Goal: Task Accomplishment & Management: Complete application form

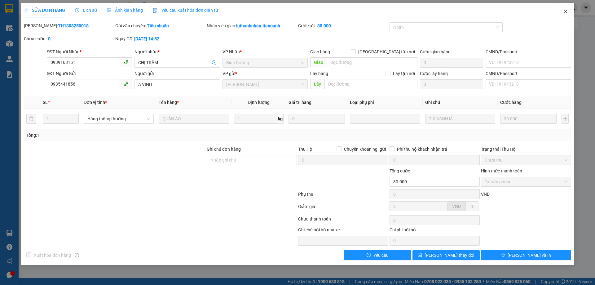
click at [567, 11] on icon "close" at bounding box center [565, 12] width 3 height 4
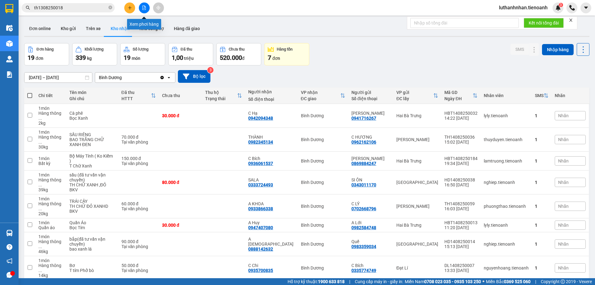
click at [134, 7] on button at bounding box center [129, 7] width 11 height 11
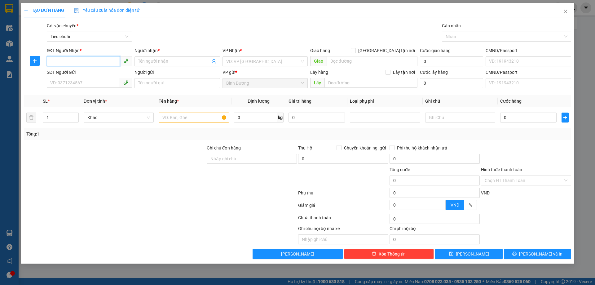
click at [78, 59] on input "SĐT Người Nhận *" at bounding box center [83, 61] width 73 height 10
type input "0903628258"
click at [141, 60] on input "Người nhận *" at bounding box center [174, 61] width 72 height 7
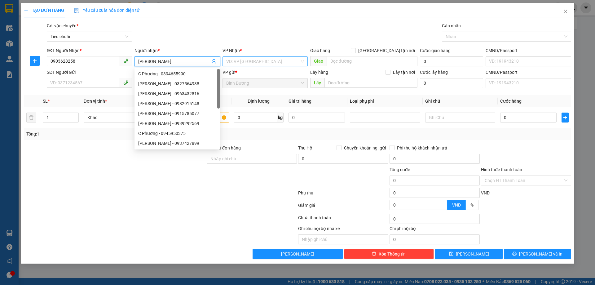
type input "[PERSON_NAME]"
click at [252, 60] on input "search" at bounding box center [262, 61] width 73 height 9
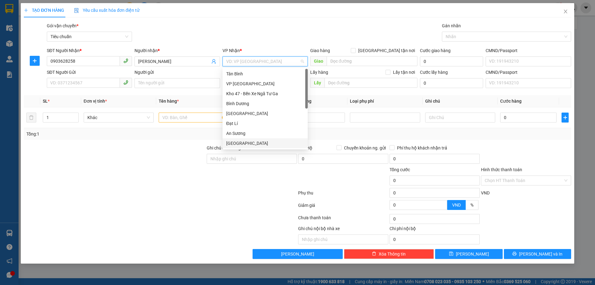
click at [243, 142] on div "[GEOGRAPHIC_DATA]" at bounding box center [265, 143] width 78 height 7
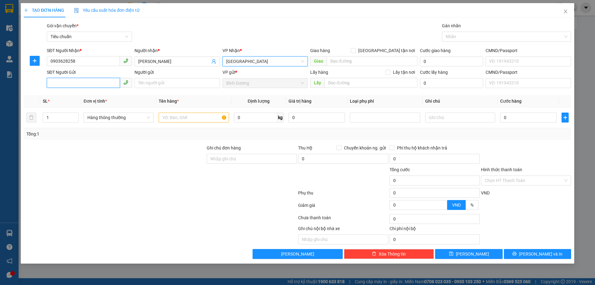
click at [88, 84] on input "SĐT Người Gửi" at bounding box center [83, 83] width 73 height 10
type input "0975390392"
click at [83, 97] on div "0975390392 - C Kiều" at bounding box center [90, 95] width 78 height 7
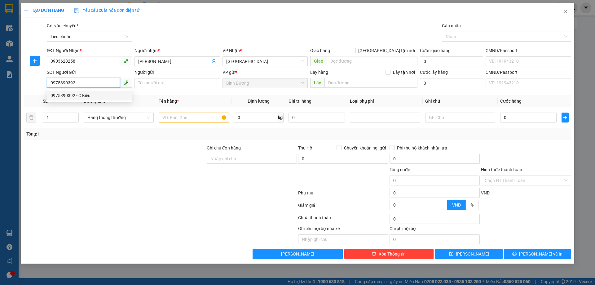
type input "C Kiều"
type input "50.000"
click at [128, 119] on span "Hàng thông thường" at bounding box center [118, 117] width 63 height 9
type input "0975390392"
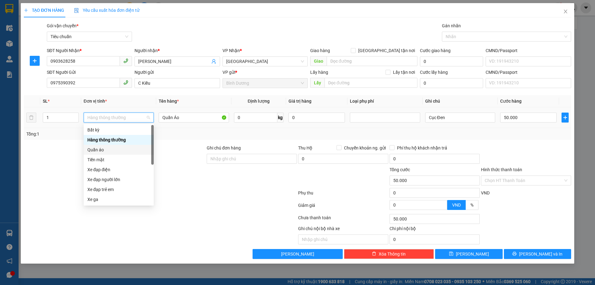
click at [111, 151] on div "Quần áo" at bounding box center [118, 149] width 63 height 7
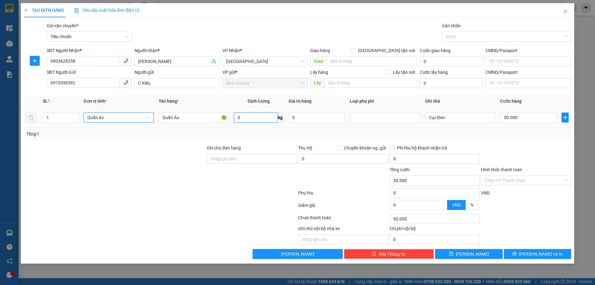
click at [255, 118] on input "0" at bounding box center [255, 117] width 43 height 10
type input "0"
type input "8"
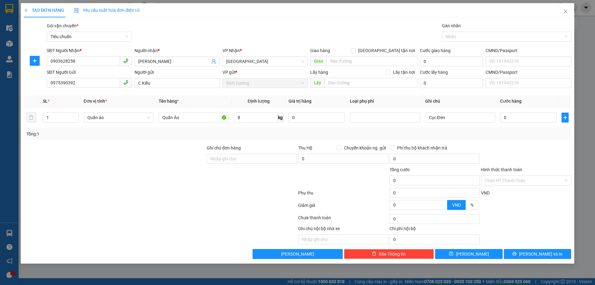
click at [351, 138] on div "Tổng: 1" at bounding box center [297, 134] width 547 height 12
type input "40.000"
click at [533, 253] on span "[PERSON_NAME] và In" at bounding box center [540, 253] width 43 height 7
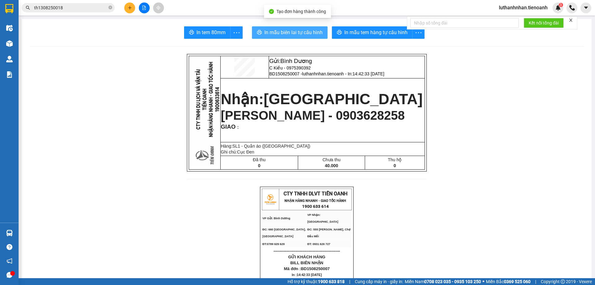
click at [278, 33] on span "In mẫu biên lai tự cấu hình" at bounding box center [293, 33] width 58 height 8
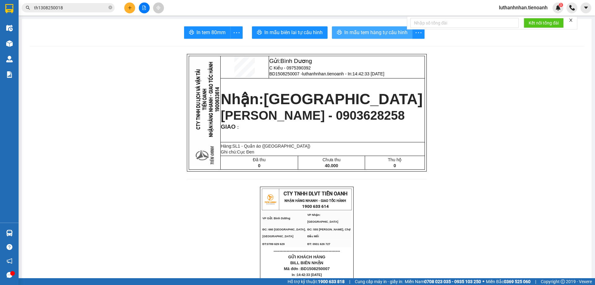
click at [387, 37] on button "In mẫu tem hàng tự cấu hình" at bounding box center [372, 32] width 81 height 12
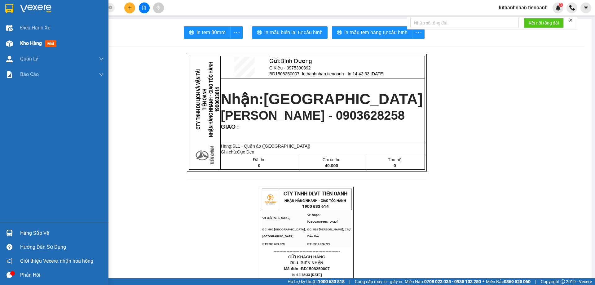
click at [29, 44] on span "Kho hàng" at bounding box center [31, 43] width 22 height 6
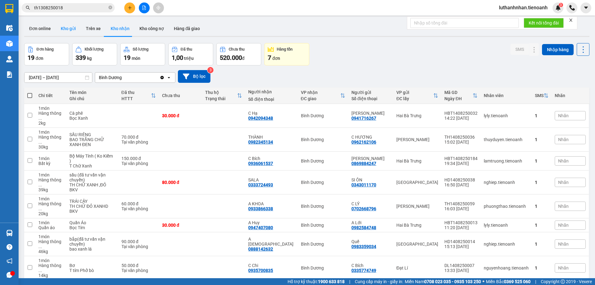
click at [68, 29] on button "Kho gửi" at bounding box center [68, 28] width 25 height 15
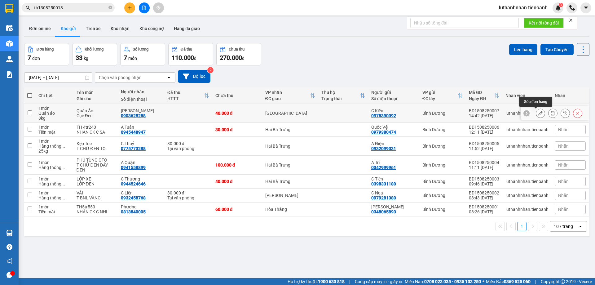
click at [538, 111] on icon at bounding box center [540, 113] width 4 height 4
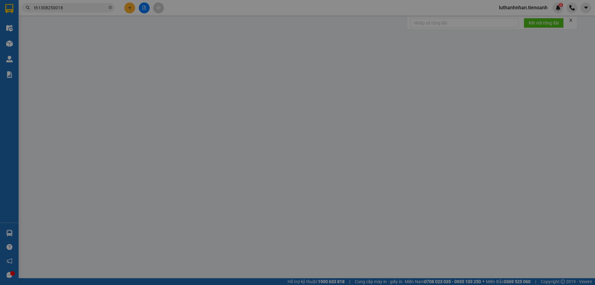
type input "0903628258"
type input "[PERSON_NAME]"
type input "0975390392"
type input "C Kiều"
type input "40.000"
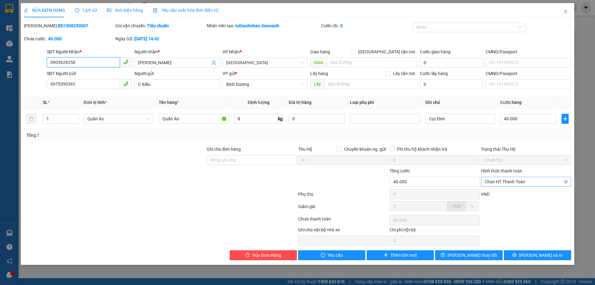
click at [507, 181] on span "Chọn HT Thanh Toán" at bounding box center [526, 181] width 83 height 9
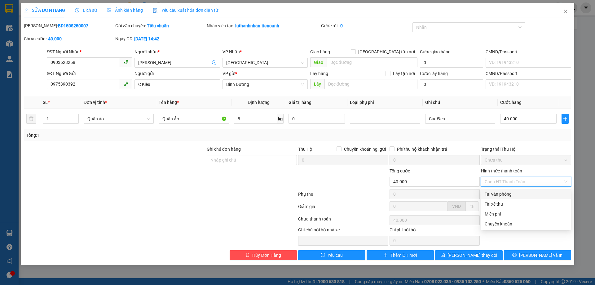
click at [503, 193] on div "Tại văn phòng" at bounding box center [526, 194] width 83 height 7
type input "0"
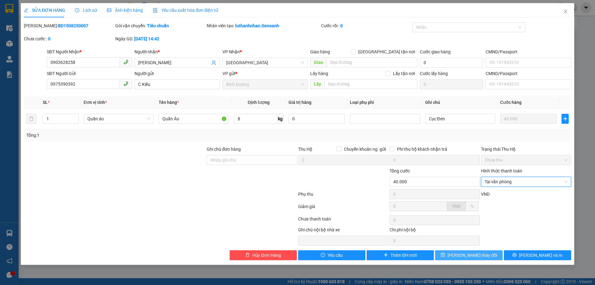
click at [483, 257] on span "[PERSON_NAME] thay đổi" at bounding box center [472, 255] width 50 height 7
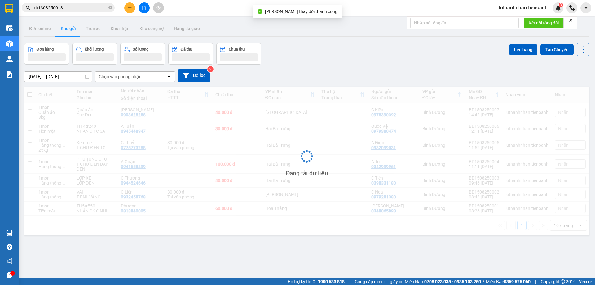
click at [566, 12] on div "luthanhnhan.tienoanh 3" at bounding box center [544, 7] width 101 height 11
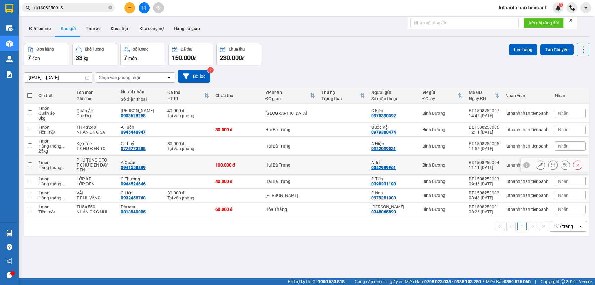
click at [248, 168] on td "100.000 đ" at bounding box center [237, 165] width 50 height 19
checkbox input "true"
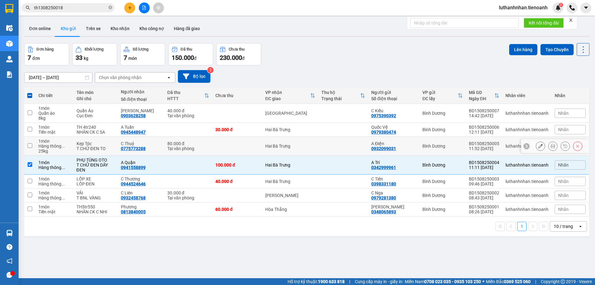
click at [231, 151] on td at bounding box center [237, 146] width 50 height 19
checkbox input "true"
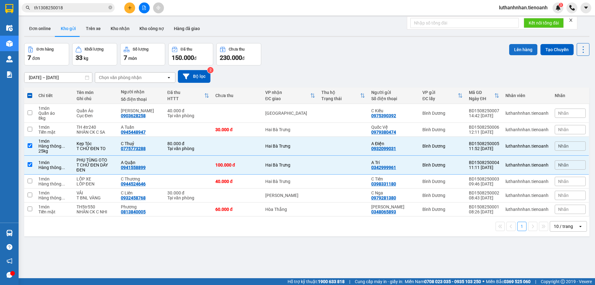
click at [520, 52] on button "Lên hàng" at bounding box center [523, 49] width 28 height 11
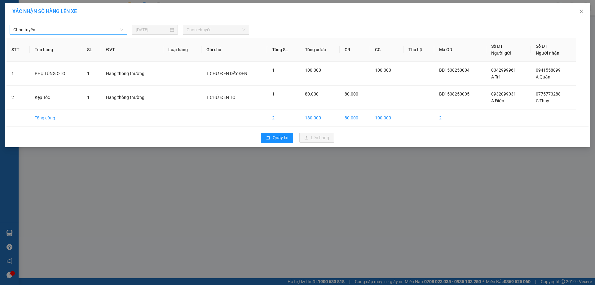
click at [89, 31] on span "Chọn tuyến" at bounding box center [68, 29] width 110 height 9
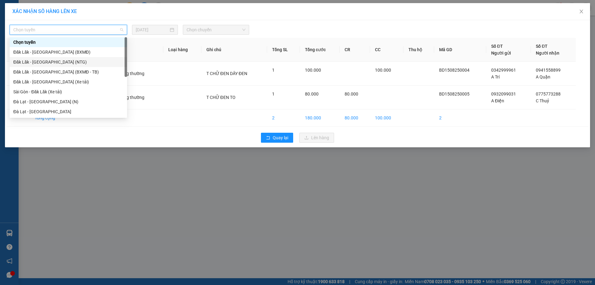
scroll to position [79, 0]
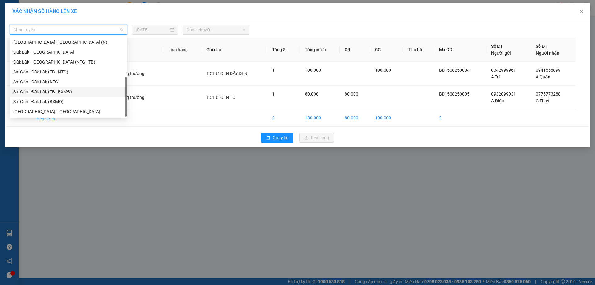
click at [52, 93] on div "Sài Gòn - Đăk Lăk (TB - BXMĐ)" at bounding box center [68, 91] width 110 height 7
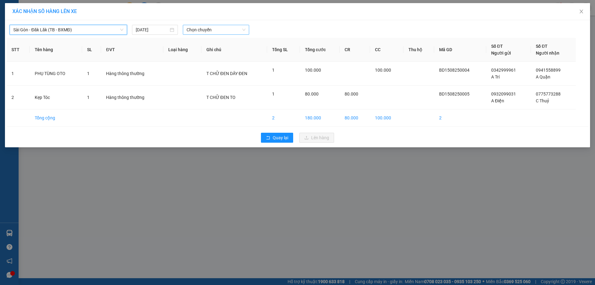
click at [219, 28] on span "Chọn chuyến" at bounding box center [216, 29] width 59 height 9
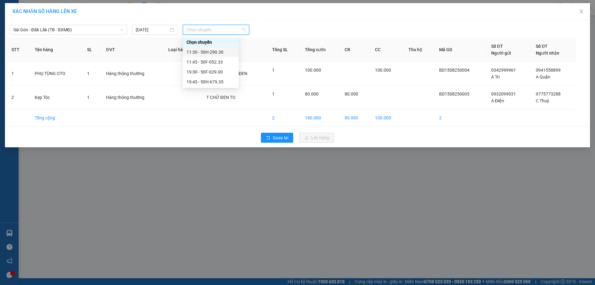
click at [212, 53] on div "11:30 - 50H-290.30" at bounding box center [211, 52] width 48 height 7
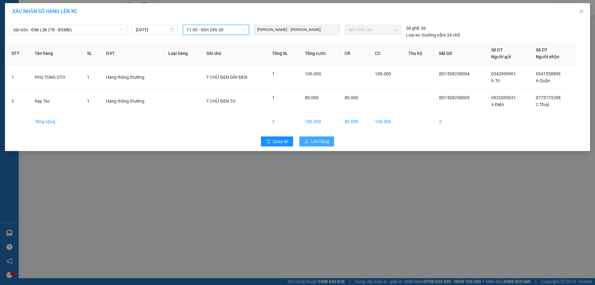
click at [317, 141] on span "Lên hàng" at bounding box center [320, 141] width 18 height 7
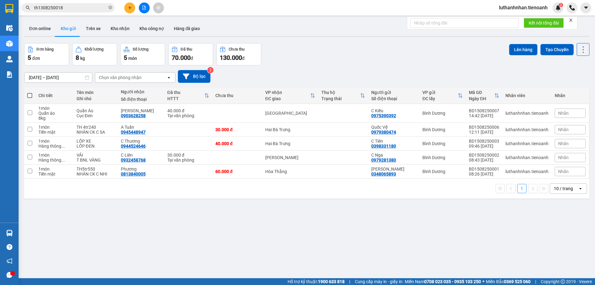
click at [72, 9] on input "th1308250018" at bounding box center [70, 7] width 73 height 7
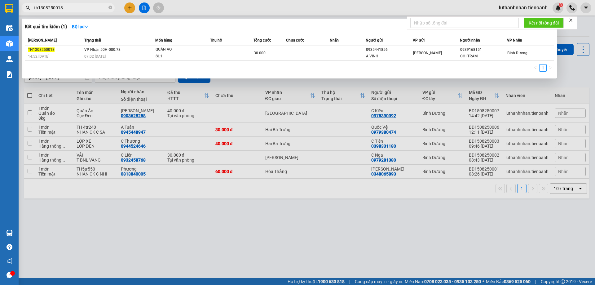
click at [72, 9] on input "th1308250018" at bounding box center [70, 7] width 73 height 7
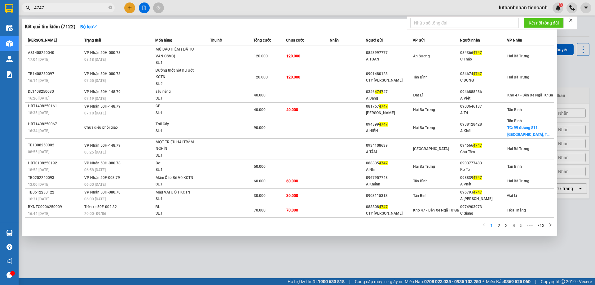
type input "4747"
click at [129, 8] on div at bounding box center [297, 142] width 595 height 285
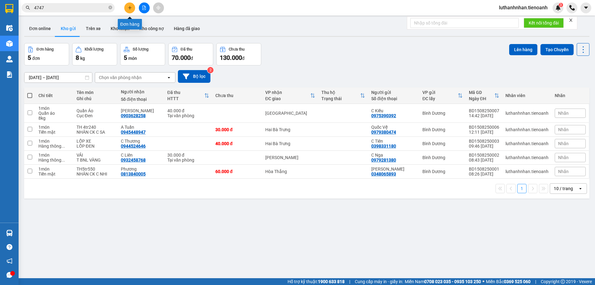
click at [129, 8] on icon "plus" at bounding box center [130, 8] width 4 height 4
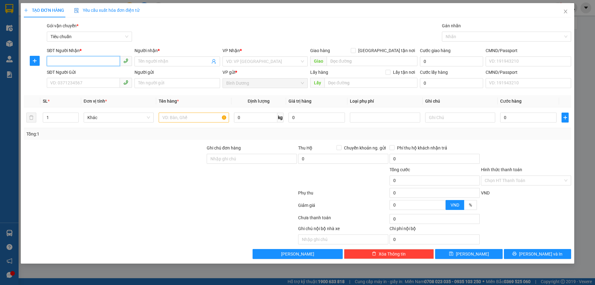
click at [72, 59] on input "SĐT Người Nhận *" at bounding box center [83, 61] width 73 height 10
click at [51, 60] on input "4747" at bounding box center [83, 61] width 73 height 10
type input "0835864747"
click at [94, 75] on div "0835864747 - A Cương" at bounding box center [90, 73] width 78 height 7
type input "A Cương"
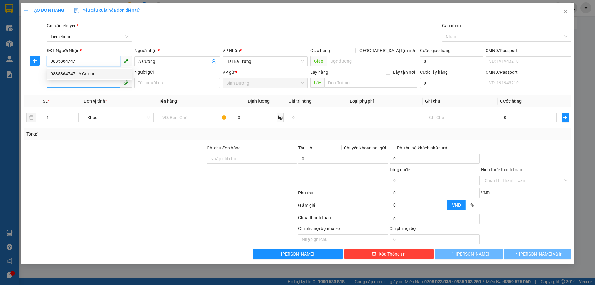
type input "180.000"
type input "0835864747"
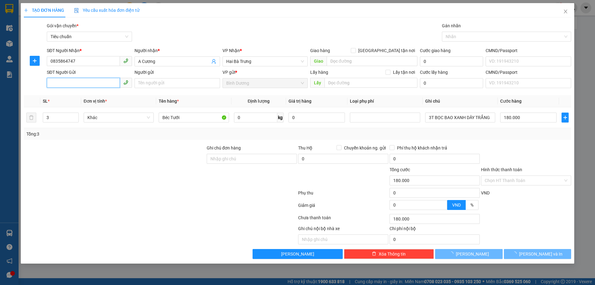
click at [94, 81] on input "SĐT Người Gửi" at bounding box center [83, 83] width 73 height 10
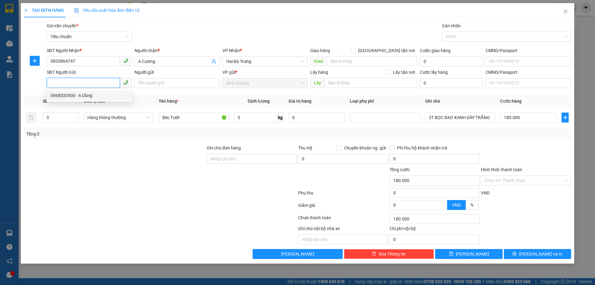
click at [94, 96] on div "0968533500 - A Dũng" at bounding box center [90, 95] width 78 height 7
type input "0968533500"
type input "A Dũng"
type input "2"
click at [76, 120] on icon "down" at bounding box center [75, 119] width 2 height 2
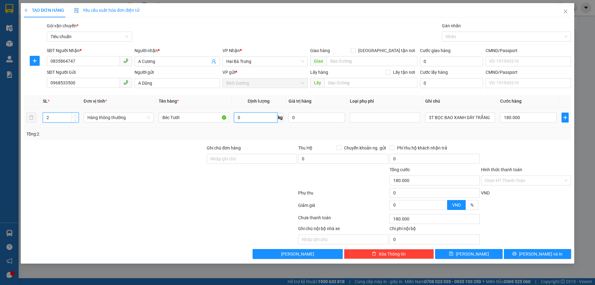
click at [259, 117] on input "0" at bounding box center [255, 117] width 43 height 10
type input "0"
type input "39"
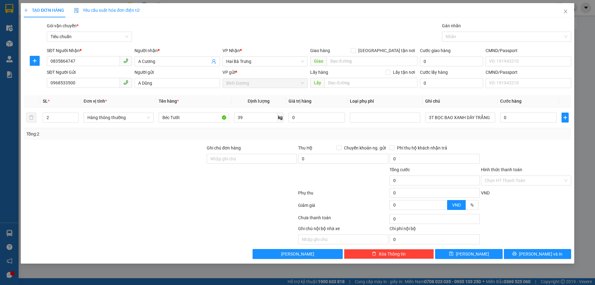
click at [280, 132] on div "Tổng: 2" at bounding box center [297, 133] width 542 height 7
type input "80.000"
click at [519, 117] on input "80.000" at bounding box center [528, 117] width 56 height 10
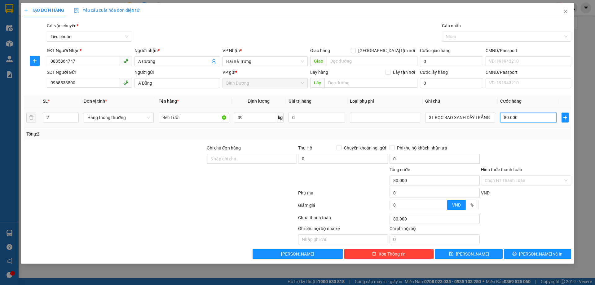
type input "1"
type input "16"
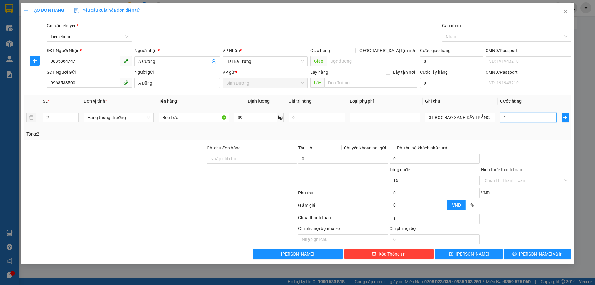
type input "16"
type input "160"
type input "160.000"
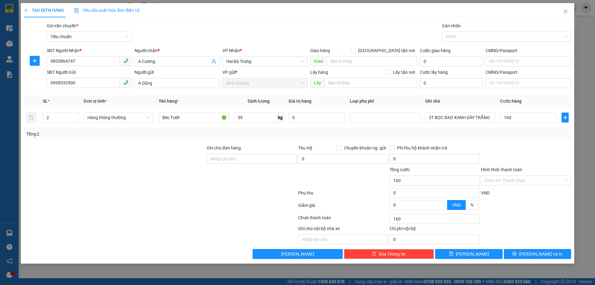
type input "160.000"
click at [510, 133] on div "Tổng: 2" at bounding box center [297, 133] width 542 height 7
drag, startPoint x: 432, startPoint y: 116, endPoint x: 428, endPoint y: 117, distance: 4.4
click at [428, 117] on input "3T BỌC BAO XANH DÂY TRẮNG" at bounding box center [460, 117] width 70 height 10
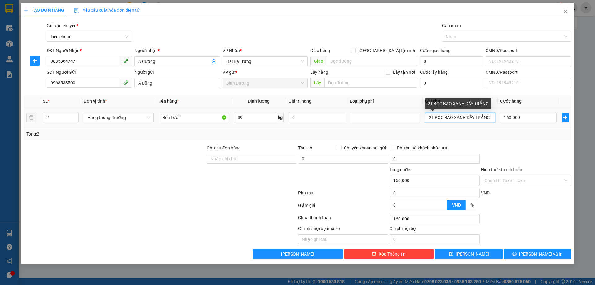
type input "2T BỌC BAO XANH DÂY TRẮNG"
click at [461, 132] on div "Tổng: 2" at bounding box center [297, 133] width 542 height 7
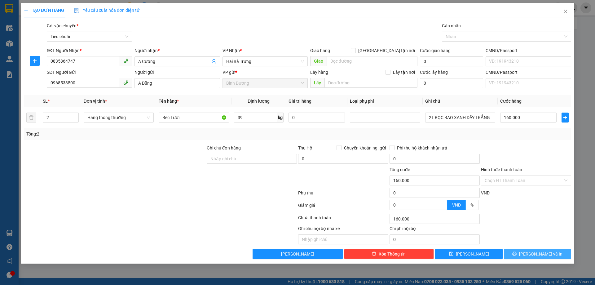
click at [536, 253] on span "[PERSON_NAME] và In" at bounding box center [540, 253] width 43 height 7
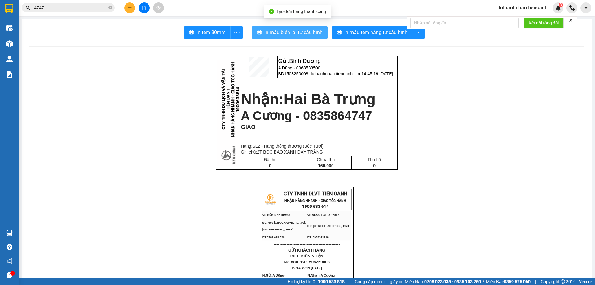
click at [291, 32] on span "In mẫu biên lai tự cấu hình" at bounding box center [293, 33] width 58 height 8
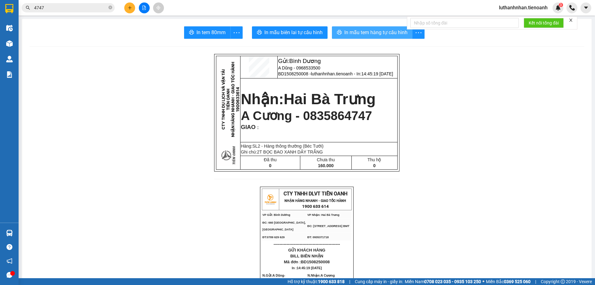
click at [371, 34] on span "In mẫu tem hàng tự cấu hình" at bounding box center [375, 33] width 63 height 8
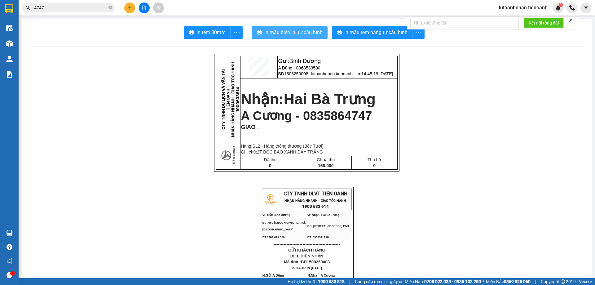
click at [311, 33] on span "In mẫu biên lai tự cấu hình" at bounding box center [293, 33] width 58 height 8
click at [132, 5] on button at bounding box center [129, 7] width 11 height 11
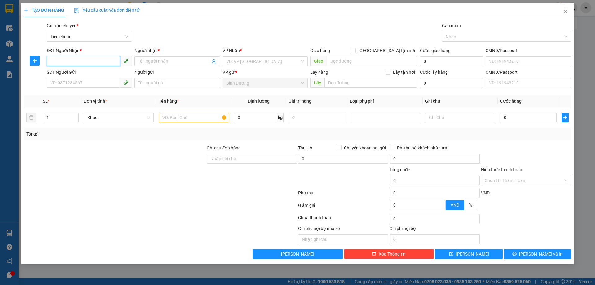
click at [75, 60] on input "SĐT Người Nhận *" at bounding box center [83, 61] width 73 height 10
type input "0975969375"
click at [70, 77] on div "0975969375 - A THỌ" at bounding box center [90, 73] width 78 height 7
type input "A THỌ"
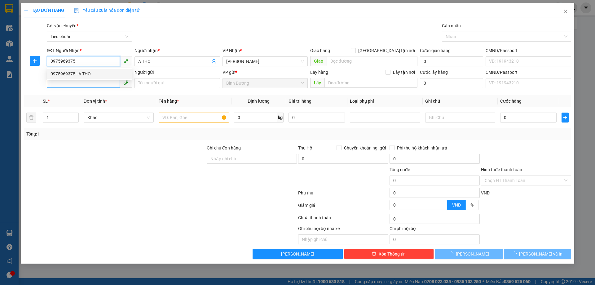
type input "60.000"
type input "0975969375"
click at [73, 83] on input "SĐT Người Gửi" at bounding box center [83, 83] width 73 height 10
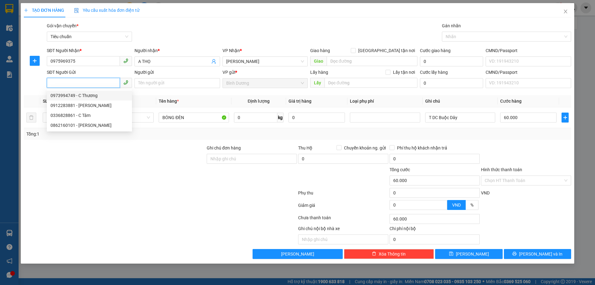
click at [77, 95] on div "0973994749 - C Thương" at bounding box center [90, 95] width 78 height 7
type input "0973994749"
type input "C Thương"
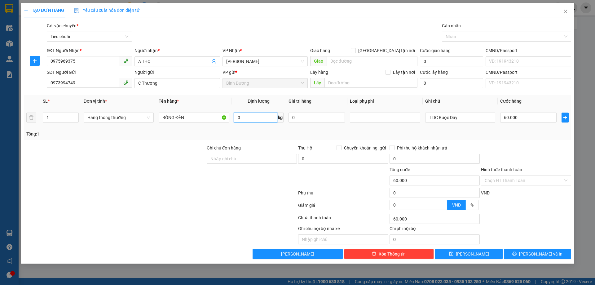
click at [243, 116] on input "0" at bounding box center [255, 117] width 43 height 10
type input "6"
click at [454, 135] on div "Tổng: 1" at bounding box center [297, 133] width 542 height 7
type input "40.000"
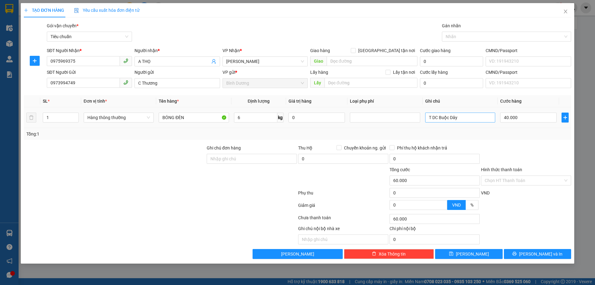
type input "40.000"
click at [438, 117] on input "T DC Buộc Dây" at bounding box center [460, 117] width 70 height 10
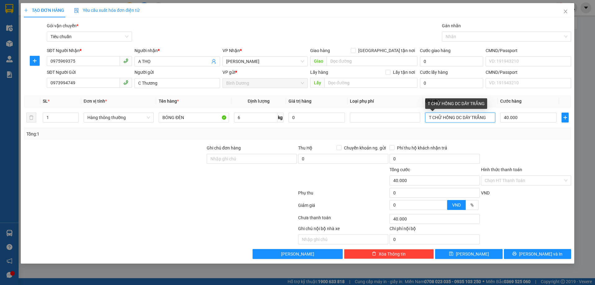
type input "T CHỮ HỒNG DC DÂY TRẮNG"
click at [485, 134] on div "Tổng: 1" at bounding box center [297, 133] width 542 height 7
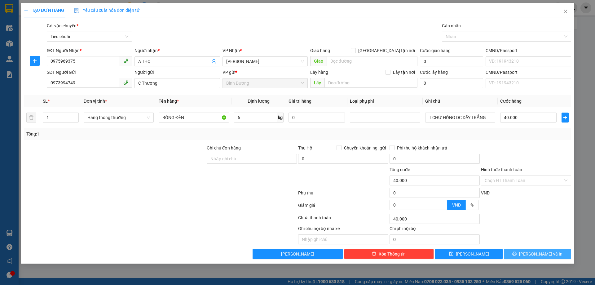
click at [534, 254] on span "[PERSON_NAME] và In" at bounding box center [540, 253] width 43 height 7
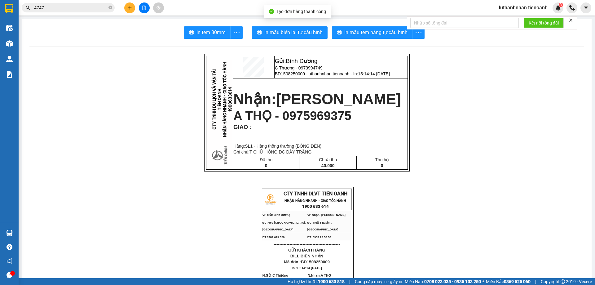
click at [382, 36] on span "In mẫu tem hàng tự cấu hình" at bounding box center [375, 33] width 63 height 8
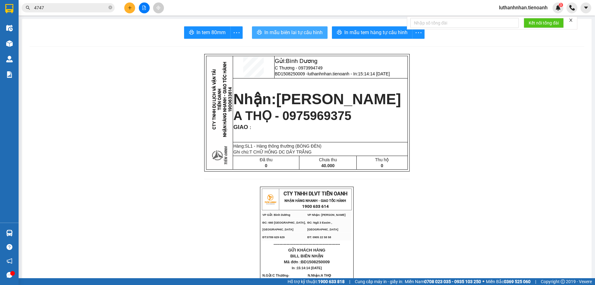
click at [317, 31] on span "In mẫu biên lai tự cấu hình" at bounding box center [293, 33] width 58 height 8
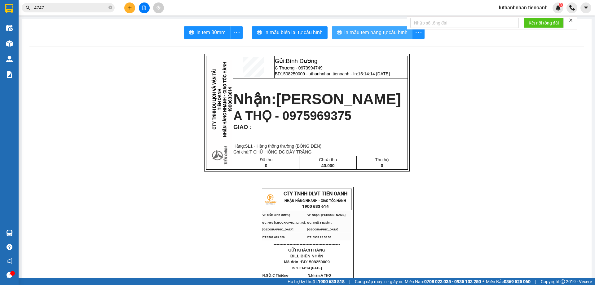
click at [367, 29] on span "In mẫu tem hàng tự cấu hình" at bounding box center [375, 33] width 63 height 8
click at [128, 9] on icon "plus" at bounding box center [130, 8] width 4 height 4
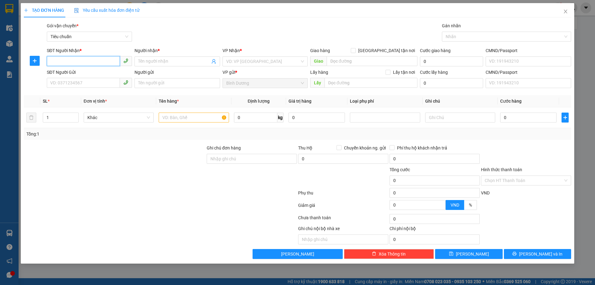
click at [90, 60] on input "SĐT Người Nhận *" at bounding box center [83, 61] width 73 height 10
type input "0965712472"
click at [149, 64] on input "Người nhận *" at bounding box center [174, 61] width 72 height 7
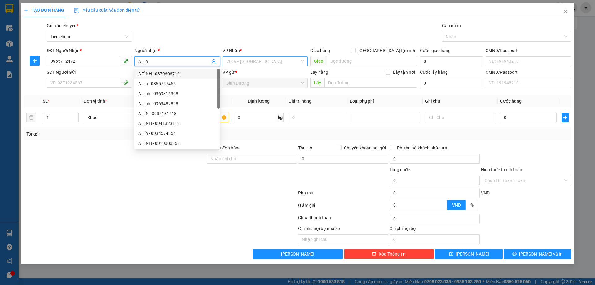
type input "A Tin"
click at [263, 61] on input "search" at bounding box center [262, 61] width 73 height 9
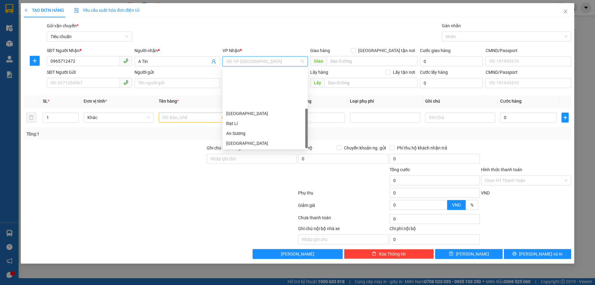
click at [246, 170] on div "Hòa Thắng" at bounding box center [265, 173] width 78 height 7
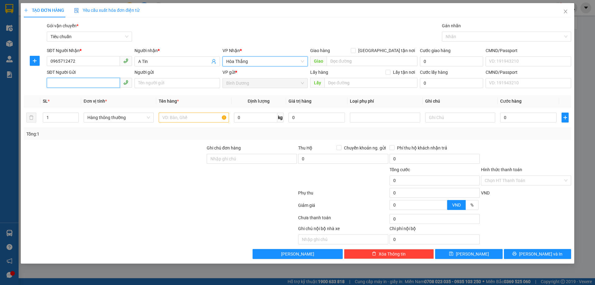
click at [84, 82] on input "SĐT Người Gửi" at bounding box center [83, 83] width 73 height 10
click at [183, 117] on input "text" at bounding box center [194, 117] width 70 height 10
type input "GRAP GỬI"
click at [90, 81] on input "SĐT Người Gửi" at bounding box center [83, 83] width 73 height 10
type input "0377412429"
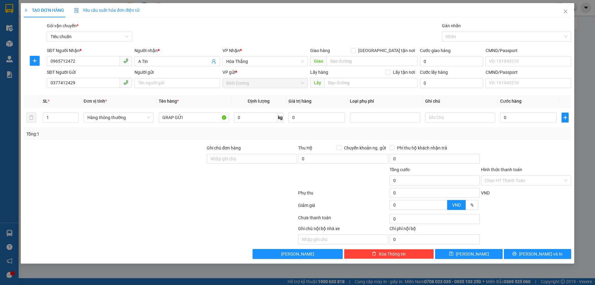
click at [186, 134] on div "Tổng: 1" at bounding box center [127, 133] width 203 height 7
click at [451, 121] on input "text" at bounding box center [460, 117] width 70 height 10
click at [447, 121] on input "text" at bounding box center [460, 117] width 70 height 10
click at [447, 120] on input "text" at bounding box center [460, 117] width 70 height 10
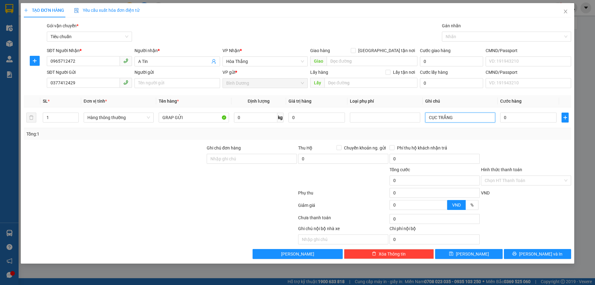
type input "CỤC TRẮNG"
drag, startPoint x: 512, startPoint y: 135, endPoint x: 518, endPoint y: 122, distance: 15.0
click at [512, 135] on div "Tổng: 1" at bounding box center [297, 133] width 542 height 7
click at [517, 121] on input "0" at bounding box center [528, 117] width 56 height 10
type input "3"
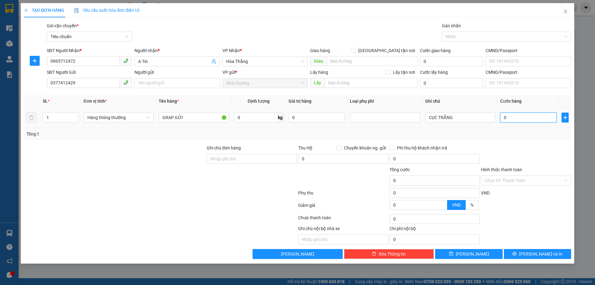
type input "3"
type input "30"
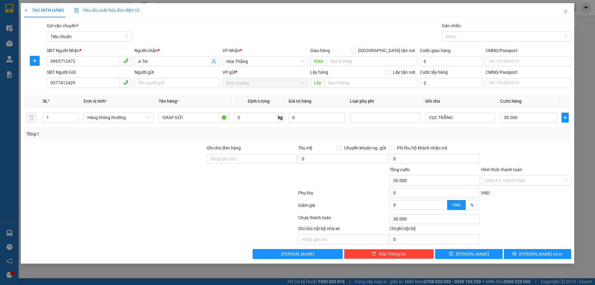
click at [521, 133] on div "Tổng: 1" at bounding box center [297, 133] width 542 height 7
click at [535, 254] on span "[PERSON_NAME] và In" at bounding box center [540, 253] width 43 height 7
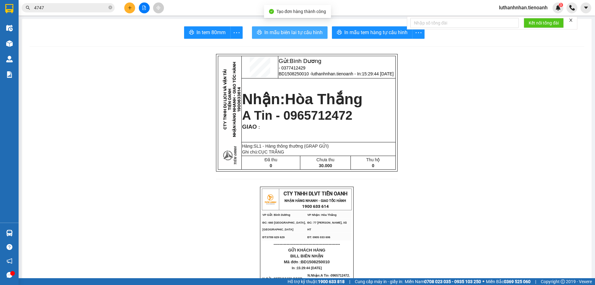
click at [297, 33] on span "In mẫu biên lai tự cấu hình" at bounding box center [293, 33] width 58 height 8
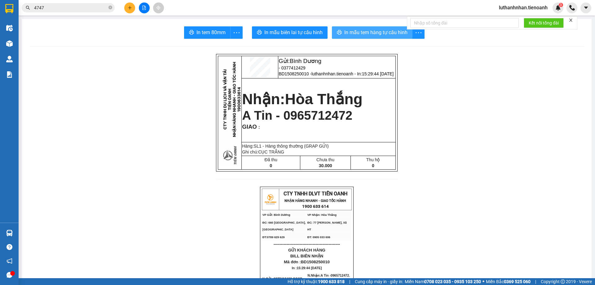
click at [379, 37] on button "In mẫu tem hàng tự cấu hình" at bounding box center [372, 32] width 81 height 12
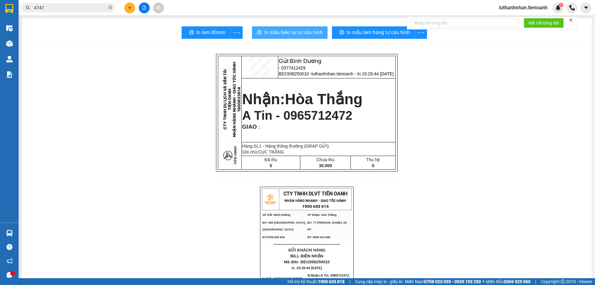
click at [280, 37] on button "In mẫu biên lai tự cấu hình" at bounding box center [290, 32] width 76 height 12
click at [131, 11] on button at bounding box center [129, 7] width 11 height 11
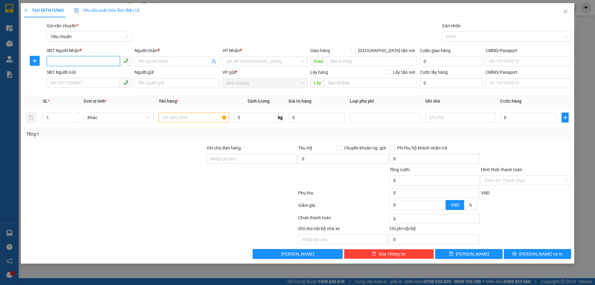
click at [85, 63] on input "SĐT Người Nhận *" at bounding box center [83, 61] width 73 height 10
click at [79, 73] on div "0846161161 - ANH CÔNG" at bounding box center [90, 73] width 78 height 7
type input "0846161161"
type input "ANH CÔNG"
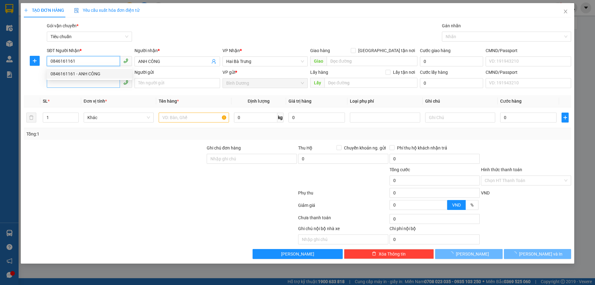
type input "0846161161"
click at [78, 81] on input "SĐT Người Gửi" at bounding box center [83, 83] width 73 height 10
type input "550.000"
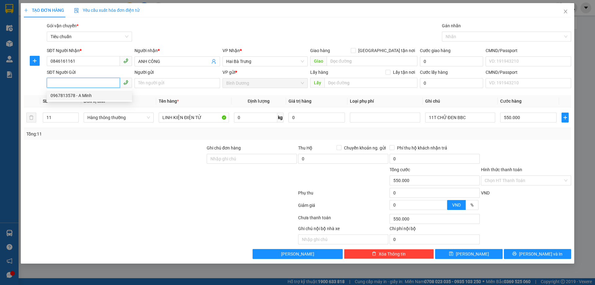
click at [87, 96] on div "0967813578 - A Minh" at bounding box center [90, 95] width 78 height 7
type input "0967813578"
type input "A Minh"
click at [75, 120] on icon "down" at bounding box center [75, 119] width 2 height 2
type input "9"
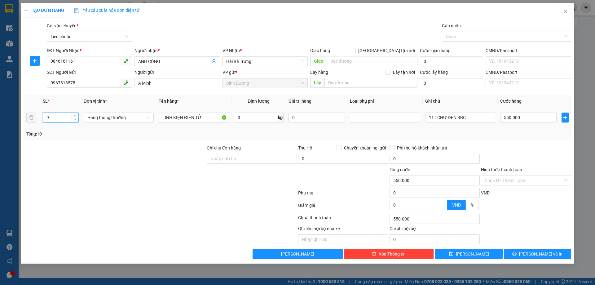
click at [75, 120] on icon "down" at bounding box center [75, 119] width 2 height 2
drag, startPoint x: 433, startPoint y: 116, endPoint x: 424, endPoint y: 118, distance: 8.6
click at [427, 118] on input "11T CHỮ ĐEN BBC" at bounding box center [460, 117] width 70 height 10
type input "0"
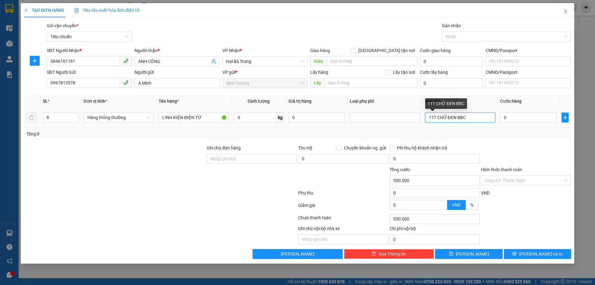
type input "0"
type input "9T CHỮ ĐEN BBC"
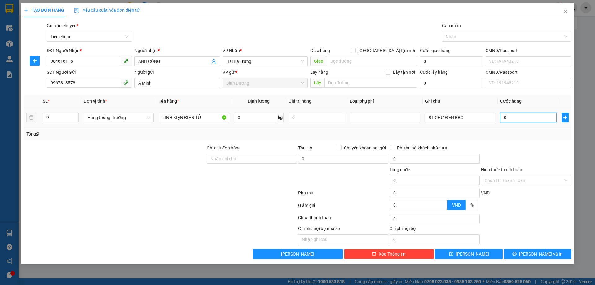
click at [511, 118] on input "0" at bounding box center [528, 117] width 56 height 10
type input "5"
type input "50"
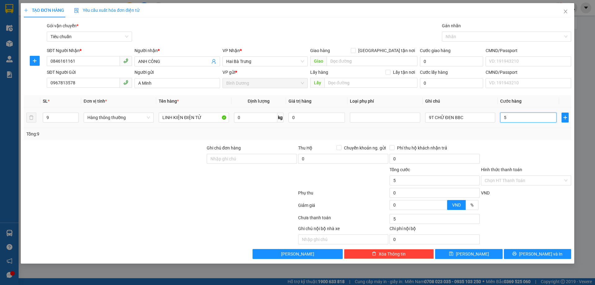
type input "50"
type input "5"
type input "0"
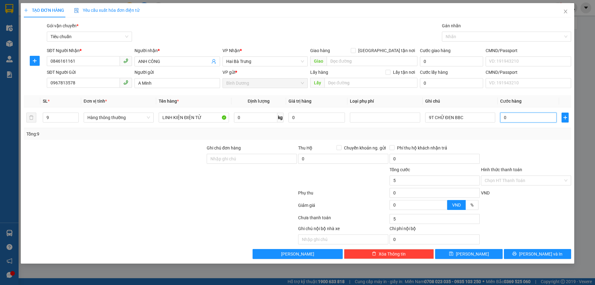
type input "0"
type input "4"
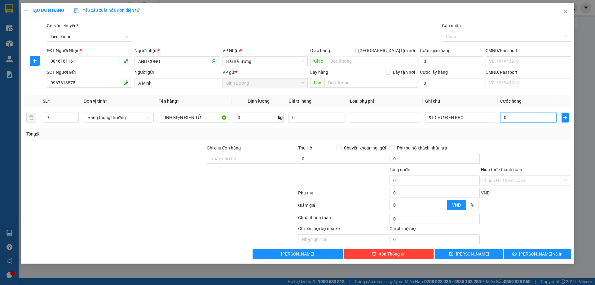
type input "04"
type input "45"
type input "0.450"
type input "450"
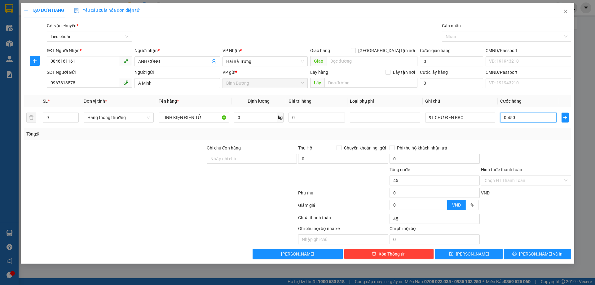
type input "450"
click at [505, 180] on input "Hình thức thanh toán" at bounding box center [524, 180] width 78 height 9
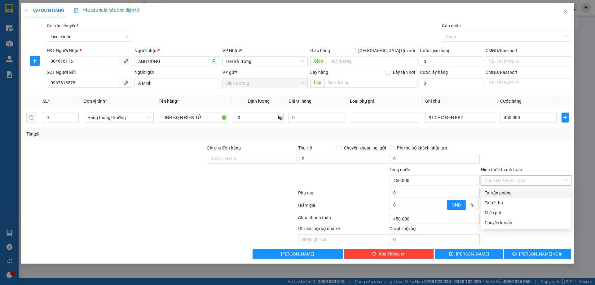
click at [505, 191] on div "Tại văn phòng" at bounding box center [526, 192] width 83 height 7
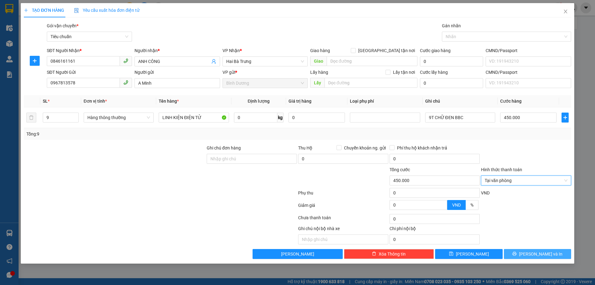
click at [549, 254] on span "[PERSON_NAME] và In" at bounding box center [540, 253] width 43 height 7
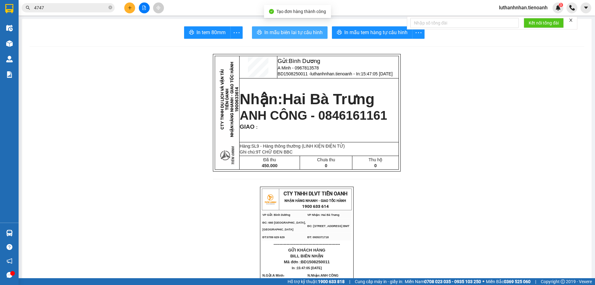
click at [306, 37] on button "In mẫu biên lai tự cấu hình" at bounding box center [290, 32] width 76 height 12
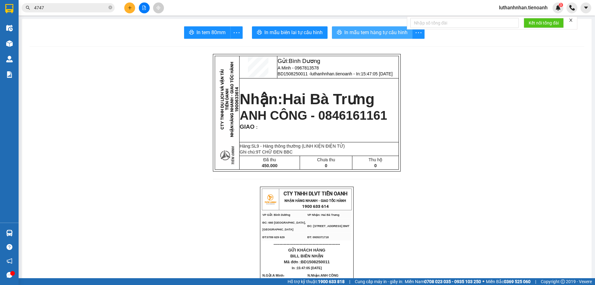
click at [359, 34] on span "In mẫu tem hàng tự cấu hình" at bounding box center [375, 33] width 63 height 8
click at [73, 7] on input "4747" at bounding box center [70, 7] width 73 height 7
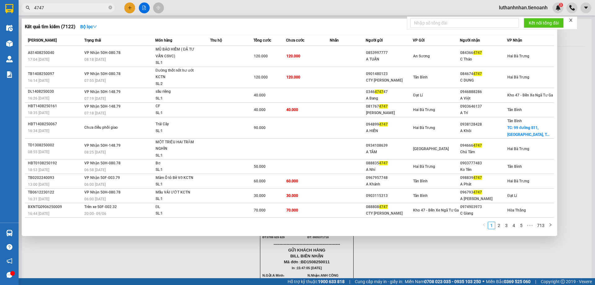
click at [73, 7] on input "4747" at bounding box center [70, 7] width 73 height 7
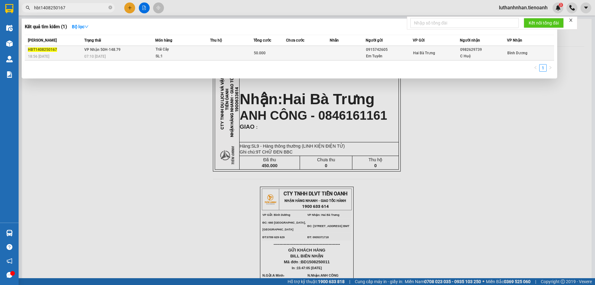
type input "hbt1408250167"
click at [135, 55] on div "07:10 [DATE]" at bounding box center [119, 56] width 71 height 7
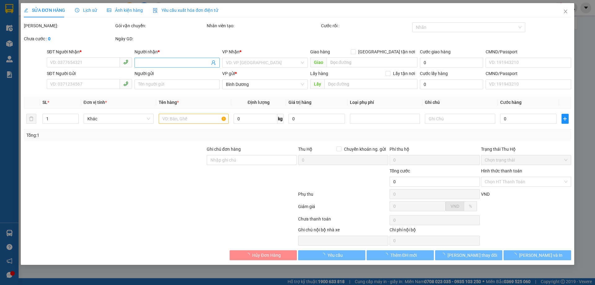
type input "0982629739"
type input "C Huệ"
type input "0915742605"
type input "Em Tuyên"
type input "50.000"
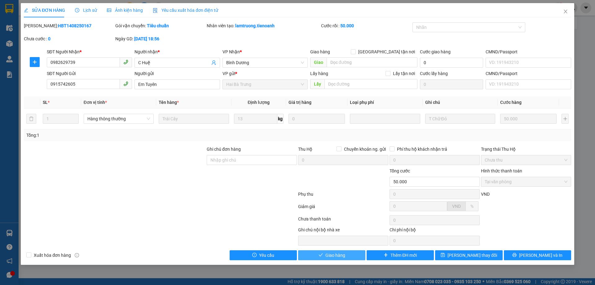
click at [348, 255] on button "Giao hàng" at bounding box center [331, 255] width 67 height 10
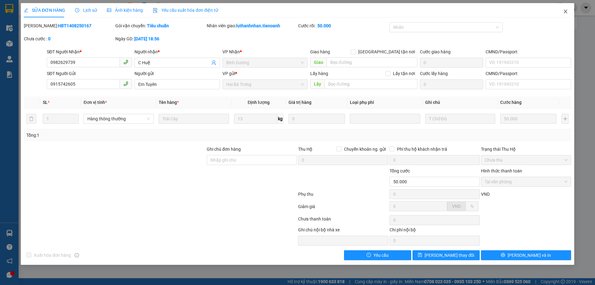
click at [567, 10] on icon "close" at bounding box center [565, 12] width 3 height 4
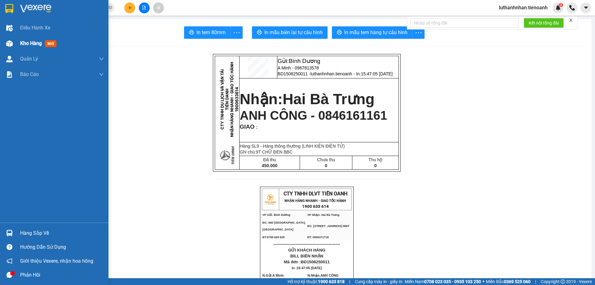
click at [13, 44] on div at bounding box center [9, 43] width 11 height 11
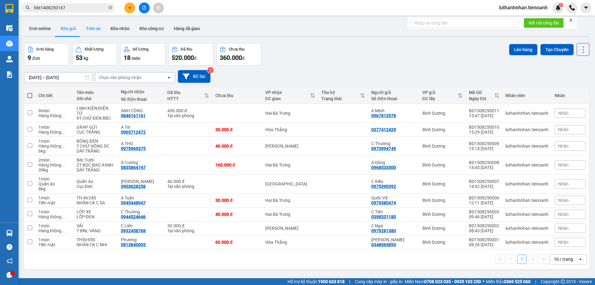
click at [93, 28] on button "Trên xe" at bounding box center [93, 28] width 25 height 15
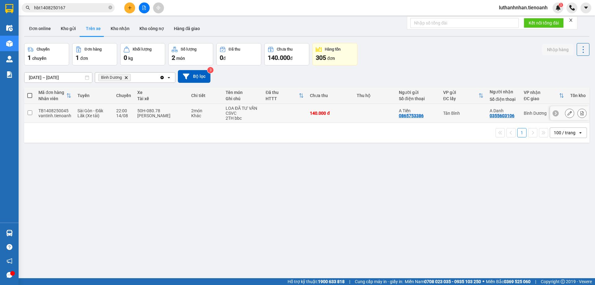
click at [150, 113] on div "Nguyễn Hoàng Long" at bounding box center [161, 115] width 48 height 5
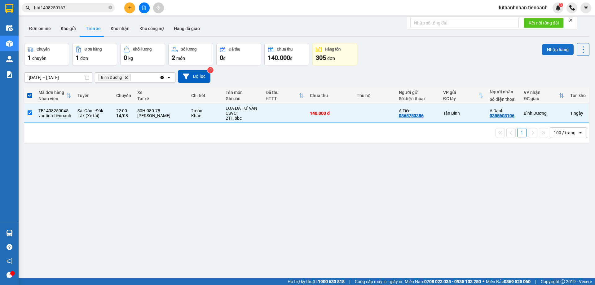
click at [544, 50] on button "Nhập hàng" at bounding box center [558, 49] width 32 height 11
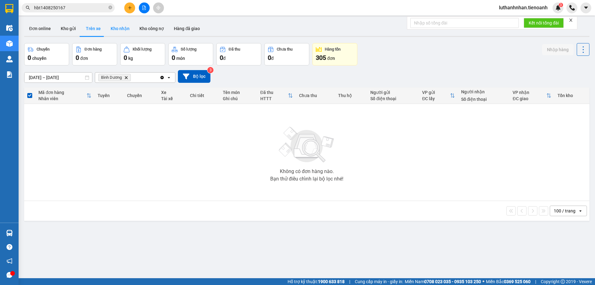
click at [122, 29] on button "Kho nhận" at bounding box center [120, 28] width 29 height 15
type input "01/08/2025 – 15/08/2025"
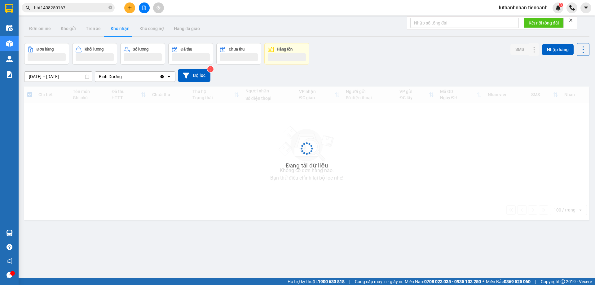
click at [122, 29] on button "Kho nhận" at bounding box center [120, 28] width 29 height 15
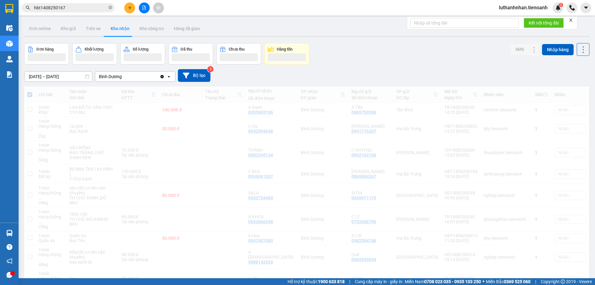
click at [122, 29] on button "Kho nhận" at bounding box center [120, 28] width 29 height 15
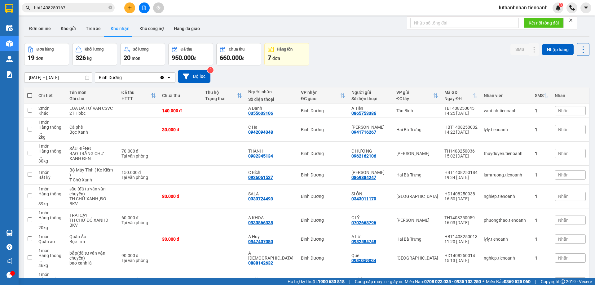
click at [122, 29] on button "Kho nhận" at bounding box center [120, 28] width 29 height 15
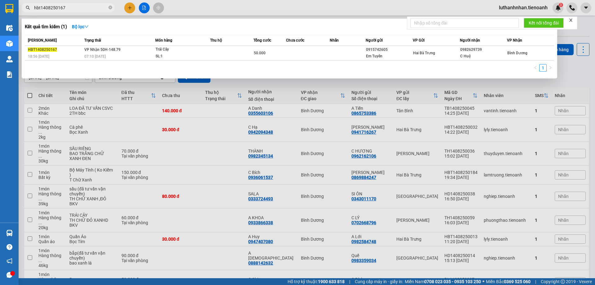
click at [64, 6] on input "hbt1408250167" at bounding box center [70, 7] width 73 height 7
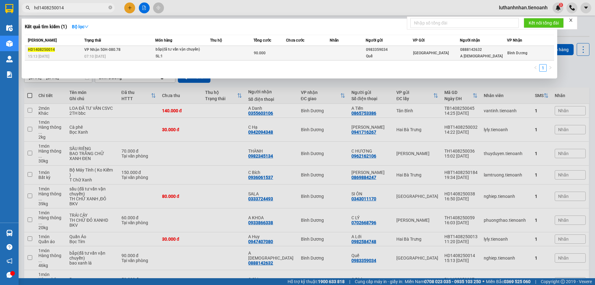
type input "hd1408250014"
click at [126, 51] on td "VP Nhận 50H-080.78 07:10 - 15/08" at bounding box center [119, 53] width 73 height 15
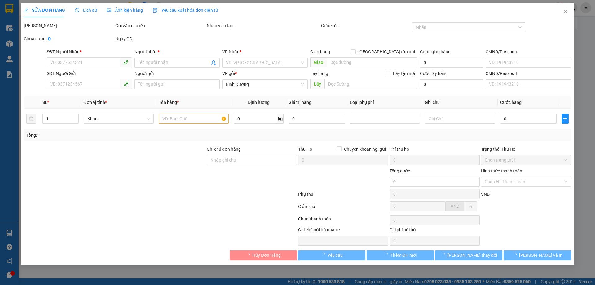
type input "0888142632"
type input "A Thiên"
type input "0983359034"
type input "Quế"
type input "90.000"
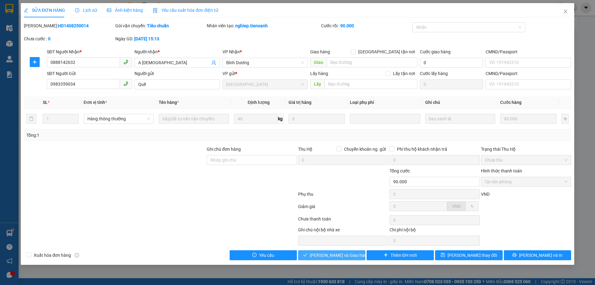
click at [328, 254] on span "[PERSON_NAME] và Giao hàng" at bounding box center [339, 255] width 59 height 7
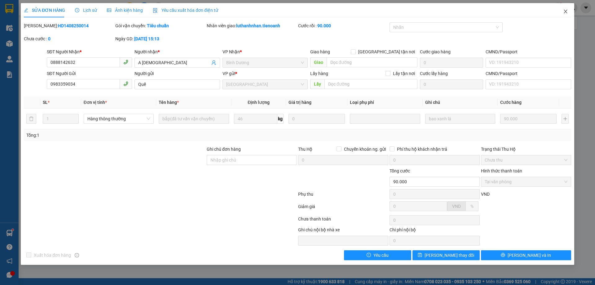
click at [565, 11] on icon "close" at bounding box center [565, 12] width 3 height 4
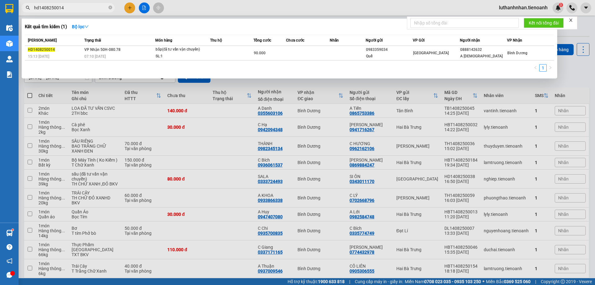
click at [50, 8] on input "hd1408250014" at bounding box center [70, 7] width 73 height 7
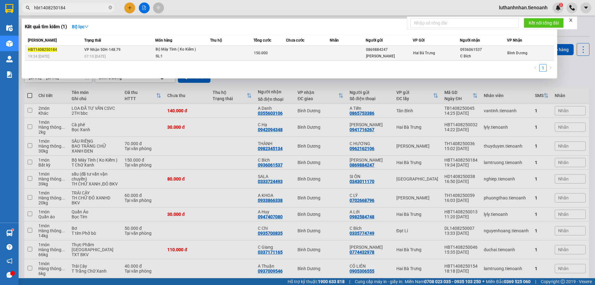
type input "hbt1408250184"
click at [174, 51] on div "Bộ Máy Tính ( Ko Kiểm )" at bounding box center [179, 49] width 46 height 7
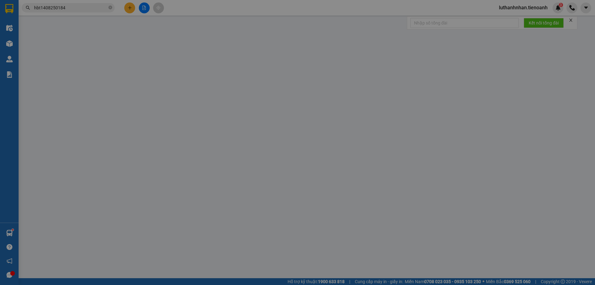
type input "0936061537"
type input "C Bích"
type input "0869884247"
type input "Đình Đình"
type input "150.000"
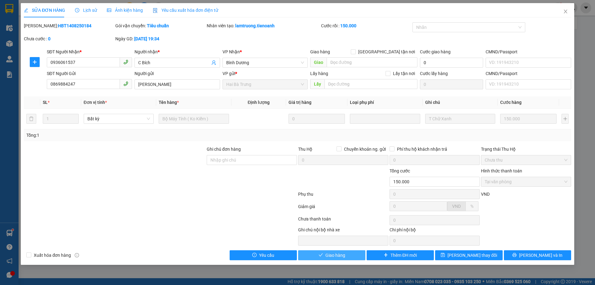
click at [341, 257] on span "Giao hàng" at bounding box center [335, 255] width 20 height 7
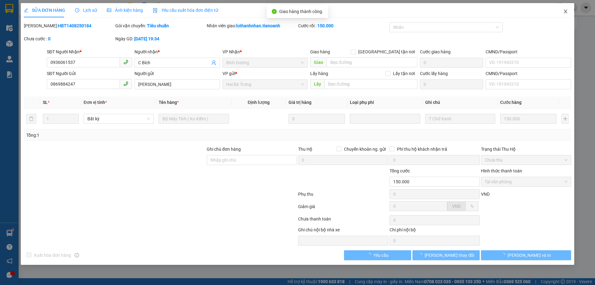
click at [564, 12] on icon "close" at bounding box center [565, 11] width 5 height 5
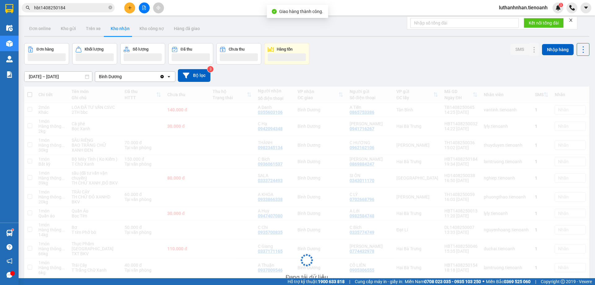
click at [128, 7] on icon "plus" at bounding box center [130, 8] width 4 height 4
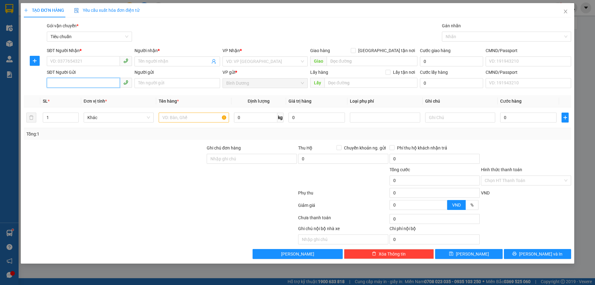
click at [81, 79] on input "SĐT Người Gửi" at bounding box center [83, 83] width 73 height 10
click at [82, 83] on input "SĐT Người Gửi" at bounding box center [83, 83] width 73 height 10
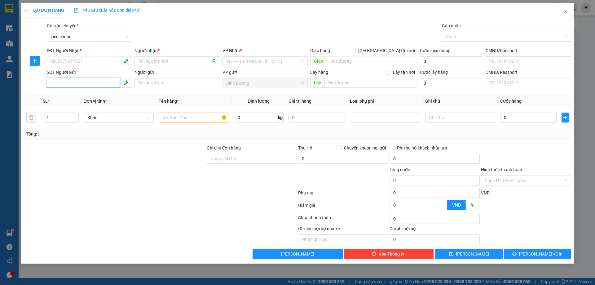
click at [82, 83] on input "SĐT Người Gửi" at bounding box center [83, 83] width 73 height 10
type input "0888194660"
click at [91, 95] on div "0888194660 - C Trang" at bounding box center [90, 95] width 78 height 7
type input "0966877007"
type input "A Tuấn"
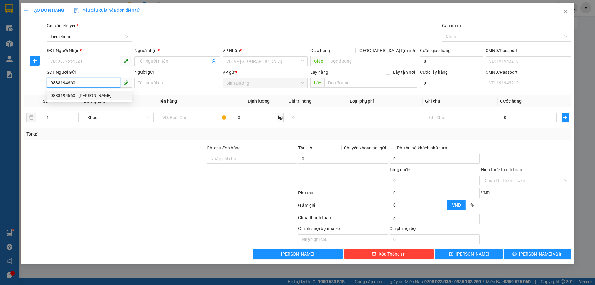
type input "C Trang"
type input "079085032056"
type input "30.000"
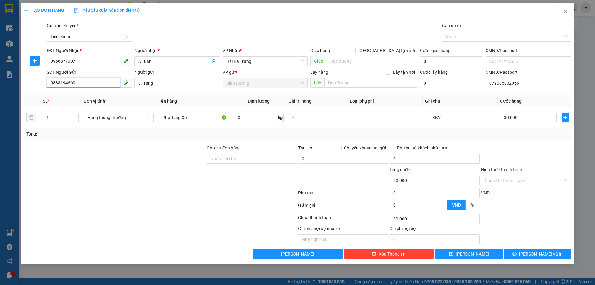
type input "0888194660"
click at [91, 63] on input "0966877007" at bounding box center [83, 61] width 73 height 10
type input "0978219932"
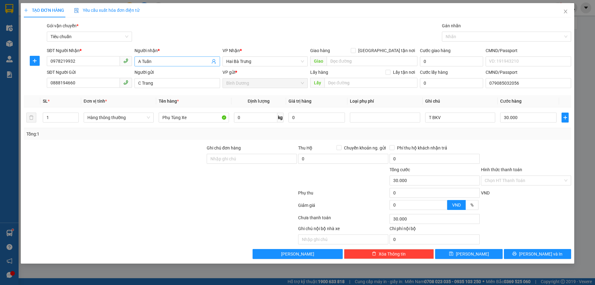
click at [139, 60] on input "A Tuấn" at bounding box center [174, 61] width 72 height 7
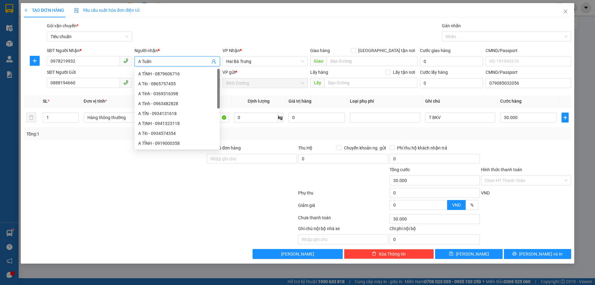
click at [139, 60] on input "A Tuấn" at bounding box center [174, 61] width 72 height 7
type input "C Huyền"
click at [181, 26] on div "Gói vận chuyển * Tiêu chuẩn Gán nhãn Nhãn" at bounding box center [309, 33] width 527 height 22
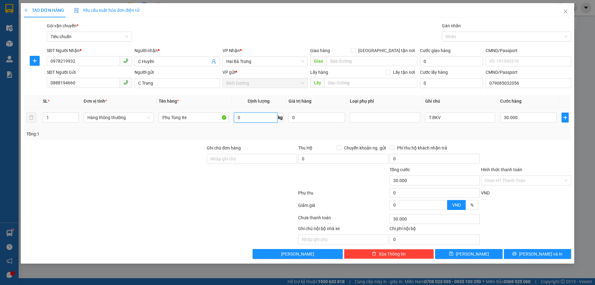
click at [246, 119] on input "0" at bounding box center [255, 117] width 43 height 10
type input "17"
click at [240, 131] on div "Tổng: 1" at bounding box center [297, 133] width 542 height 7
type input "55.000"
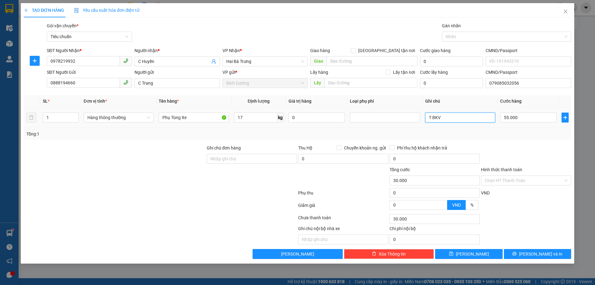
type input "55.000"
click at [440, 116] on input "T BKV" at bounding box center [460, 117] width 70 height 10
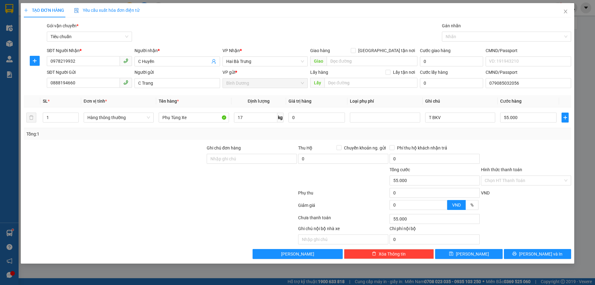
click at [500, 143] on div "Transit Pickup Surcharge Ids Transit Deliver Surcharge Ids Transit Deliver Surc…" at bounding box center [297, 140] width 547 height 236
click at [522, 119] on input "55.000" at bounding box center [528, 117] width 56 height 10
click at [532, 141] on div "Transit Pickup Surcharge Ids Transit Deliver Surcharge Ids Transit Deliver Surc…" at bounding box center [297, 140] width 547 height 236
click at [525, 179] on input "Hình thức thanh toán" at bounding box center [524, 180] width 78 height 9
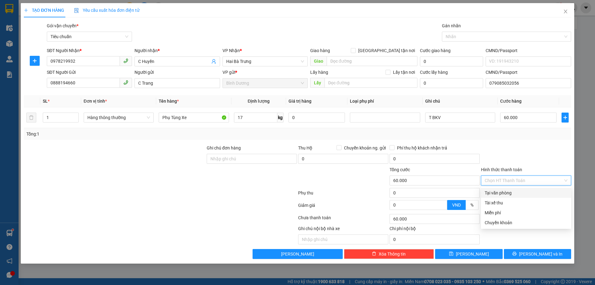
click at [521, 192] on div "Tại văn phòng" at bounding box center [526, 192] width 83 height 7
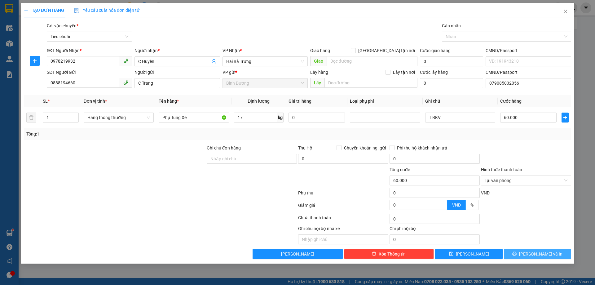
click at [517, 255] on icon "printer" at bounding box center [514, 253] width 4 height 4
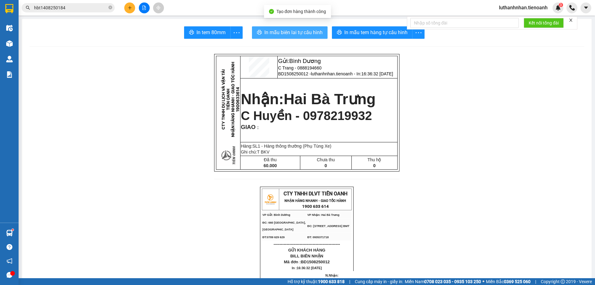
click at [276, 37] on button "In mẫu biên lai tự cấu hình" at bounding box center [290, 32] width 76 height 12
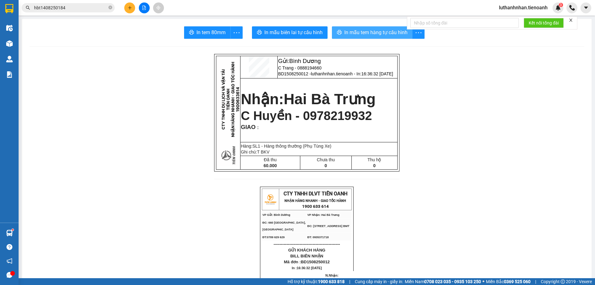
click at [384, 36] on span "In mẫu tem hàng tự cấu hình" at bounding box center [375, 33] width 63 height 8
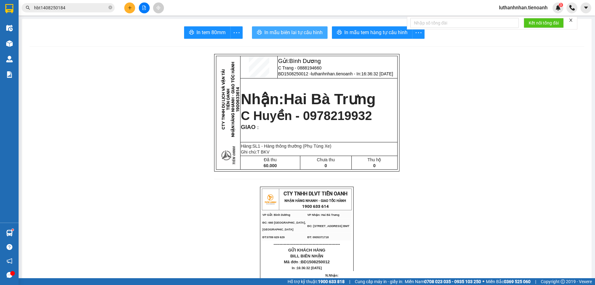
click at [305, 33] on span "In mẫu biên lai tự cấu hình" at bounding box center [293, 33] width 58 height 8
click at [127, 11] on button at bounding box center [129, 7] width 11 height 11
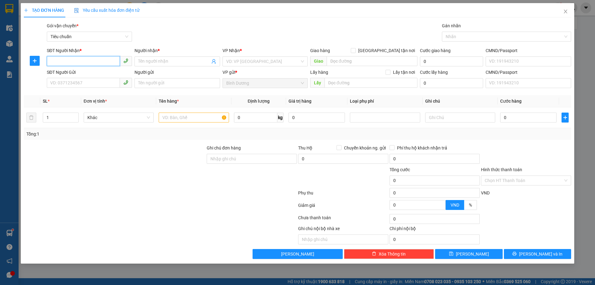
click at [91, 60] on input "SĐT Người Nhận *" at bounding box center [83, 61] width 73 height 10
type input "6"
click at [80, 72] on div "0834814768 - C Đông" at bounding box center [90, 73] width 78 height 7
type input "0834814768"
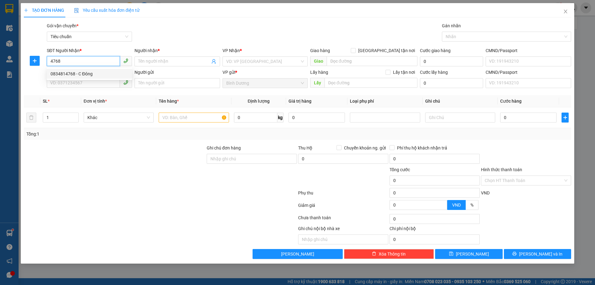
type input "C Đông"
type input "50.000"
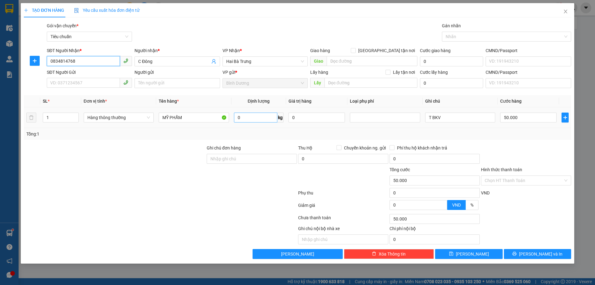
type input "0834814768"
click at [249, 119] on input "0" at bounding box center [255, 117] width 43 height 10
type input "26"
click at [280, 137] on div "Tổng: 1" at bounding box center [297, 133] width 542 height 7
type input "65.000"
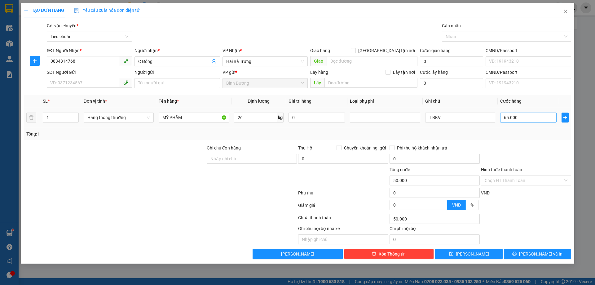
type input "65.000"
click at [504, 117] on input "65.000" at bounding box center [528, 117] width 56 height 10
type input "6"
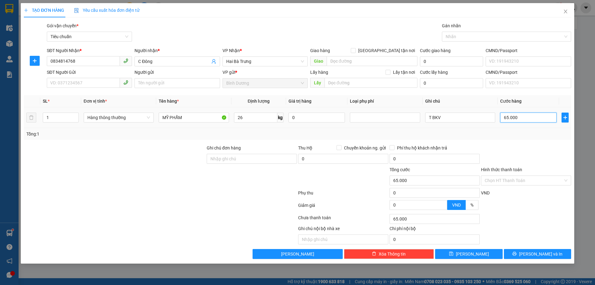
type input "6"
type input "60"
type input "60.000"
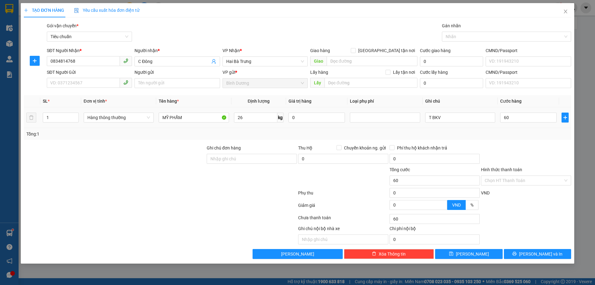
type input "60.000"
click at [527, 137] on div "Tổng: 1" at bounding box center [297, 133] width 542 height 7
drag, startPoint x: 437, startPoint y: 117, endPoint x: 447, endPoint y: 117, distance: 9.9
click at [447, 117] on input "T BKV" at bounding box center [460, 117] width 70 height 10
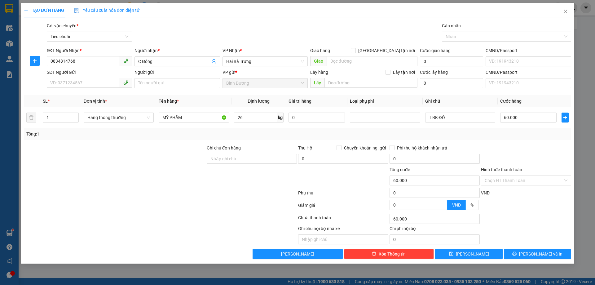
click at [551, 134] on div "Tổng: 1" at bounding box center [297, 133] width 542 height 7
drag, startPoint x: 543, startPoint y: 253, endPoint x: 540, endPoint y: 248, distance: 6.5
click at [544, 253] on span "[PERSON_NAME] và In" at bounding box center [540, 253] width 43 height 7
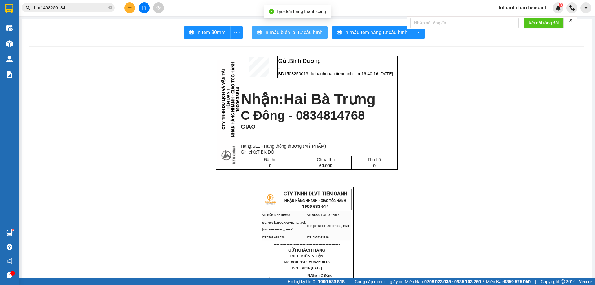
click at [308, 33] on span "In mẫu biên lai tự cấu hình" at bounding box center [293, 33] width 58 height 8
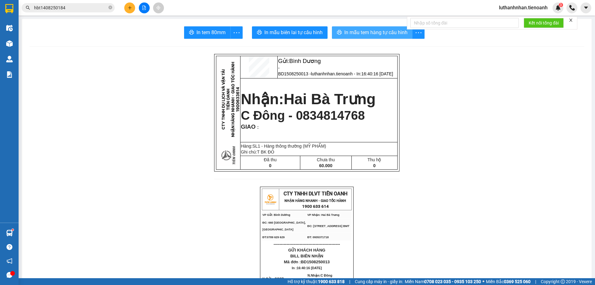
click at [371, 32] on span "In mẫu tem hàng tự cấu hình" at bounding box center [375, 33] width 63 height 8
click at [111, 7] on icon "close-circle" at bounding box center [110, 8] width 4 height 4
click at [66, 8] on input "text" at bounding box center [70, 7] width 73 height 7
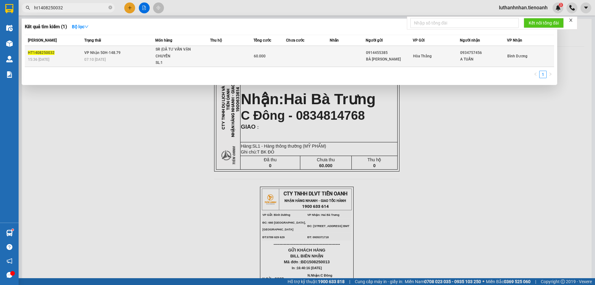
type input "ht1408250032"
click at [104, 51] on span "VP Nhận 50H-148.79" at bounding box center [102, 53] width 36 height 4
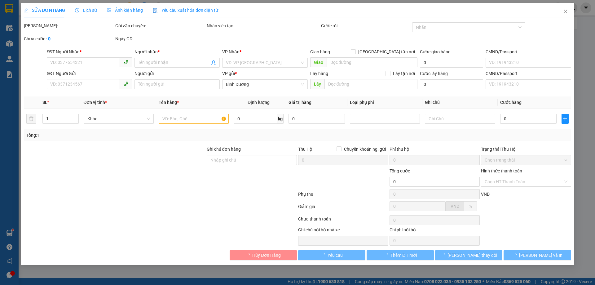
type input "0934757456"
type input "A TUẤN"
type input "0914455385"
type input "BÀ ĐÀO"
type input "60.000"
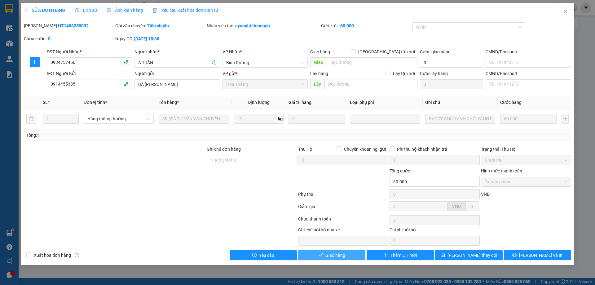
click at [352, 254] on button "Giao hàng" at bounding box center [331, 255] width 67 height 10
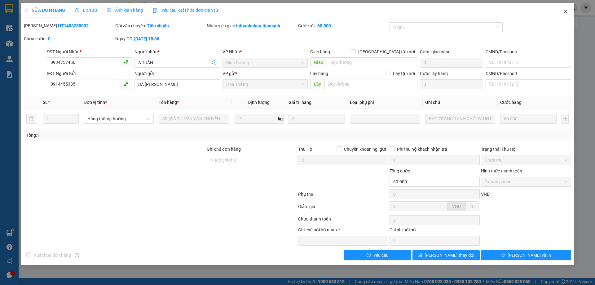
click at [566, 13] on icon "close" at bounding box center [565, 12] width 3 height 4
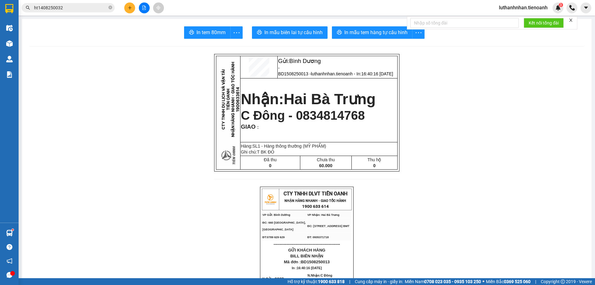
click at [127, 8] on button at bounding box center [129, 7] width 11 height 11
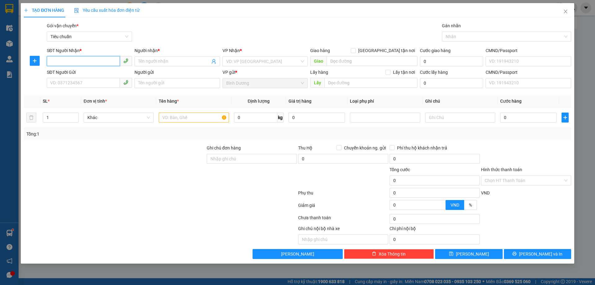
click at [82, 59] on input "SĐT Người Nhận *" at bounding box center [83, 61] width 73 height 10
type input "0948412937"
click at [80, 74] on div "0948412937 - C Vân" at bounding box center [90, 73] width 78 height 7
type input "[PERSON_NAME]"
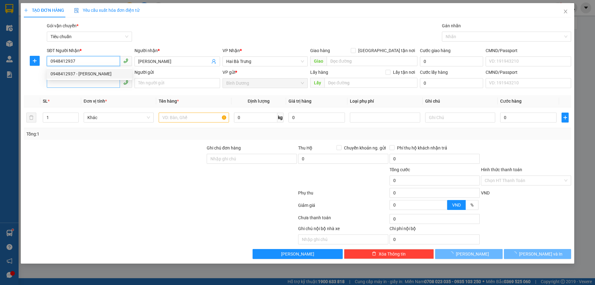
type input "50.000"
type input "0948412937"
click at [83, 82] on input "SĐT Người Gửi" at bounding box center [83, 83] width 73 height 10
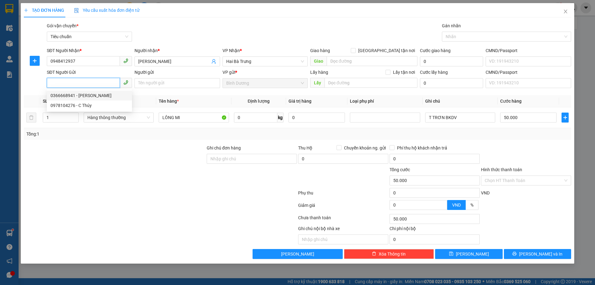
click at [76, 80] on input "SĐT Người Gửi" at bounding box center [83, 83] width 73 height 10
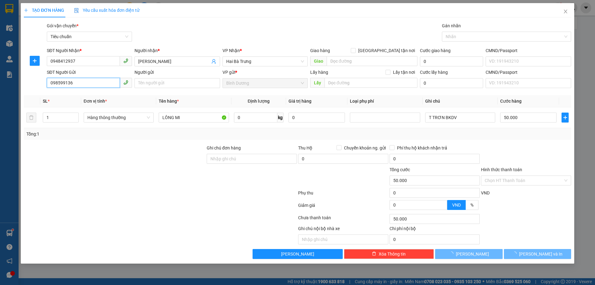
type input "0985991368"
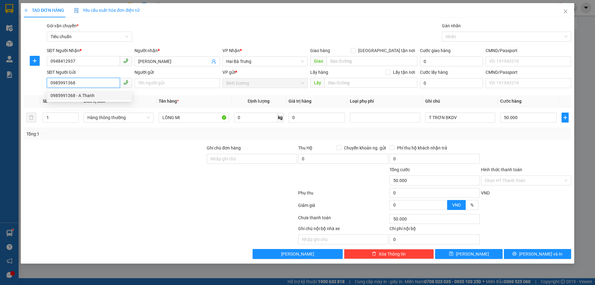
click at [82, 96] on div "0985991368 - A Thanh" at bounding box center [90, 95] width 78 height 7
type input "A Thanh"
type input "60.000"
type input "0985991368"
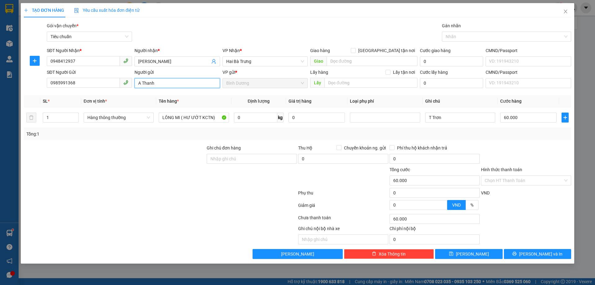
click at [149, 79] on input "A Thanh" at bounding box center [176, 83] width 85 height 10
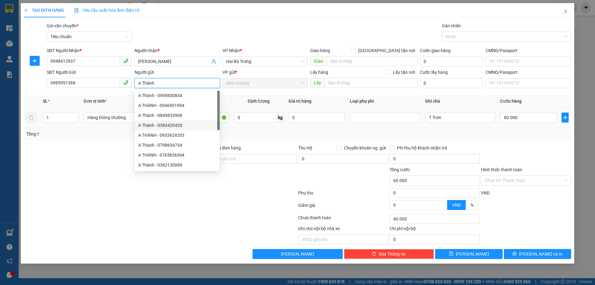
type input "A Thành"
click at [288, 131] on div "Tổng: 1" at bounding box center [297, 133] width 542 height 7
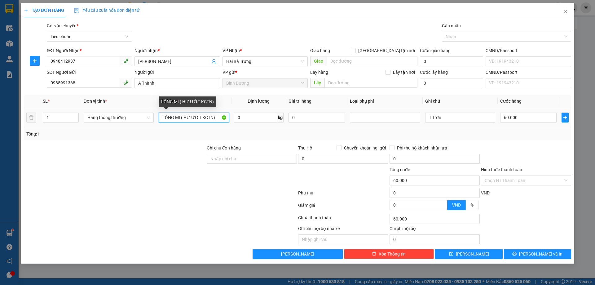
drag, startPoint x: 181, startPoint y: 117, endPoint x: 224, endPoint y: 117, distance: 42.5
click at [224, 117] on input "LÔNG MI ( HƯ ƯỚT KCTN)" at bounding box center [194, 117] width 70 height 10
type input "LÔNG MI"
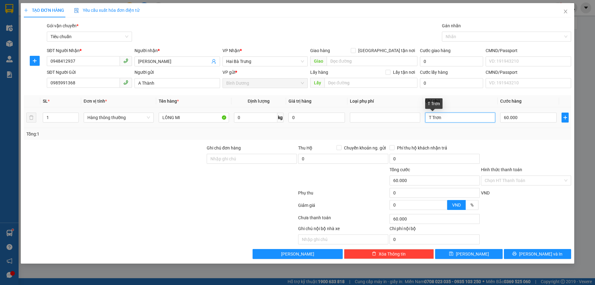
click at [432, 118] on input "T Trơn" at bounding box center [460, 117] width 70 height 10
type input "T BNL BKDV"
click at [496, 137] on div "Tổng: 1" at bounding box center [297, 134] width 547 height 12
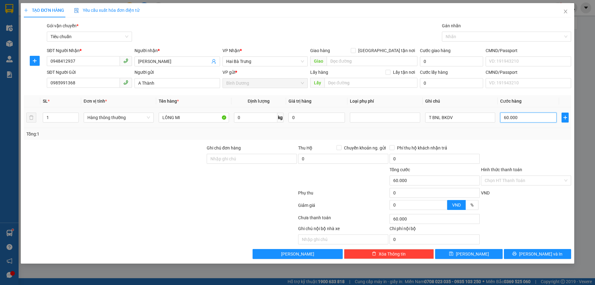
click at [539, 117] on input "60.000" at bounding box center [528, 117] width 56 height 10
type input "5"
type input "50"
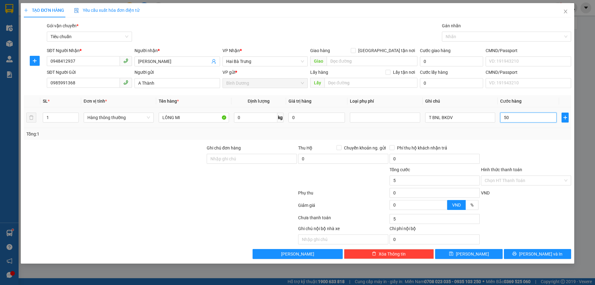
type input "50"
type input "50.000"
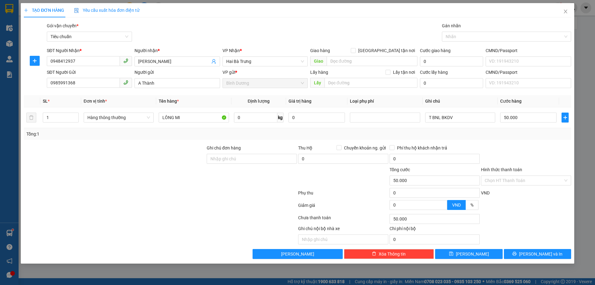
click at [542, 138] on div "Tổng: 1" at bounding box center [297, 134] width 547 height 12
click at [533, 257] on span "[PERSON_NAME] và In" at bounding box center [540, 253] width 43 height 7
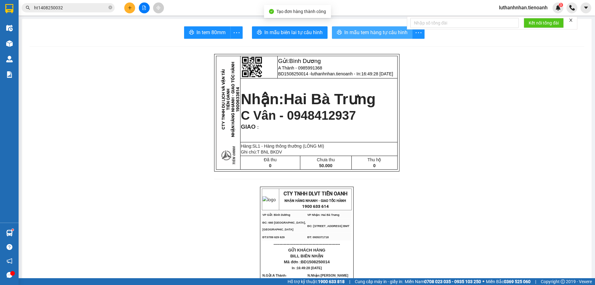
click at [358, 32] on span "In mẫu tem hàng tự cấu hình" at bounding box center [375, 33] width 63 height 8
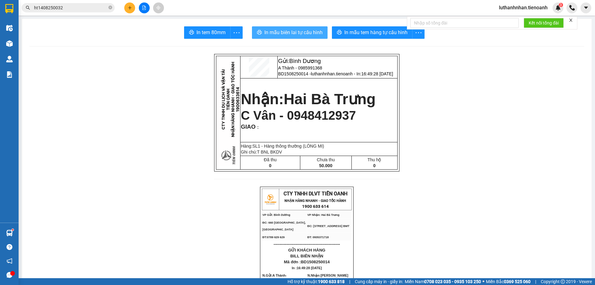
click at [310, 36] on span "In mẫu biên lai tự cấu hình" at bounding box center [293, 33] width 58 height 8
click at [66, 9] on input "ht1408250032" at bounding box center [70, 7] width 73 height 7
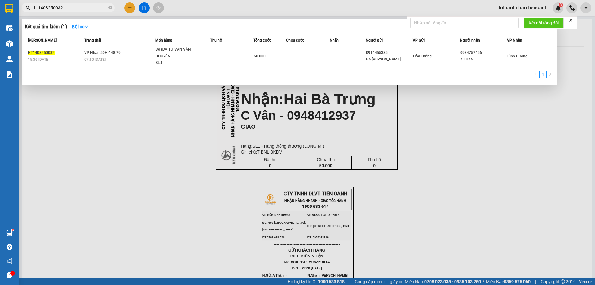
click at [66, 9] on input "ht1408250032" at bounding box center [70, 7] width 73 height 7
click at [531, 8] on div at bounding box center [297, 142] width 595 height 285
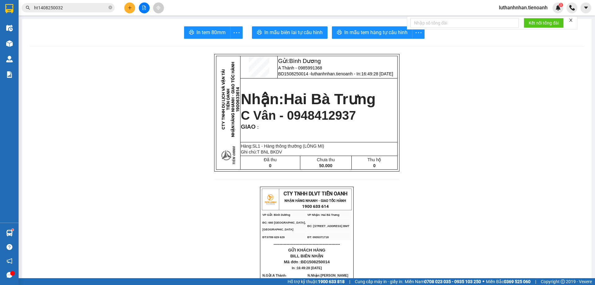
click at [522, 6] on span "luthanhnhan.tienoanh" at bounding box center [523, 8] width 59 height 8
click at [524, 15] on li "Đăng xuất" at bounding box center [522, 19] width 59 height 10
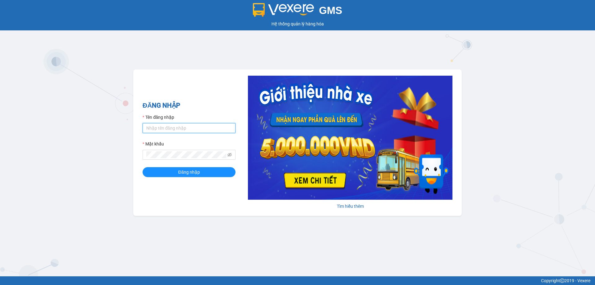
click at [158, 130] on input "Tên đăng nhập" at bounding box center [189, 128] width 93 height 10
click at [143, 167] on button "Đăng nhập" at bounding box center [189, 172] width 93 height 10
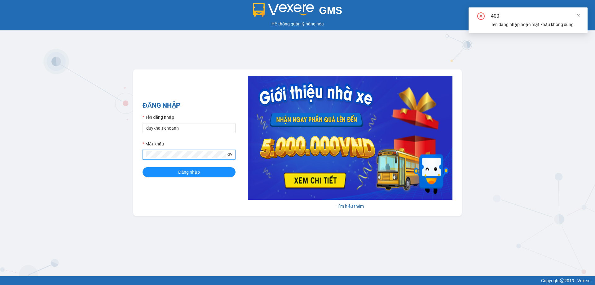
click at [228, 156] on icon "eye-invisible" at bounding box center [229, 154] width 4 height 4
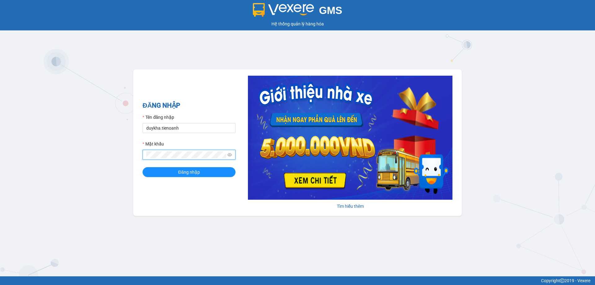
click at [144, 157] on span at bounding box center [189, 155] width 93 height 10
click at [143, 167] on button "Đăng nhập" at bounding box center [189, 172] width 93 height 10
click at [145, 156] on span at bounding box center [189, 155] width 93 height 10
click at [143, 167] on button "Đăng nhập" at bounding box center [189, 172] width 93 height 10
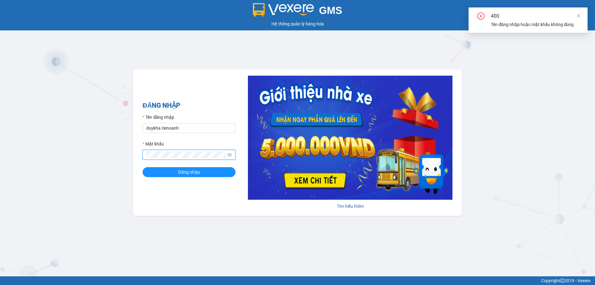
click at [143, 167] on button "Đăng nhập" at bounding box center [189, 172] width 93 height 10
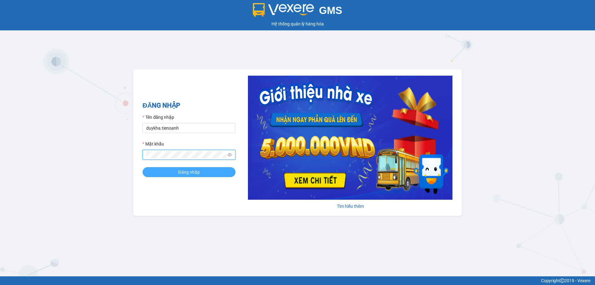
click at [190, 175] on span "Đăng nhập" at bounding box center [189, 172] width 22 height 7
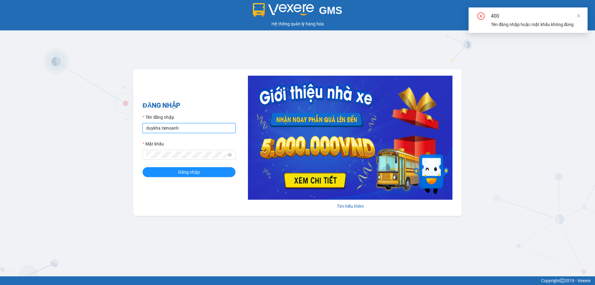
click at [183, 129] on input "duykha.tienoanh" at bounding box center [189, 128] width 93 height 10
click at [183, 130] on input "duykha.tienoanh" at bounding box center [189, 128] width 93 height 10
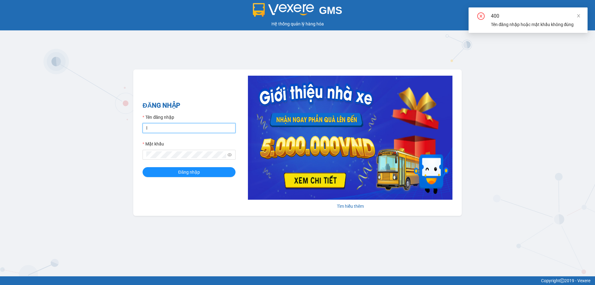
type input "luthanhnhan.tienoanh"
click at [183, 149] on div "Mật khẩu" at bounding box center [189, 144] width 93 height 9
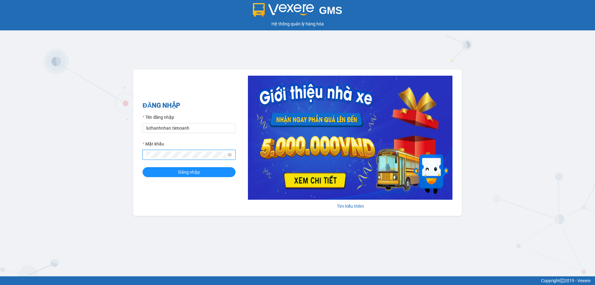
click at [143, 167] on button "Đăng nhập" at bounding box center [189, 172] width 93 height 10
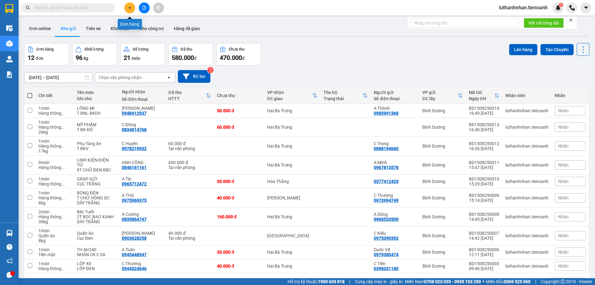
click at [134, 6] on button at bounding box center [129, 7] width 11 height 11
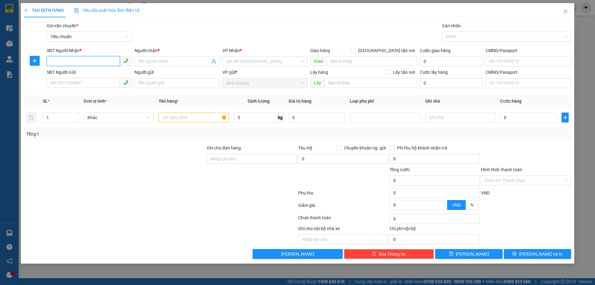
click at [70, 62] on input "SĐT Người Nhận *" at bounding box center [83, 61] width 73 height 10
type input "0941748383"
click at [77, 73] on div "0941748383 - C Trinh" at bounding box center [90, 73] width 78 height 7
type input "C Trinh"
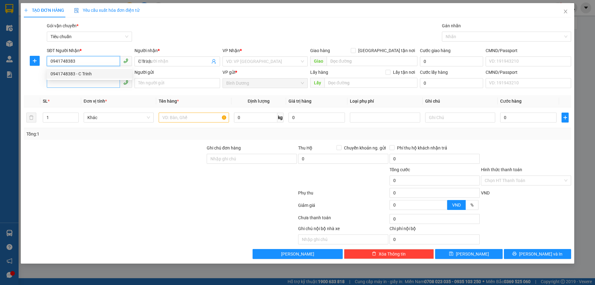
type input "40.000"
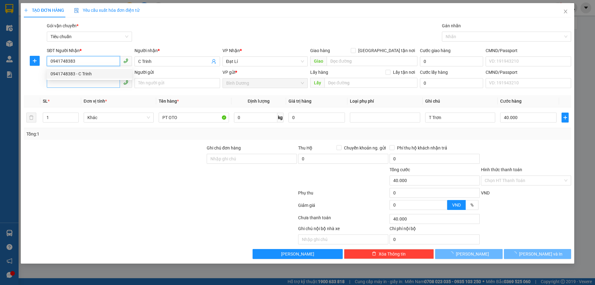
type input "0941748383"
click at [77, 84] on input "SĐT Người Gửi" at bounding box center [83, 83] width 73 height 10
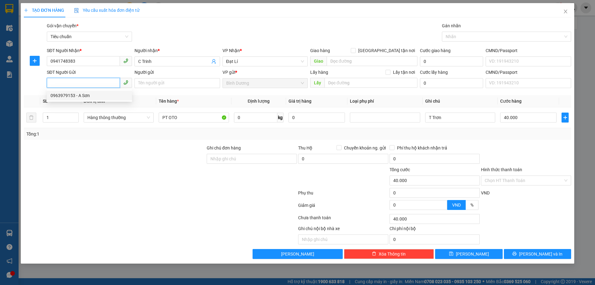
click at [83, 95] on div "0963979153 - A Sơn" at bounding box center [90, 95] width 78 height 7
type input "0963979153"
type input "A Sơn"
type input "352477592"
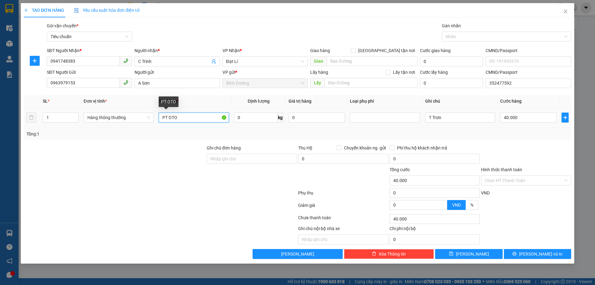
click at [170, 117] on input "PT OTO" at bounding box center [194, 117] width 70 height 10
type input "PHỤ TÙNG OTO"
click at [430, 118] on input "T Trơn" at bounding box center [460, 117] width 70 height 10
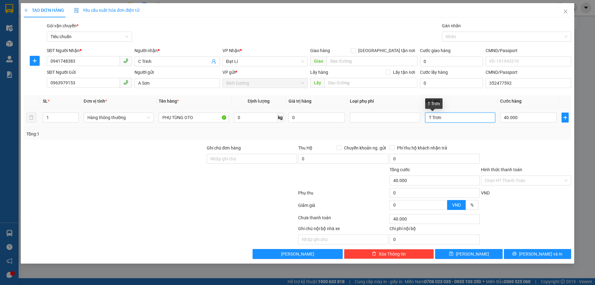
click at [430, 118] on input "T Trơn" at bounding box center [460, 117] width 70 height 10
type input "H CHỮ ĐEN BBC"
click at [514, 134] on div "Tổng: 1" at bounding box center [297, 133] width 542 height 7
click at [514, 114] on input "40.000" at bounding box center [528, 117] width 56 height 10
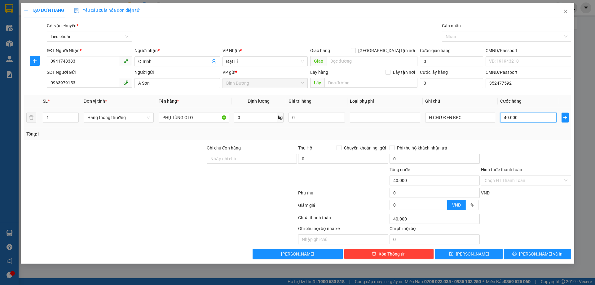
type input "3"
type input "30"
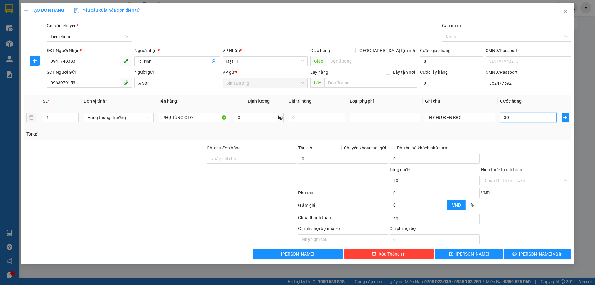
type input "30"
type input "30.000"
click at [520, 133] on div "Tổng: 1" at bounding box center [297, 133] width 542 height 7
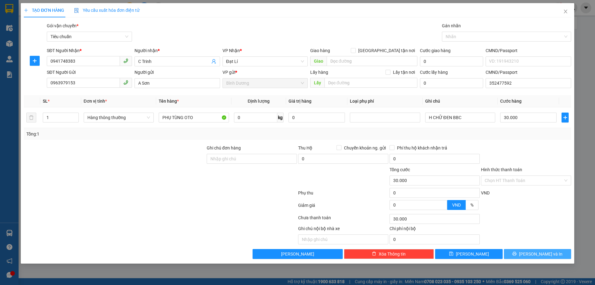
click at [552, 253] on button "[PERSON_NAME] và In" at bounding box center [537, 254] width 67 height 10
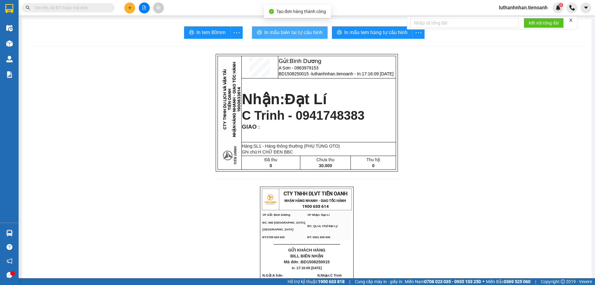
click at [294, 34] on span "In mẫu biên lai tự cấu hình" at bounding box center [293, 33] width 58 height 8
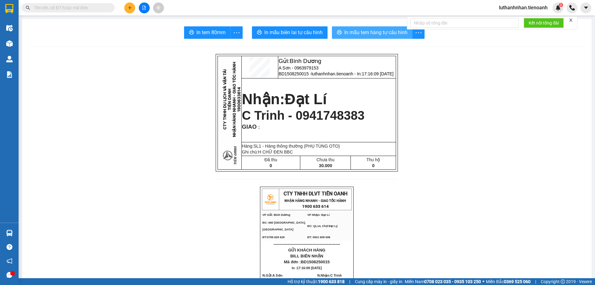
click at [384, 35] on span "In mẫu tem hàng tự cấu hình" at bounding box center [375, 33] width 63 height 8
click at [83, 7] on input "text" at bounding box center [70, 7] width 73 height 7
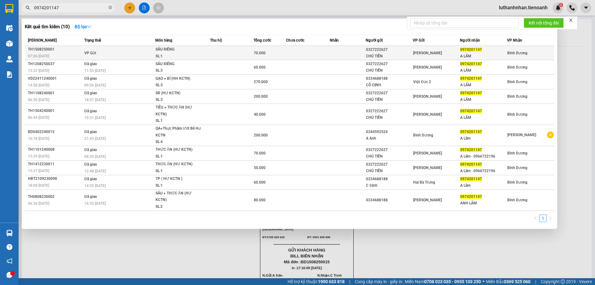
type input "0974201147"
click at [230, 54] on td at bounding box center [231, 53] width 43 height 14
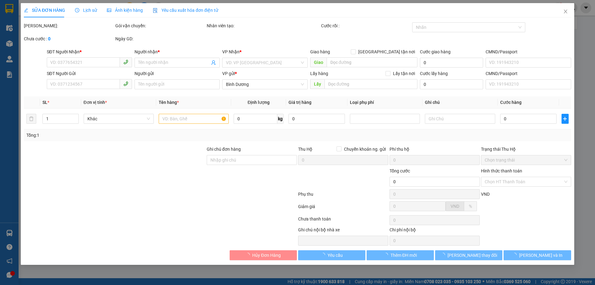
type input "0974201147"
type input "A LÃM"
type input "0327222627"
type input "CHÚ TIẾN"
type input "70.000"
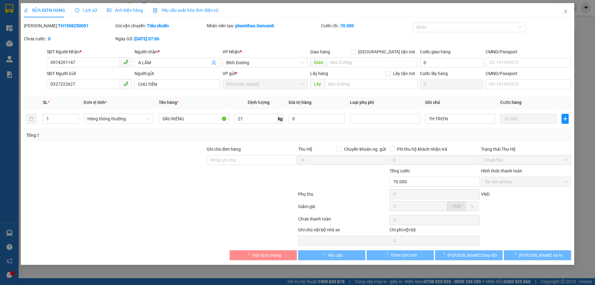
click at [90, 11] on span "Lịch sử" at bounding box center [86, 10] width 22 height 5
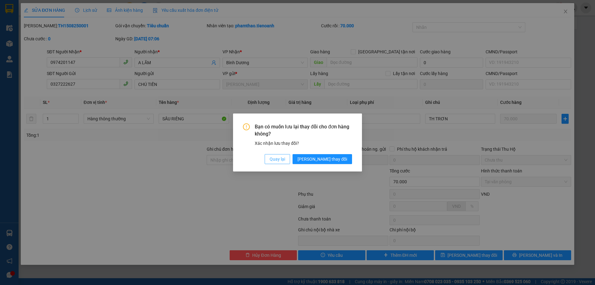
click at [285, 159] on span "Quay lại" at bounding box center [277, 159] width 15 height 7
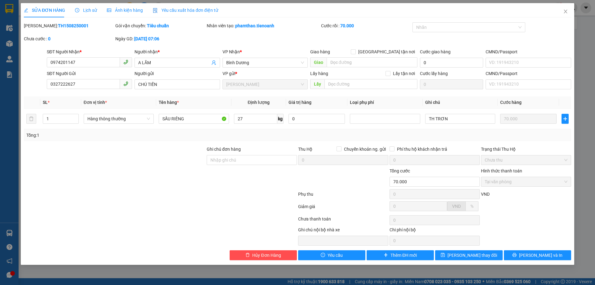
click at [90, 8] on span "Lịch sử" at bounding box center [86, 10] width 22 height 5
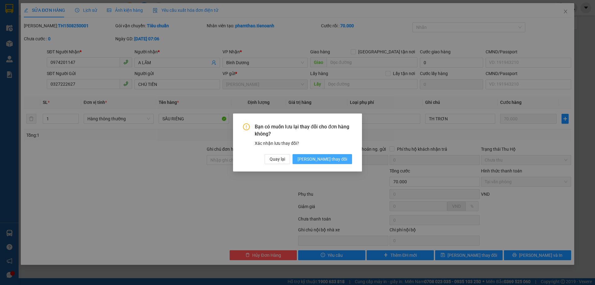
click at [333, 162] on span "[PERSON_NAME] thay đổi" at bounding box center [322, 159] width 50 height 7
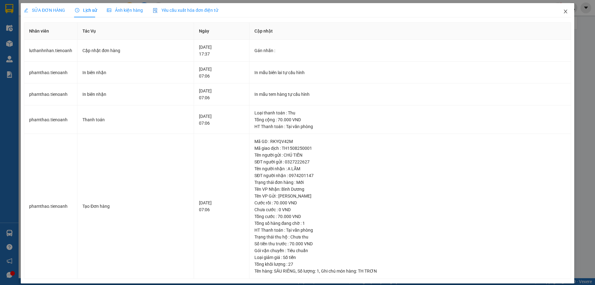
click at [563, 12] on icon "close" at bounding box center [565, 11] width 5 height 5
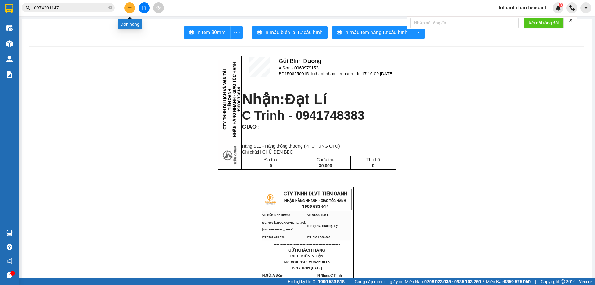
click at [128, 8] on icon "plus" at bounding box center [130, 8] width 4 height 4
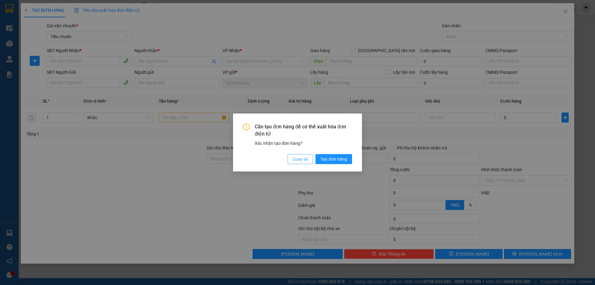
click at [298, 157] on span "Quay lại" at bounding box center [300, 159] width 15 height 7
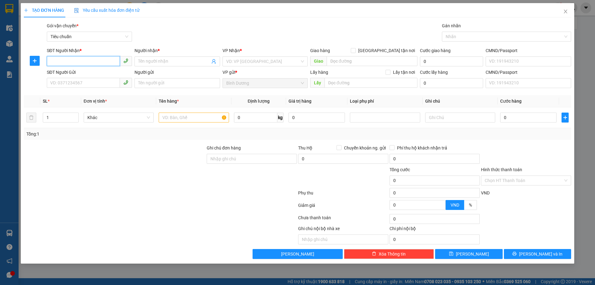
click at [71, 60] on input "SĐT Người Nhận *" at bounding box center [83, 61] width 73 height 10
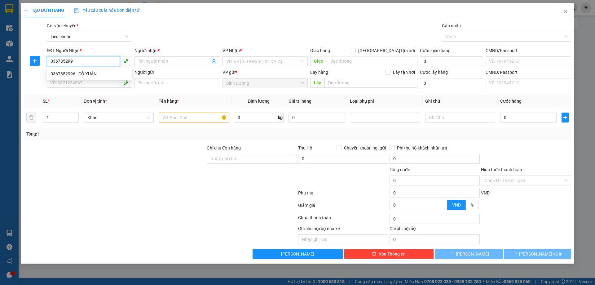
type input "0367852996"
click at [96, 73] on div "0367852996 - CÔ XUÂN" at bounding box center [90, 73] width 78 height 7
type input "CÔ XUÂN"
type input "0367852996"
type input "120.000"
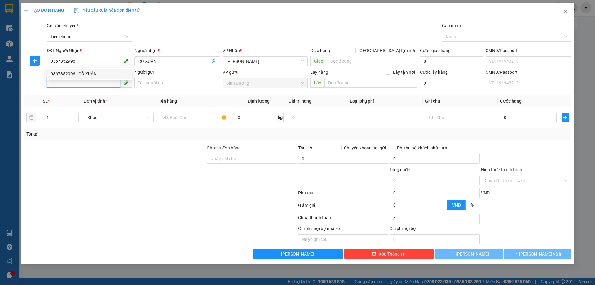
type input "120.000"
click at [94, 83] on input "SĐT Người Gửi" at bounding box center [83, 83] width 73 height 10
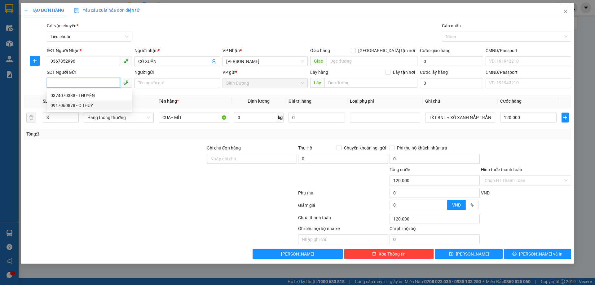
click at [77, 106] on div "0917060878 - C THUÝ" at bounding box center [90, 105] width 78 height 7
type input "0917060878"
type input "C THUÝ"
type input "60.000"
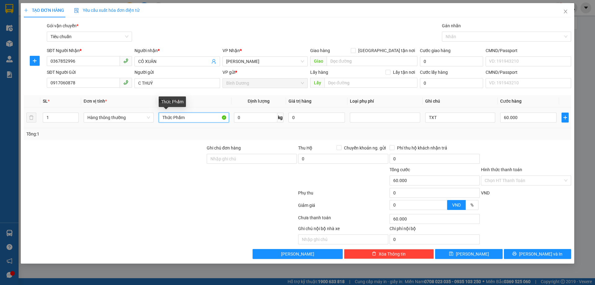
click at [170, 119] on input "Thức Phẩm" at bounding box center [194, 117] width 70 height 10
click at [172, 119] on input "Thức Phẩm" at bounding box center [194, 117] width 70 height 10
click at [185, 119] on input "Thức Phẩm" at bounding box center [194, 117] width 70 height 10
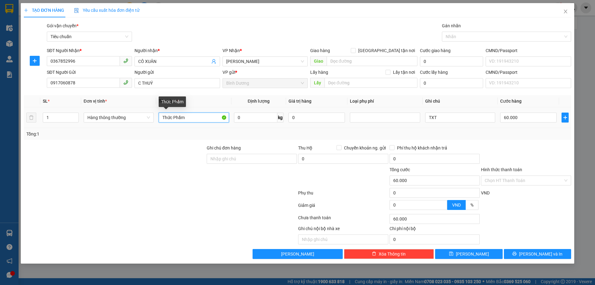
click at [185, 119] on input "Thức Phẩm" at bounding box center [194, 117] width 70 height 10
click at [191, 117] on input "Thức Phẩm" at bounding box center [194, 117] width 70 height 10
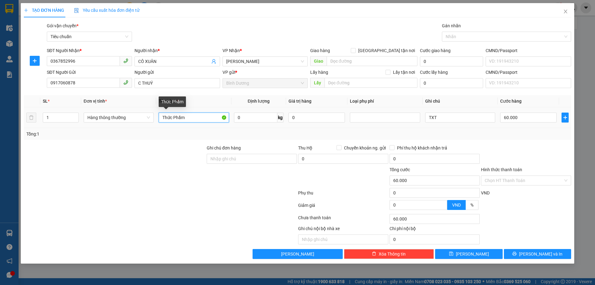
click at [191, 117] on input "Thức Phẩm" at bounding box center [194, 117] width 70 height 10
click at [191, 116] on input "Thức Phẩm" at bounding box center [194, 117] width 70 height 10
type input "TRÁI CÂY"
click at [178, 132] on div "Tổng: 1" at bounding box center [127, 133] width 203 height 7
click at [257, 117] on input "0" at bounding box center [255, 117] width 43 height 10
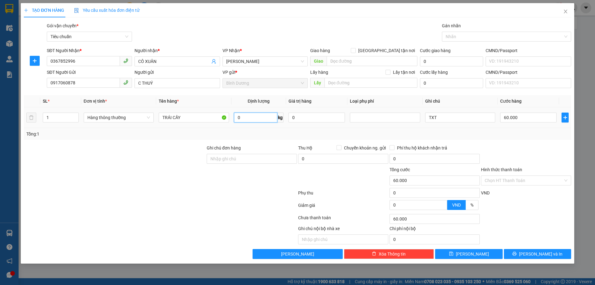
click at [257, 117] on input "0" at bounding box center [255, 117] width 43 height 10
type input "17"
click at [278, 132] on div "Tổng: 1" at bounding box center [297, 133] width 542 height 7
type input "55.000"
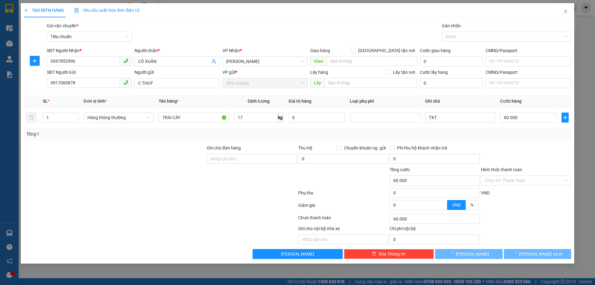
type input "55.000"
click at [521, 118] on input "55.000" at bounding box center [528, 117] width 56 height 10
click at [531, 143] on div "Transit Pickup Surcharge Ids Transit Deliver Surcharge Ids Transit Deliver Surc…" at bounding box center [297, 140] width 547 height 236
click at [533, 181] on input "Hình thức thanh toán" at bounding box center [524, 180] width 78 height 9
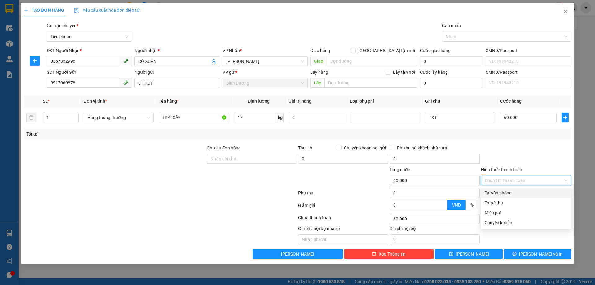
click at [531, 193] on div "Tại văn phòng" at bounding box center [526, 192] width 83 height 7
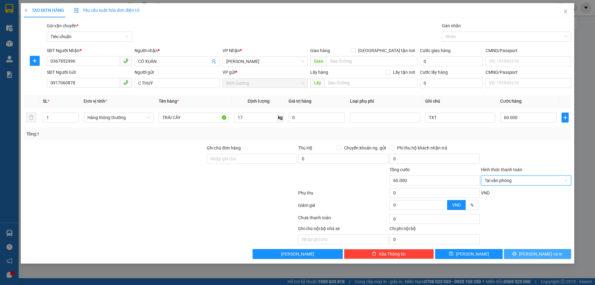
click at [539, 253] on span "[PERSON_NAME] và In" at bounding box center [540, 253] width 43 height 7
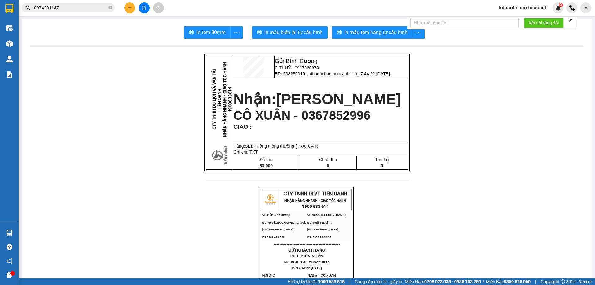
click at [350, 38] on button "In mẫu tem hàng tự cấu hình" at bounding box center [372, 32] width 81 height 12
click at [312, 36] on span "In mẫu biên lai tự cấu hình" at bounding box center [293, 33] width 58 height 8
click at [130, 9] on icon "plus" at bounding box center [130, 7] width 0 height 3
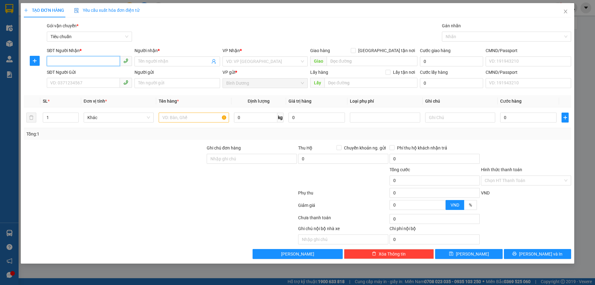
click at [83, 59] on input "SĐT Người Nhận *" at bounding box center [83, 61] width 73 height 10
click at [61, 59] on input "0914261160" at bounding box center [83, 61] width 73 height 10
type input "0914161160"
click at [98, 73] on div "0914161160 - [GEOGRAPHIC_DATA]" at bounding box center [90, 73] width 78 height 7
type input "[PERSON_NAME]"
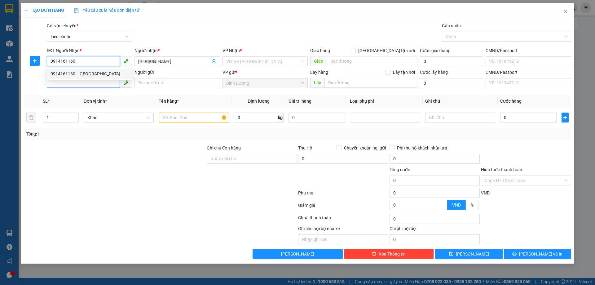
type input "40.000"
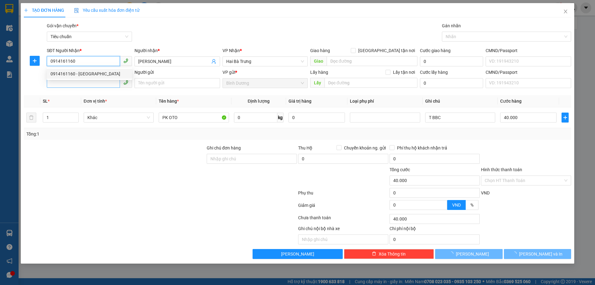
type input "0914161160"
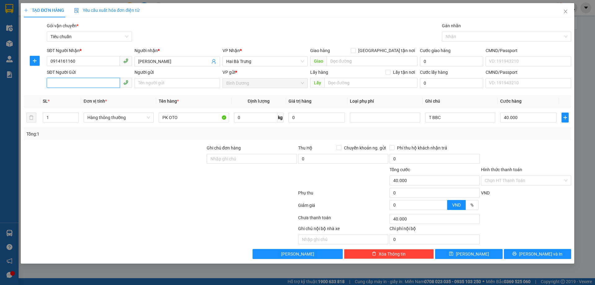
click at [92, 84] on input "SĐT Người Gửi" at bounding box center [83, 83] width 73 height 10
click at [97, 97] on div "0941720833 - A Trọng" at bounding box center [90, 95] width 78 height 7
type input "0941720833"
type input "A Trọng"
type input "281265117"
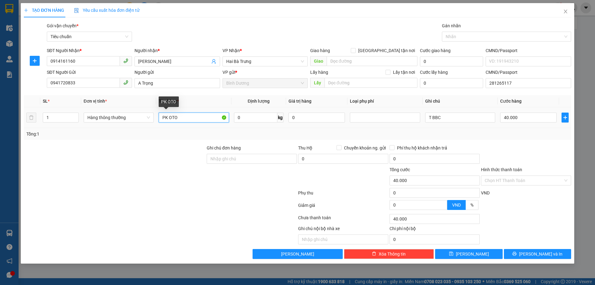
click at [169, 116] on input "PK OTO" at bounding box center [194, 117] width 70 height 10
type input "PHỤ TÙNG OTO"
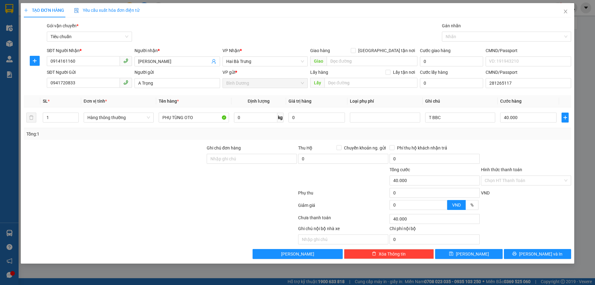
click at [247, 132] on div "Tổng: 1" at bounding box center [297, 133] width 542 height 7
click at [248, 120] on input "0" at bounding box center [255, 117] width 43 height 10
type input "6"
click at [338, 137] on div "Tổng: 1" at bounding box center [297, 133] width 542 height 7
click at [549, 257] on span "[PERSON_NAME] và In" at bounding box center [540, 253] width 43 height 7
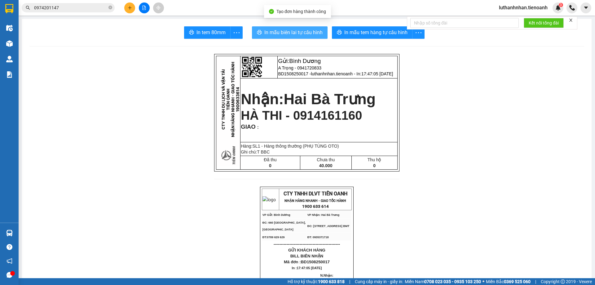
click at [302, 33] on span "In mẫu biên lai tự cấu hình" at bounding box center [293, 33] width 58 height 8
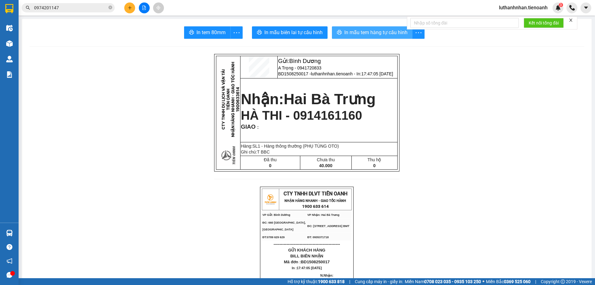
click at [381, 38] on button "In mẫu tem hàng tự cấu hình" at bounding box center [372, 32] width 81 height 12
click at [129, 10] on button at bounding box center [129, 7] width 11 height 11
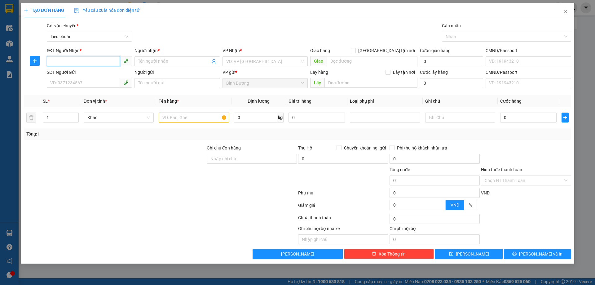
click at [95, 61] on input "SĐT Người Nhận *" at bounding box center [83, 61] width 73 height 10
click at [77, 75] on div "0971578336 - An Na" at bounding box center [90, 73] width 78 height 7
type input "0971578336"
type input "An Na"
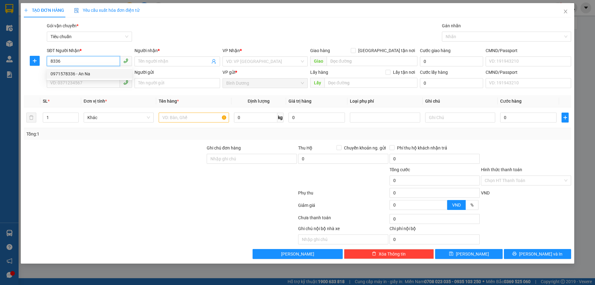
checkbox input "true"
type input "65 [PERSON_NAME]"
type input "50.000"
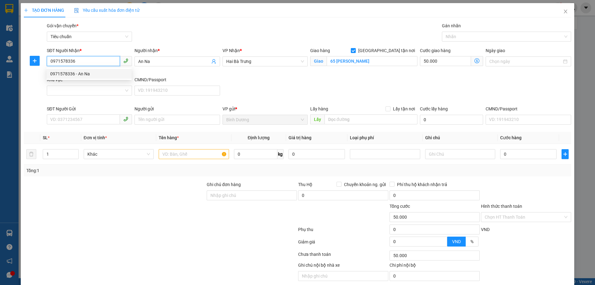
type input "0971578336"
click at [77, 81] on div "Khu vực" at bounding box center [89, 79] width 85 height 7
click at [77, 86] on input "Khu vực" at bounding box center [87, 90] width 73 height 9
type input "120.000"
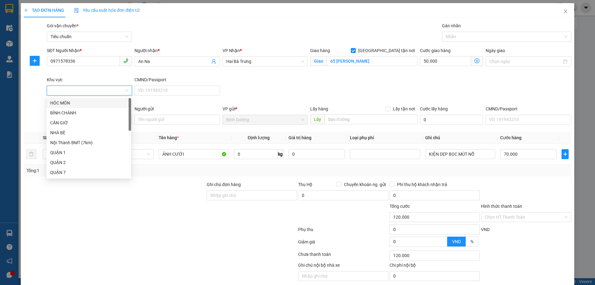
click at [97, 75] on div "SĐT Người Nhận * 0971578336" at bounding box center [90, 61] width 88 height 29
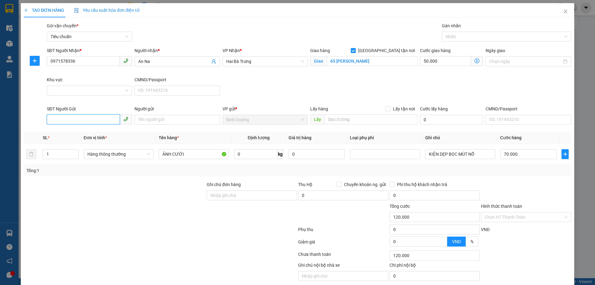
click at [74, 119] on input "SĐT Người Gửi" at bounding box center [83, 119] width 73 height 10
click at [79, 131] on div "0922342424 - 24H" at bounding box center [88, 132] width 77 height 7
type input "0922342424"
type input "24H"
click at [513, 167] on div "Tổng: 1" at bounding box center [297, 170] width 542 height 7
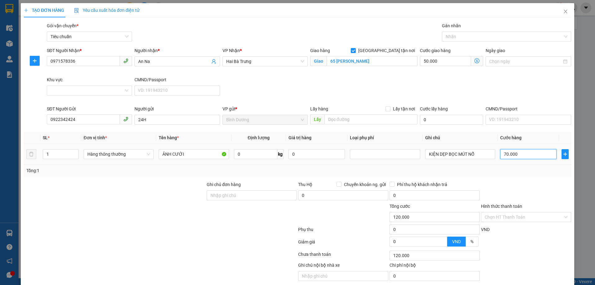
click at [515, 155] on input "70.000" at bounding box center [528, 154] width 56 height 10
type input "50.006"
type input "60"
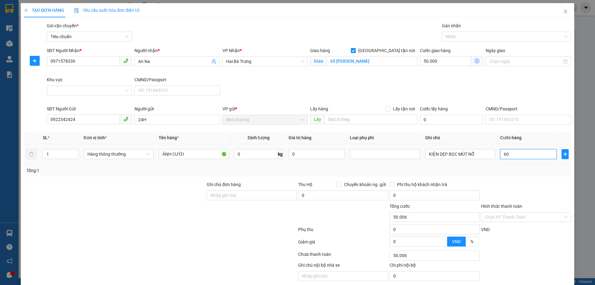
type input "50.060"
type input "60"
click at [527, 173] on div "Tổng: 1" at bounding box center [297, 170] width 542 height 7
type input "110.000"
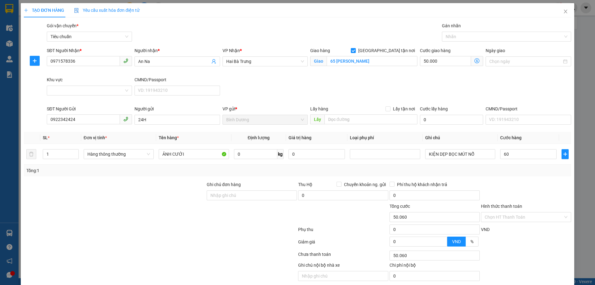
type input "110.000"
type input "60.000"
click at [515, 154] on input "60.000" at bounding box center [528, 154] width 56 height 10
type input "50.005"
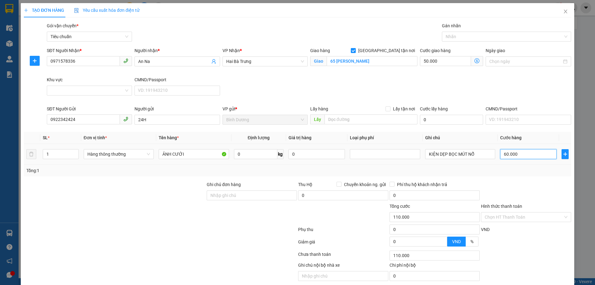
type input "5"
type input "50.050"
type input "50"
type input "100.000"
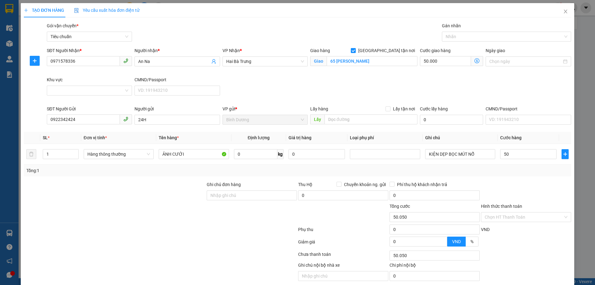
type input "100.000"
type input "50.000"
click at [523, 173] on div "Tổng: 1" at bounding box center [297, 170] width 542 height 7
click at [539, 284] on span "[PERSON_NAME] và In" at bounding box center [540, 290] width 43 height 7
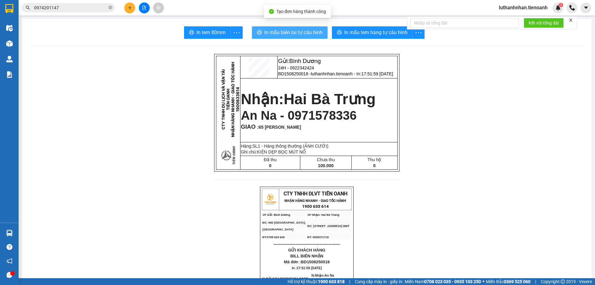
click at [311, 34] on span "In mẫu biên lai tự cấu hình" at bounding box center [293, 33] width 58 height 8
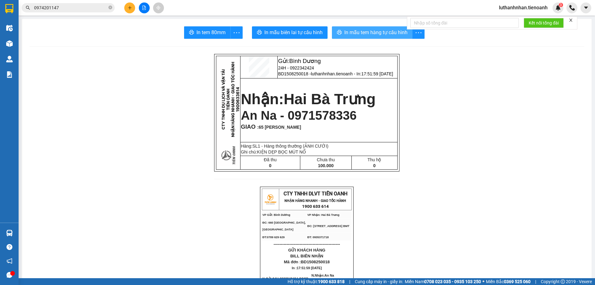
click at [394, 35] on span "In mẫu tem hàng tự cấu hình" at bounding box center [375, 33] width 63 height 8
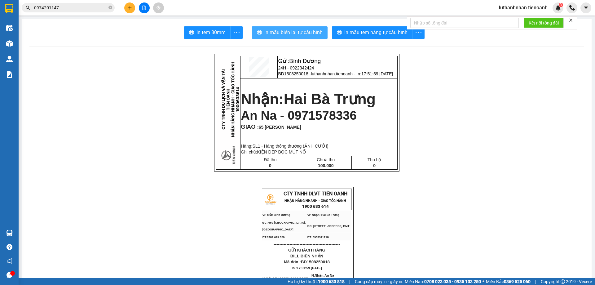
click at [303, 32] on span "In mẫu biên lai tự cấu hình" at bounding box center [293, 33] width 58 height 8
click at [76, 8] on input "0974201147" at bounding box center [70, 7] width 73 height 7
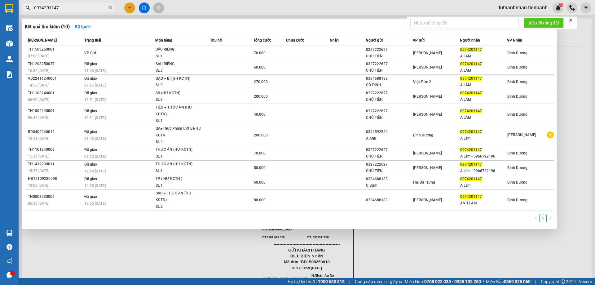
click at [76, 8] on input "0974201147" at bounding box center [70, 7] width 73 height 7
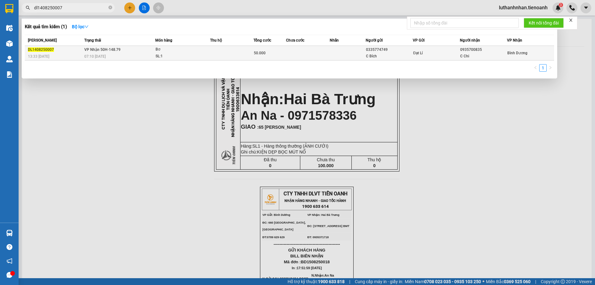
type input "dl1408250007"
click at [104, 57] on span "07:10 [DATE]" at bounding box center [94, 56] width 21 height 4
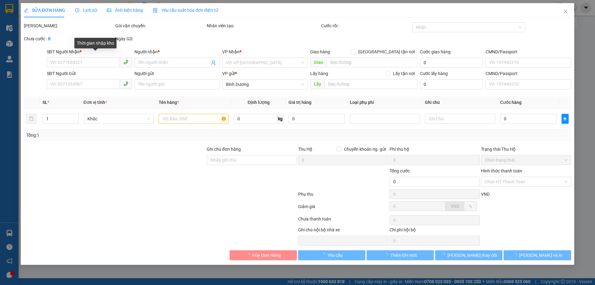
type input "0935700835"
type input "C Chi"
type input "0335774749"
type input "C Bích"
type input "50.000"
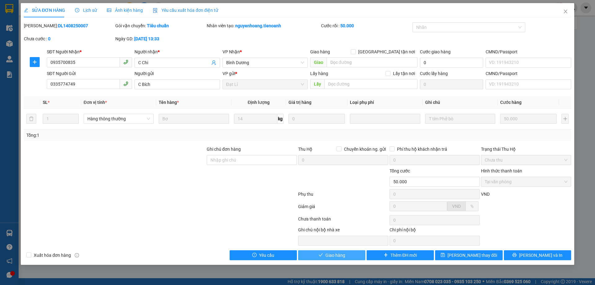
click at [346, 255] on button "Giao hàng" at bounding box center [331, 255] width 67 height 10
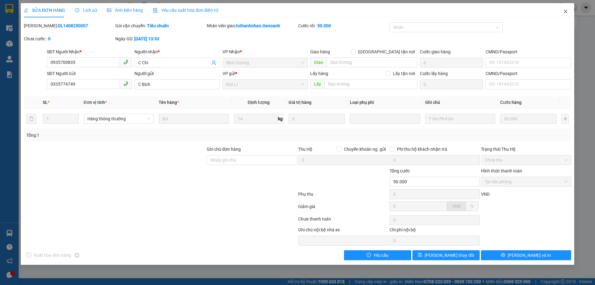
click at [566, 11] on icon "close" at bounding box center [565, 11] width 5 height 5
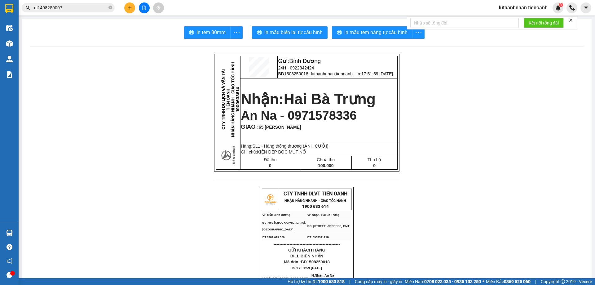
click at [130, 8] on icon "plus" at bounding box center [129, 7] width 3 height 0
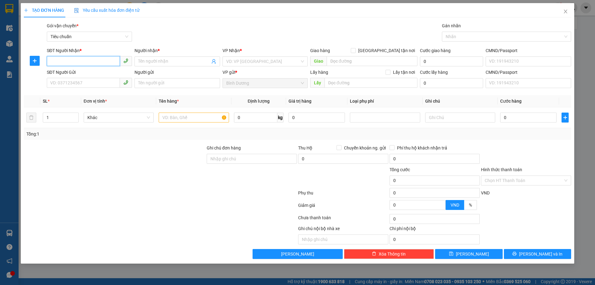
click at [107, 61] on input "SĐT Người Nhận *" at bounding box center [83, 61] width 73 height 10
type input "0368012979"
click at [77, 73] on div "0368012979 - A Phúc" at bounding box center [90, 73] width 78 height 7
type input "A [DEMOGRAPHIC_DATA]"
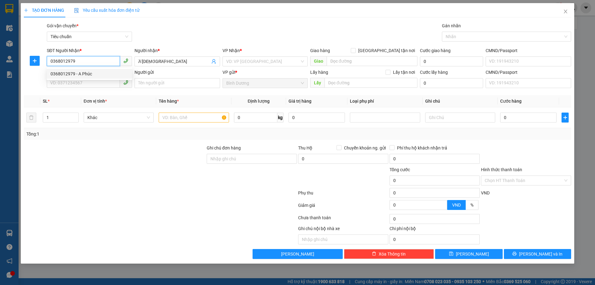
type input "70.000"
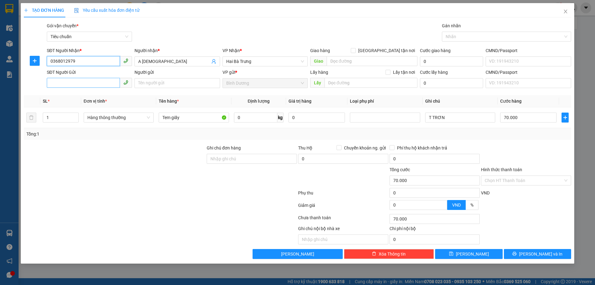
type input "0368012979"
click at [81, 82] on input "SĐT Người Gửi" at bounding box center [83, 83] width 73 height 10
click at [89, 95] on div "0868850379 - CTy Hoa Đài" at bounding box center [90, 95] width 78 height 7
type input "0868850379"
type input "[DEMOGRAPHIC_DATA]"
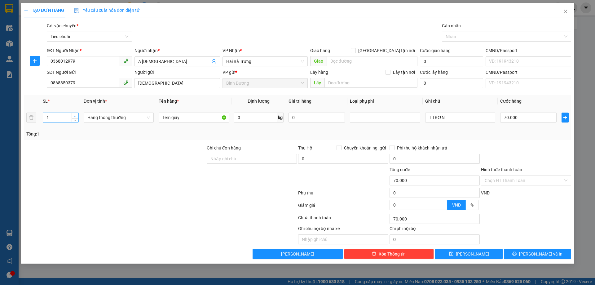
type input "2"
click at [76, 116] on icon "up" at bounding box center [75, 116] width 2 height 2
click at [246, 121] on input "0" at bounding box center [255, 117] width 43 height 10
type input "0"
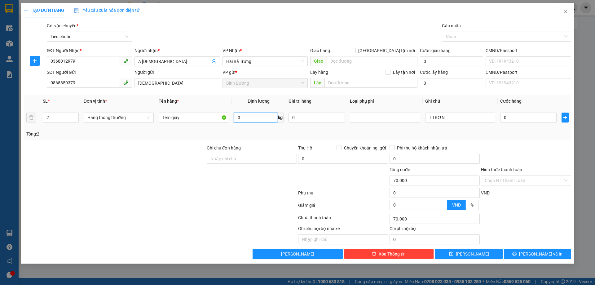
type input "0"
type input "37"
click at [264, 134] on div "Tổng: 2" at bounding box center [297, 133] width 542 height 7
type input "80.000"
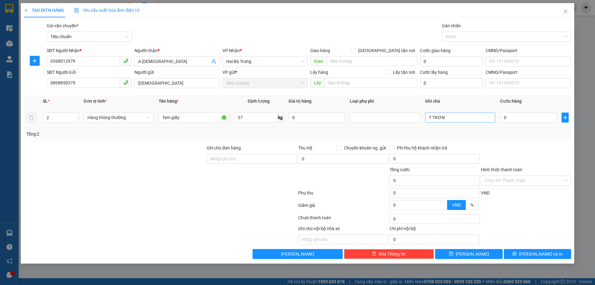
type input "80.000"
click at [429, 116] on input "T TRƠN" at bounding box center [460, 117] width 70 height 10
type input "2T TRƠN"
click at [450, 134] on div "Tổng: 2" at bounding box center [297, 133] width 542 height 7
click at [513, 119] on input "80.000" at bounding box center [528, 117] width 56 height 10
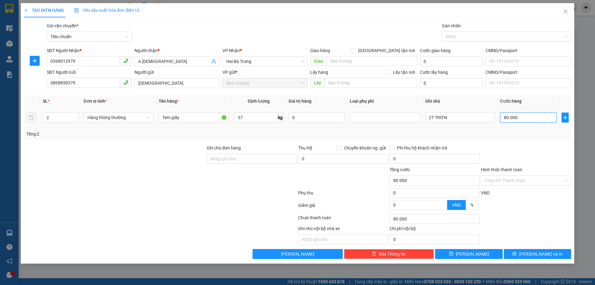
type input "1"
type input "16"
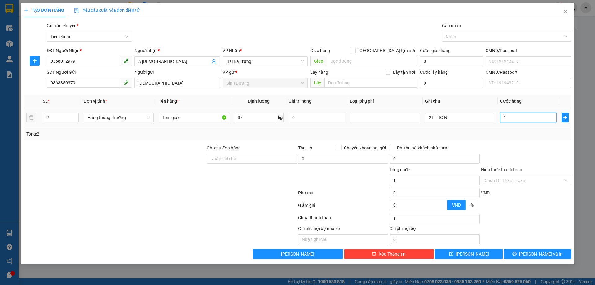
type input "16"
type input "160"
type input "160.000"
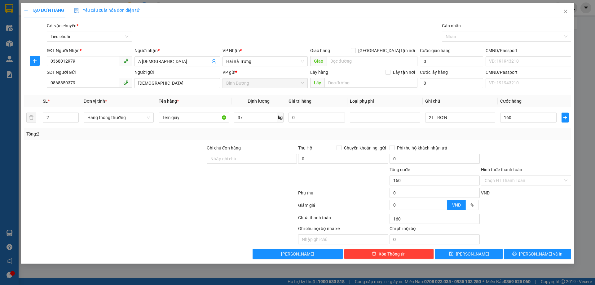
type input "160.000"
click at [524, 138] on div "Tổng: 2" at bounding box center [297, 134] width 547 height 12
click at [542, 253] on span "[PERSON_NAME] và In" at bounding box center [540, 253] width 43 height 7
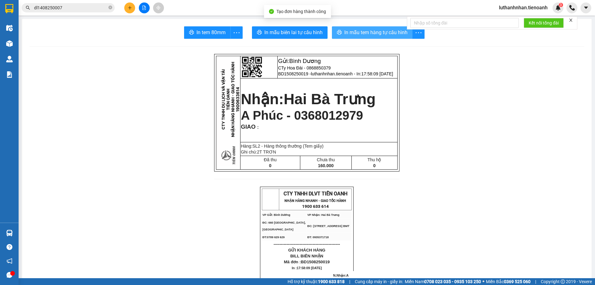
click at [381, 35] on span "In mẫu tem hàng tự cấu hình" at bounding box center [375, 33] width 63 height 8
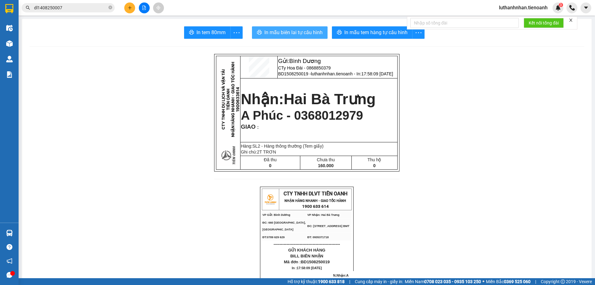
click at [293, 32] on span "In mẫu biên lai tự cấu hình" at bounding box center [293, 33] width 58 height 8
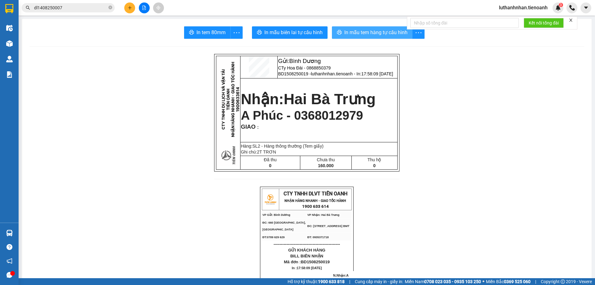
click at [370, 33] on span "In mẫu tem hàng tự cấu hình" at bounding box center [375, 33] width 63 height 8
click at [128, 8] on icon "plus" at bounding box center [130, 8] width 4 height 4
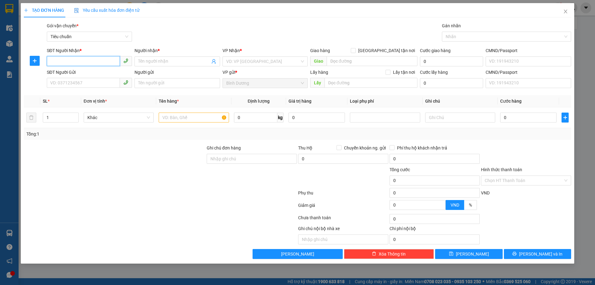
click at [83, 62] on input "SĐT Người Nhận *" at bounding box center [83, 61] width 73 height 10
click at [82, 61] on input "SĐT Người Nhận *" at bounding box center [83, 61] width 73 height 10
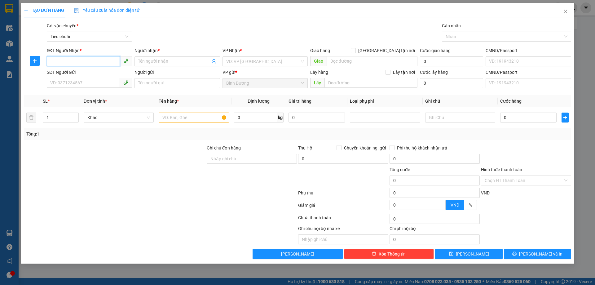
click at [82, 61] on input "SĐT Người Nhận *" at bounding box center [83, 61] width 73 height 10
click at [87, 75] on div "0984500693 - [PERSON_NAME]" at bounding box center [90, 73] width 78 height 7
type input "0984500693"
type input "[PERSON_NAME]"
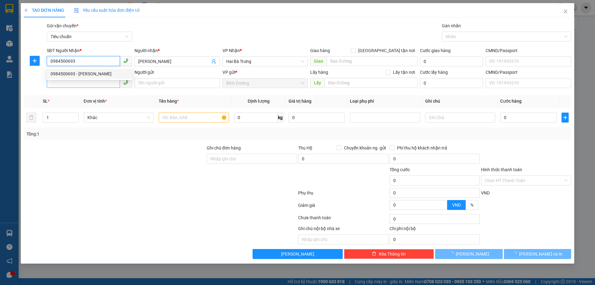
type input "200.000"
type input "0984500693"
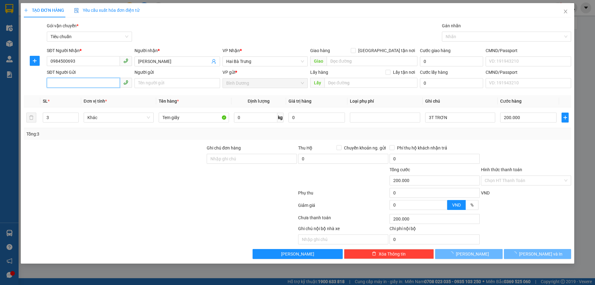
click at [86, 83] on input "SĐT Người Gửi" at bounding box center [83, 83] width 73 height 10
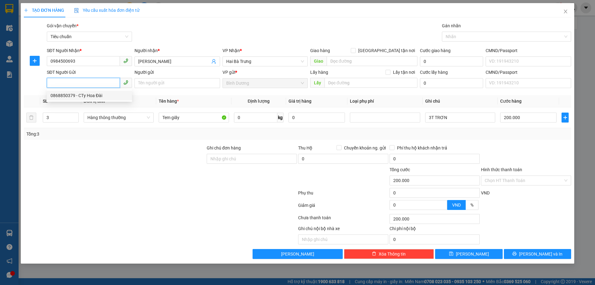
click at [93, 96] on div "0868850379 - CTy Hoa Đài" at bounding box center [90, 95] width 78 height 7
type input "0868850379"
type input "[DEMOGRAPHIC_DATA]"
type input "2"
click at [74, 120] on icon "down" at bounding box center [75, 119] width 2 height 2
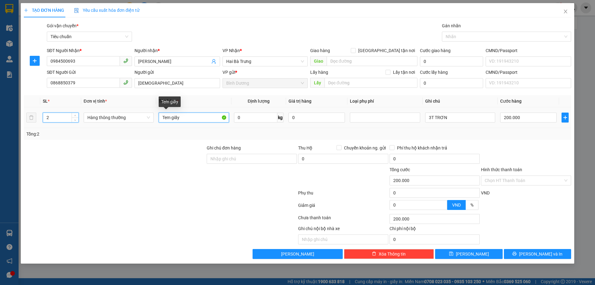
click at [177, 117] on input "Tem giấy" at bounding box center [194, 117] width 70 height 10
type input "0"
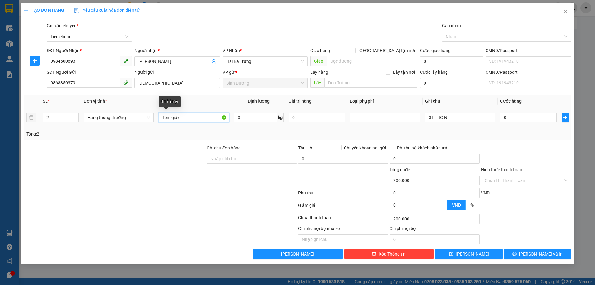
type input "0"
type input "TEM GIẤY"
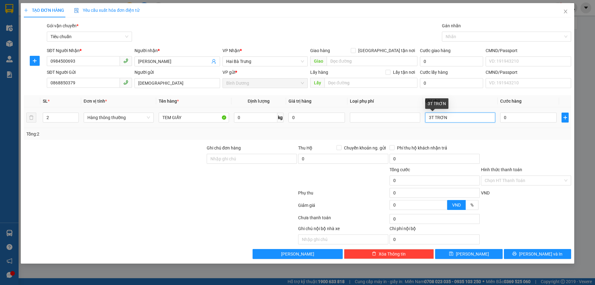
drag, startPoint x: 431, startPoint y: 118, endPoint x: 427, endPoint y: 118, distance: 4.3
click at [429, 118] on input "3T TRƠN" at bounding box center [460, 117] width 70 height 10
click at [469, 122] on input "T TRƠN" at bounding box center [460, 117] width 70 height 10
type input "T TRƠN+ CỤC TRẮNG VÀNG BNL"
drag, startPoint x: 502, startPoint y: 135, endPoint x: 509, endPoint y: 133, distance: 7.1
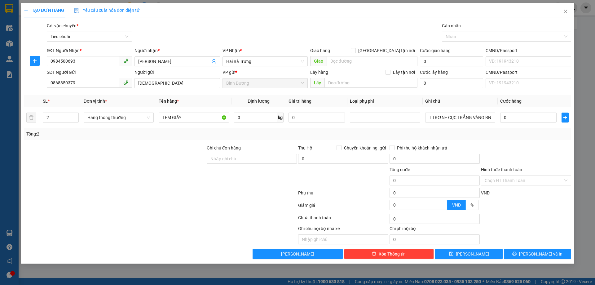
click at [502, 135] on div "Tổng: 2" at bounding box center [297, 133] width 542 height 7
click at [515, 123] on div "0" at bounding box center [528, 117] width 56 height 12
click at [515, 118] on input "0" at bounding box center [528, 117] width 56 height 10
click at [252, 121] on input "0" at bounding box center [255, 117] width 43 height 10
type input "20"
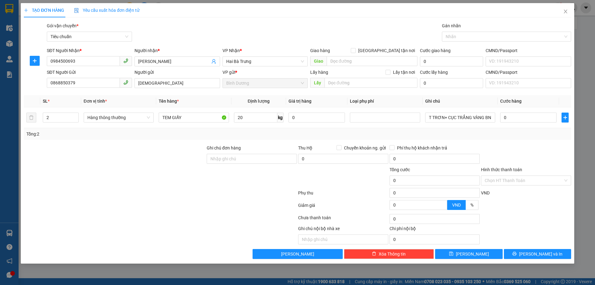
click at [485, 140] on div "Transit Pickup Surcharge Ids Transit Deliver Surcharge Ids Transit Deliver Surc…" at bounding box center [297, 140] width 547 height 236
click at [517, 117] on input "0" at bounding box center [528, 117] width 56 height 10
type input "55.000"
type input "1"
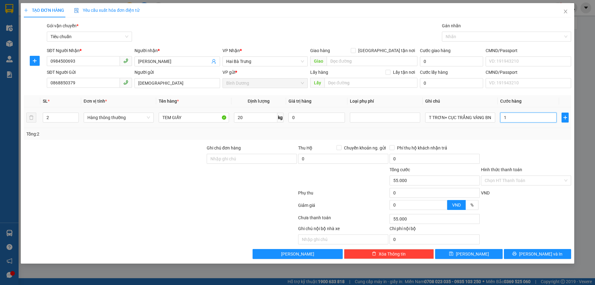
type input "1"
type input "11"
type input "110"
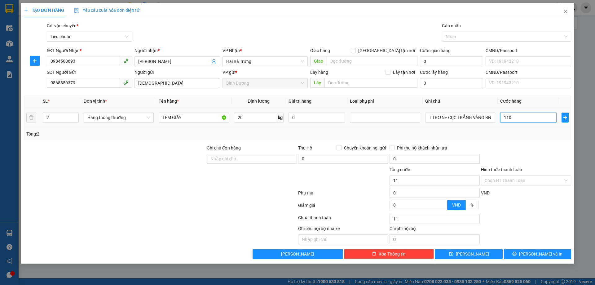
type input "110"
type input "110.000"
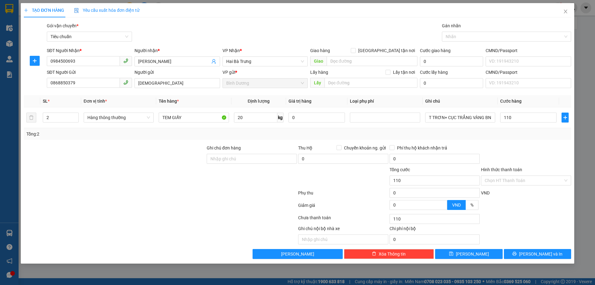
type input "110.000"
click at [526, 140] on div "Transit Pickup Surcharge Ids Transit Deliver Surcharge Ids Transit Deliver Surc…" at bounding box center [297, 140] width 547 height 236
click at [538, 251] on span "[PERSON_NAME] và In" at bounding box center [540, 253] width 43 height 7
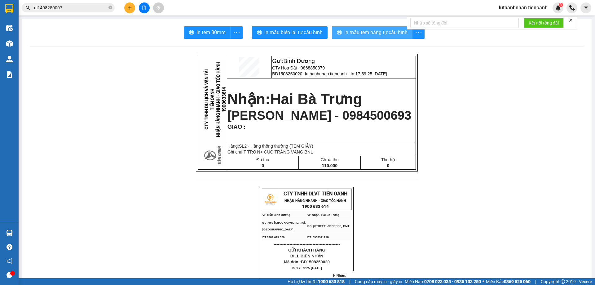
click at [362, 32] on span "In mẫu tem hàng tự cấu hình" at bounding box center [375, 33] width 63 height 8
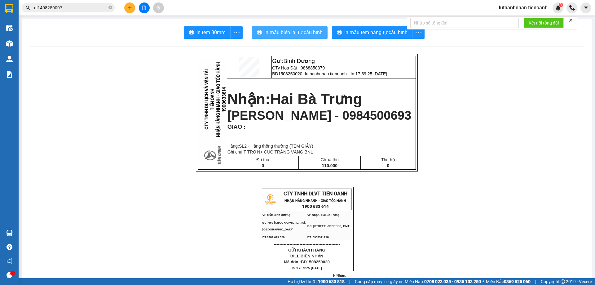
click at [306, 33] on span "In mẫu biên lai tự cấu hình" at bounding box center [293, 33] width 58 height 8
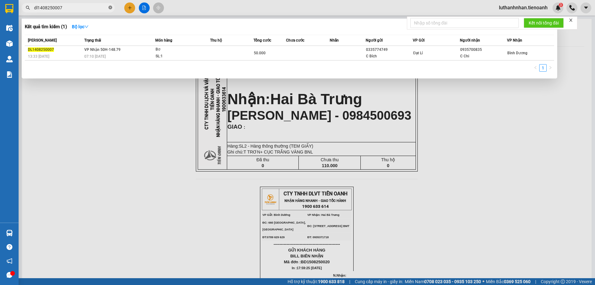
click at [110, 8] on icon "close-circle" at bounding box center [110, 8] width 4 height 4
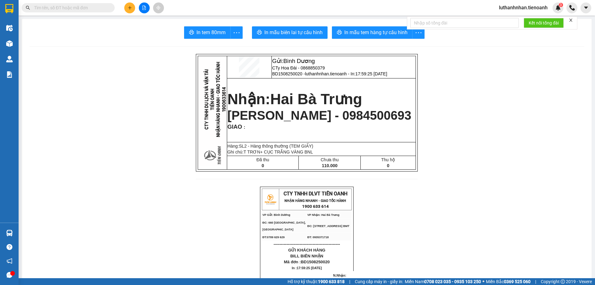
click at [87, 7] on input "text" at bounding box center [70, 7] width 73 height 7
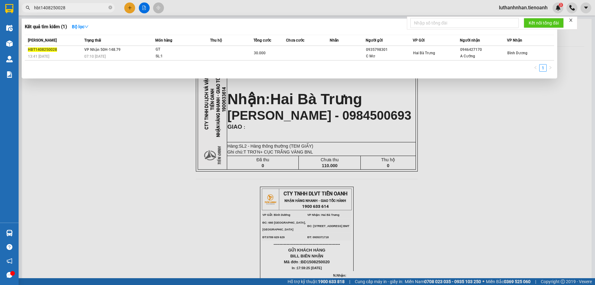
type input "hbt1408250028"
click at [288, 60] on div "Mã ĐH Trạng thái Món hàng Thu hộ Tổng cước Chưa cước Nhãn Người gửi VP Gửi Ngườ…" at bounding box center [289, 55] width 529 height 41
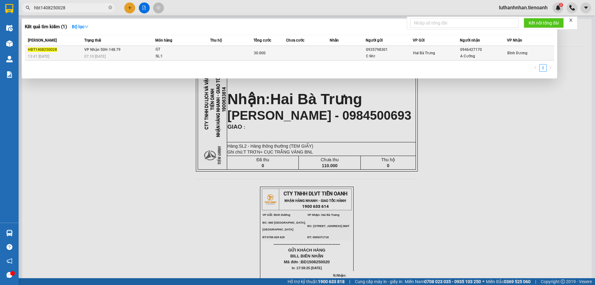
click at [288, 57] on td at bounding box center [307, 53] width 43 height 15
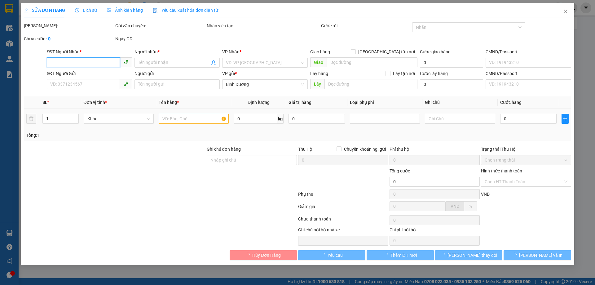
type input "0946427170"
type input "A Cưỡng"
type input "0935798301"
type input "C Mơ"
type input "30.000"
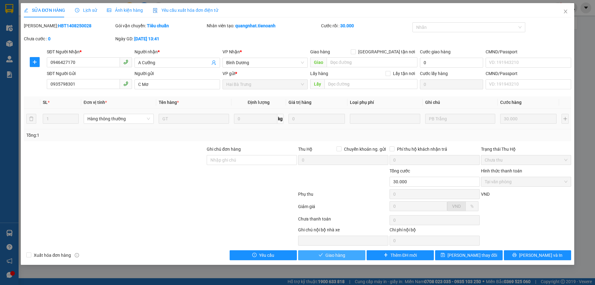
click at [349, 254] on button "Giao hàng" at bounding box center [331, 255] width 67 height 10
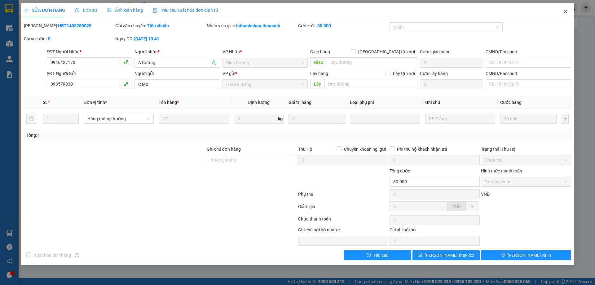
click at [566, 11] on icon "close" at bounding box center [565, 12] width 3 height 4
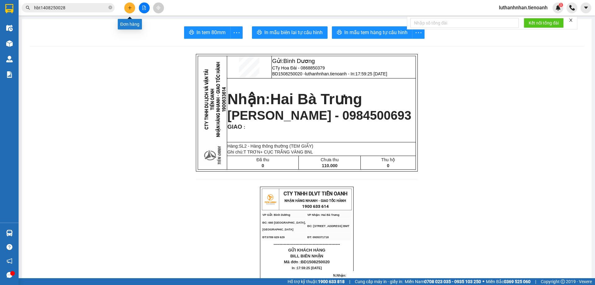
click at [130, 8] on icon "plus" at bounding box center [130, 7] width 0 height 3
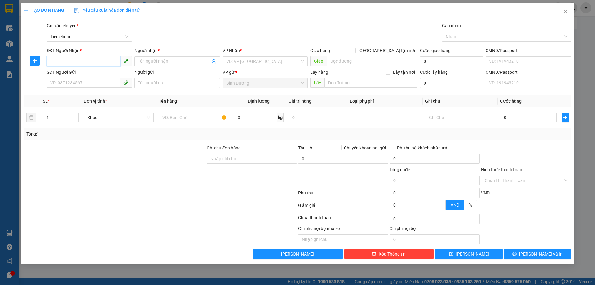
click at [100, 61] on input "SĐT Người Nhận *" at bounding box center [83, 61] width 73 height 10
type input "0827824164"
click at [92, 75] on div "0827824164 - C LOAN" at bounding box center [90, 73] width 78 height 7
type input "C LOAN"
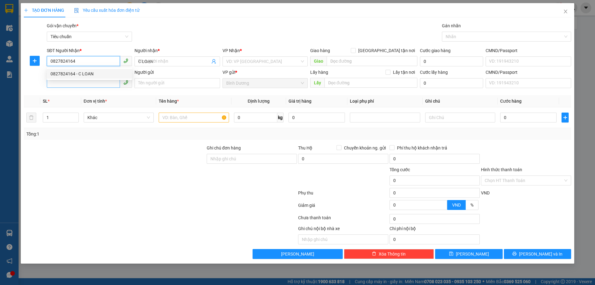
type input "100.000"
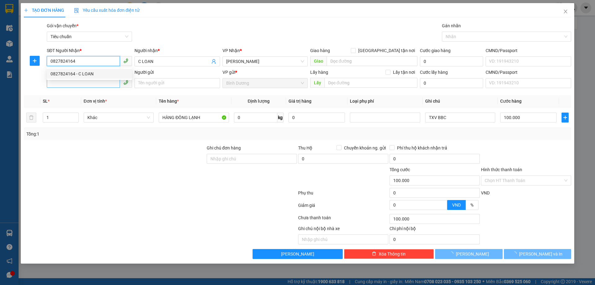
type input "0827824164"
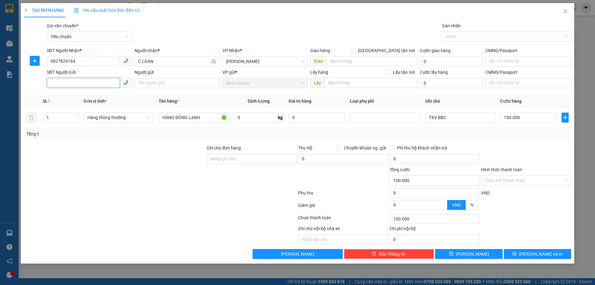
click at [94, 82] on input "SĐT Người Gửi" at bounding box center [83, 83] width 73 height 10
click at [91, 96] on div "0979804893 - A Hảo" at bounding box center [90, 95] width 78 height 7
type input "0979804893"
type input "A Hảo"
click at [243, 121] on input "0" at bounding box center [255, 117] width 43 height 10
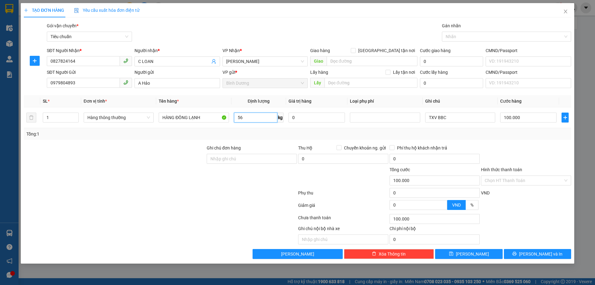
type input "56"
click at [253, 134] on div "Tổng: 1" at bounding box center [297, 133] width 542 height 7
click at [429, 118] on input "TXV BBC" at bounding box center [460, 117] width 70 height 10
click at [430, 118] on input "TXV BBC" at bounding box center [460, 117] width 70 height 10
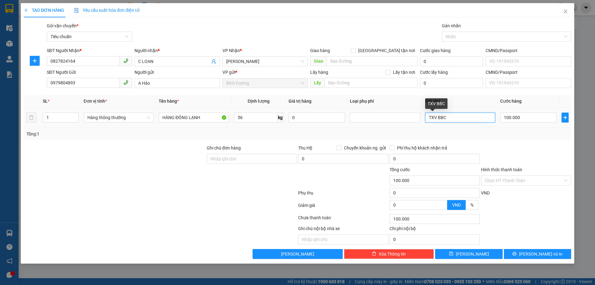
click at [430, 118] on input "TXV BBC" at bounding box center [460, 117] width 70 height 10
type input "2TXV"
type input "2"
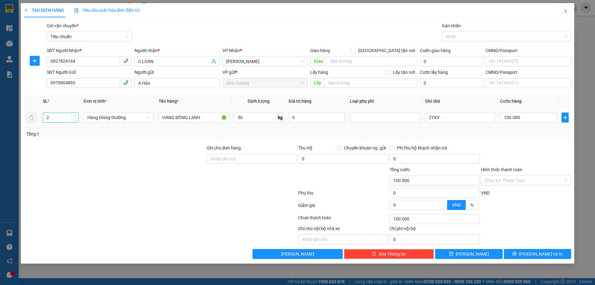
click at [75, 116] on icon "up" at bounding box center [75, 116] width 2 height 2
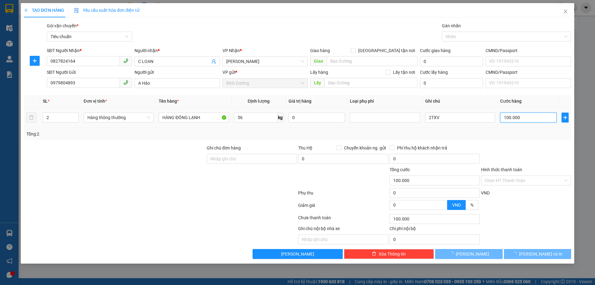
click at [510, 118] on input "100.000" at bounding box center [528, 117] width 56 height 10
type input "2"
type input "20"
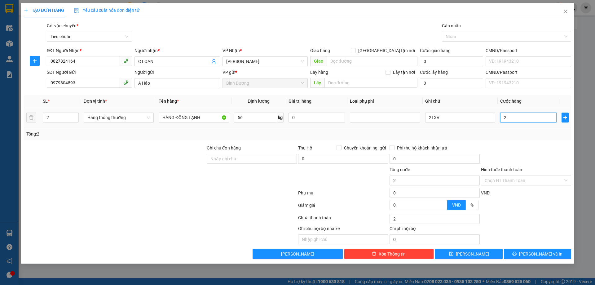
type input "20"
type input "200"
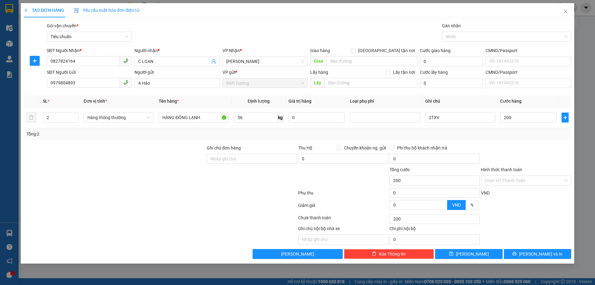
type input "200.000"
click at [516, 133] on div "Tổng: 2" at bounding box center [297, 133] width 542 height 7
click at [537, 253] on span "[PERSON_NAME] và In" at bounding box center [540, 253] width 43 height 7
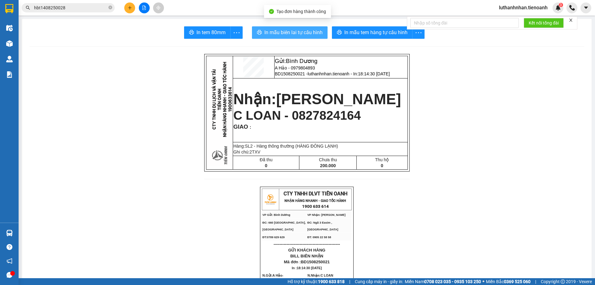
click at [316, 36] on span "In mẫu biên lai tự cấu hình" at bounding box center [293, 33] width 58 height 8
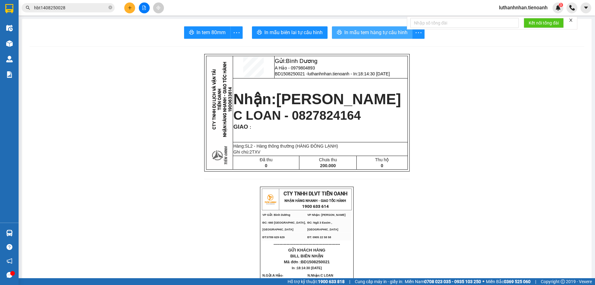
click at [366, 33] on span "In mẫu tem hàng tự cấu hình" at bounding box center [375, 33] width 63 height 8
click at [381, 33] on span "In mẫu tem hàng tự cấu hình" at bounding box center [375, 33] width 63 height 8
click at [132, 7] on button at bounding box center [129, 7] width 11 height 11
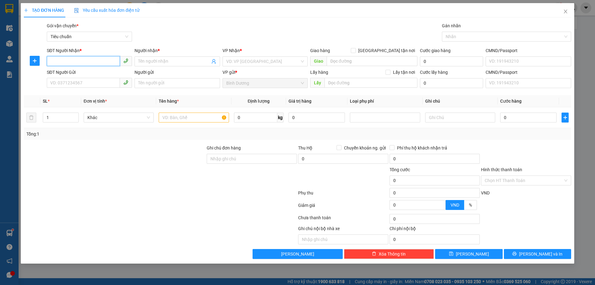
click at [94, 63] on input "SĐT Người Nhận *" at bounding box center [83, 61] width 73 height 10
click at [82, 74] on div "0911840808 - C Mai" at bounding box center [90, 73] width 78 height 7
type input "0911840808"
type input "C Mai"
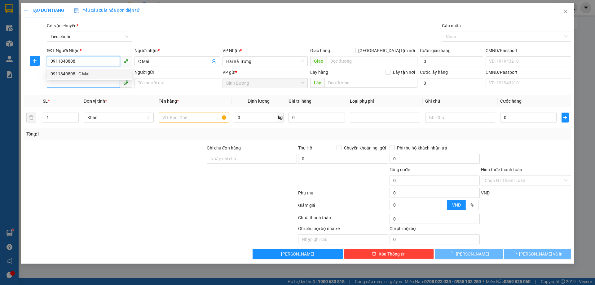
type input "440.000"
type input "0911840808"
click at [80, 84] on input "SĐT Người Gửi" at bounding box center [83, 83] width 73 height 10
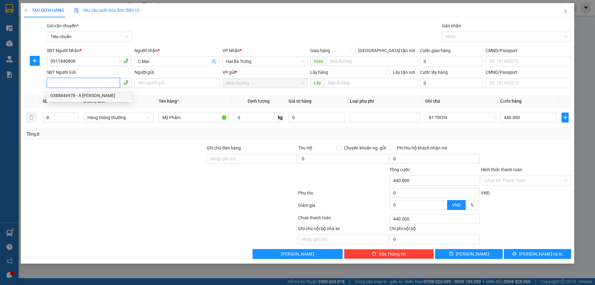
click at [90, 96] on div "0388846978 - A [PERSON_NAME]" at bounding box center [90, 95] width 78 height 7
type input "0388846978"
type input "A Chung"
click at [75, 120] on icon "down" at bounding box center [75, 119] width 2 height 1
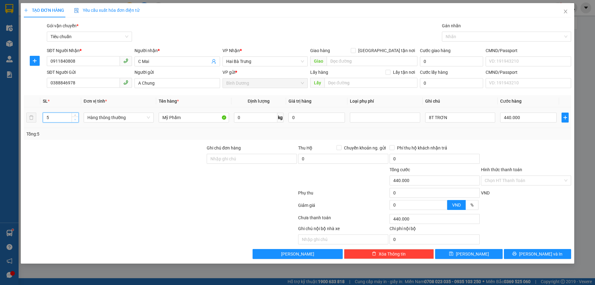
click at [75, 120] on icon "down" at bounding box center [75, 119] width 2 height 1
type input "4"
click at [75, 120] on icon "down" at bounding box center [75, 119] width 2 height 1
click at [185, 120] on input "Mỹ Phẩm" at bounding box center [194, 117] width 70 height 10
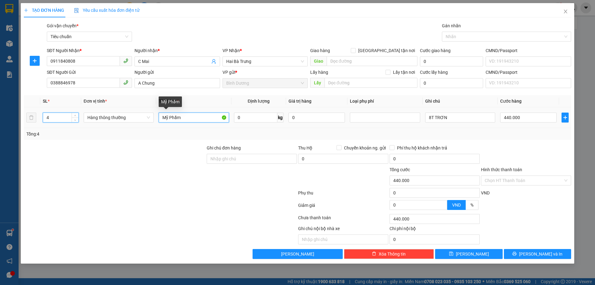
click at [185, 120] on input "Mỹ Phẩm" at bounding box center [194, 117] width 70 height 10
type input "0"
type input "MỸ PHẨM"
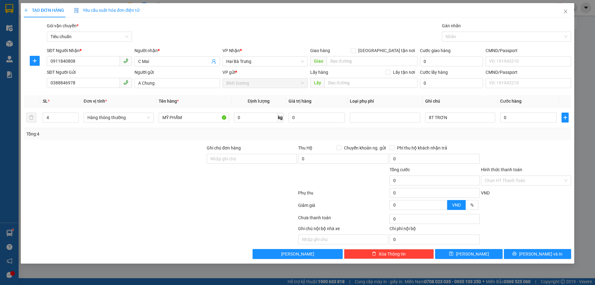
click at [266, 131] on div "Tổng: 4" at bounding box center [297, 133] width 542 height 7
drag, startPoint x: 431, startPoint y: 117, endPoint x: 424, endPoint y: 121, distance: 8.3
click at [424, 121] on td "8T TRƠN" at bounding box center [460, 117] width 75 height 21
type input "4T TRƠN"
click at [519, 118] on input "0" at bounding box center [528, 117] width 56 height 10
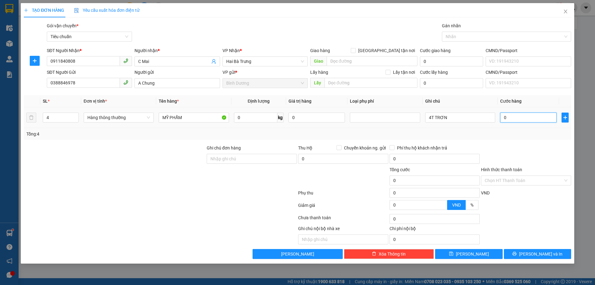
type input "2"
type input "22"
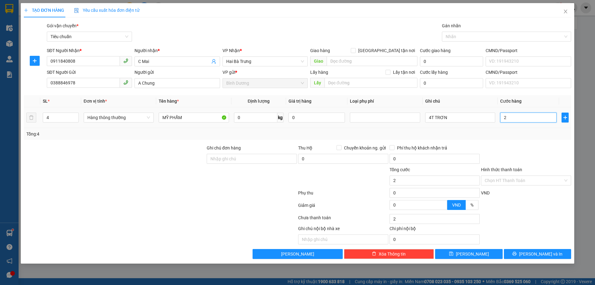
type input "22"
type input "220"
type input "220.000"
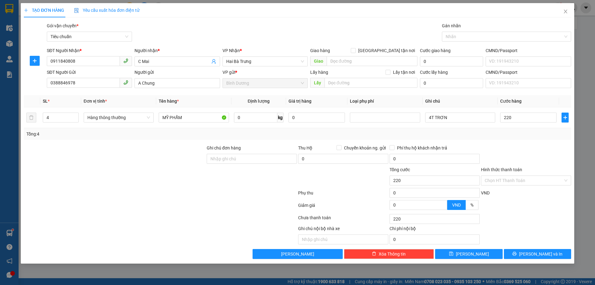
type input "220.000"
click at [518, 137] on div "Tổng: 4" at bounding box center [297, 133] width 542 height 7
click at [539, 255] on span "[PERSON_NAME] và In" at bounding box center [540, 253] width 43 height 7
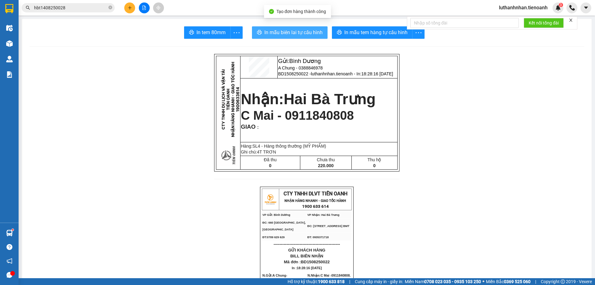
click at [301, 32] on span "In mẫu biên lai tự cấu hình" at bounding box center [293, 33] width 58 height 8
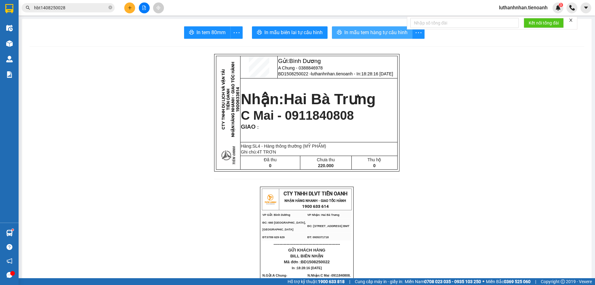
click at [385, 30] on span "In mẫu tem hàng tự cấu hình" at bounding box center [375, 33] width 63 height 8
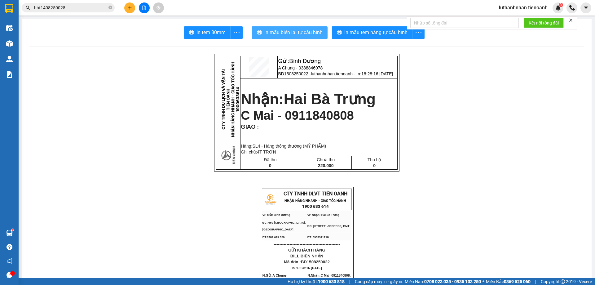
click at [301, 31] on span "In mẫu biên lai tự cấu hình" at bounding box center [293, 33] width 58 height 8
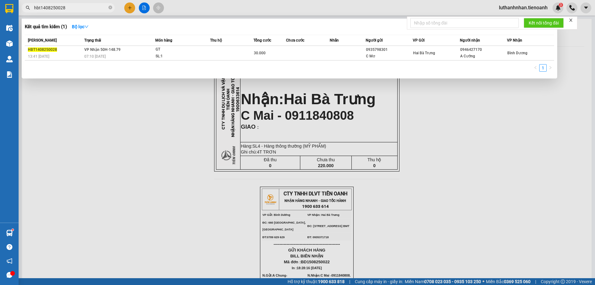
click at [97, 8] on input "hbt1408250028" at bounding box center [70, 7] width 73 height 7
click at [110, 7] on icon "close-circle" at bounding box center [110, 8] width 4 height 4
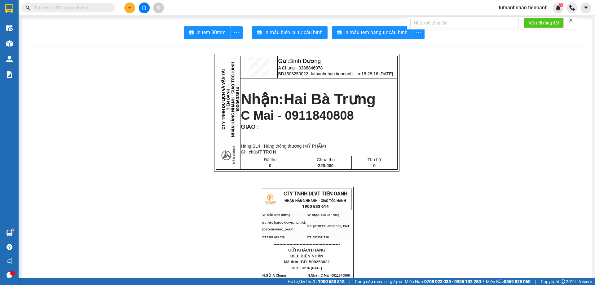
click at [83, 9] on input "text" at bounding box center [70, 7] width 73 height 7
click at [72, 6] on input "text" at bounding box center [70, 7] width 73 height 7
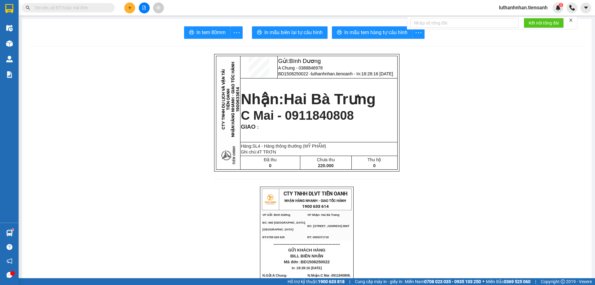
click at [72, 6] on input "text" at bounding box center [70, 7] width 73 height 7
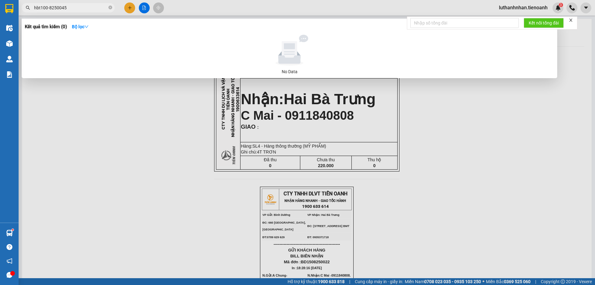
click at [49, 7] on input "hbt100-8250045" at bounding box center [70, 7] width 73 height 7
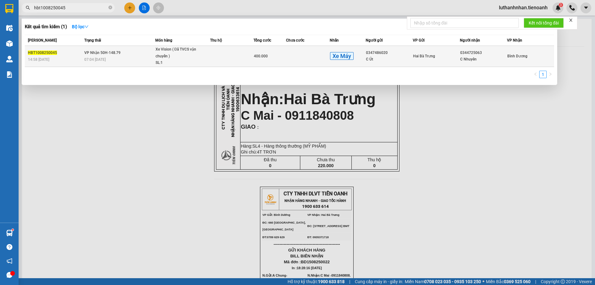
type input "hbt1008250045"
click at [137, 55] on td "VP Nhận 50H-148.79 07:04 [DATE]" at bounding box center [119, 56] width 73 height 21
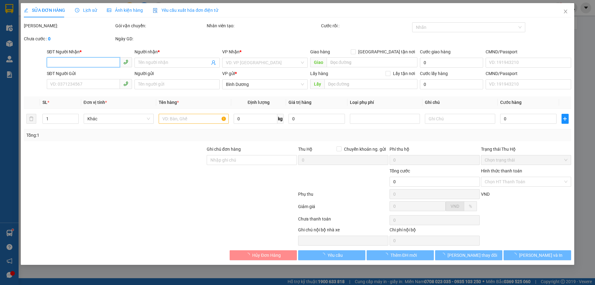
type input "0344725063"
type input "C Nhuyên"
type input "0347486020"
type input "C Út"
type input "400.000"
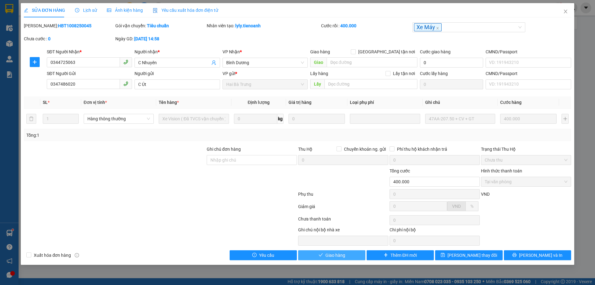
click at [355, 252] on button "Giao hàng" at bounding box center [331, 255] width 67 height 10
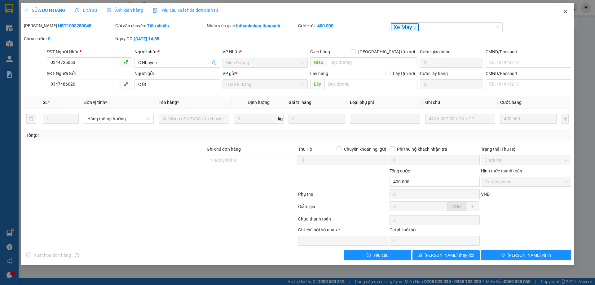
click at [566, 12] on icon "close" at bounding box center [565, 12] width 3 height 4
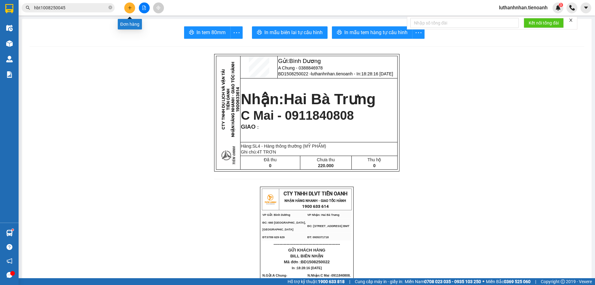
click at [131, 10] on icon "plus" at bounding box center [130, 8] width 4 height 4
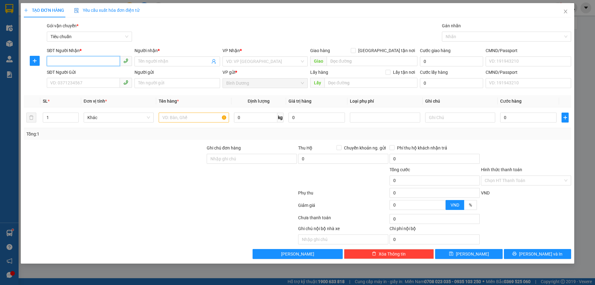
click at [90, 64] on input "SĐT Người Nhận *" at bounding box center [83, 61] width 73 height 10
click at [84, 62] on input "SĐT Người Nhận *" at bounding box center [83, 61] width 73 height 10
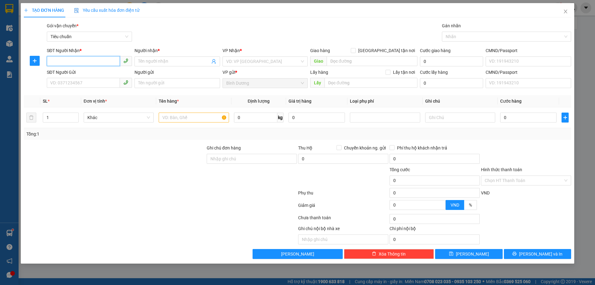
click at [84, 62] on input "SĐT Người Nhận *" at bounding box center [83, 61] width 73 height 10
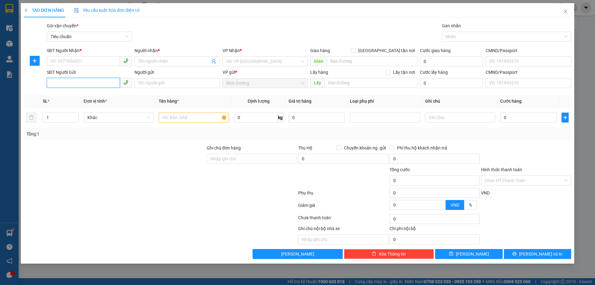
click at [80, 82] on input "SĐT Người Gửi" at bounding box center [83, 83] width 73 height 10
click at [79, 82] on input "567" at bounding box center [83, 83] width 73 height 10
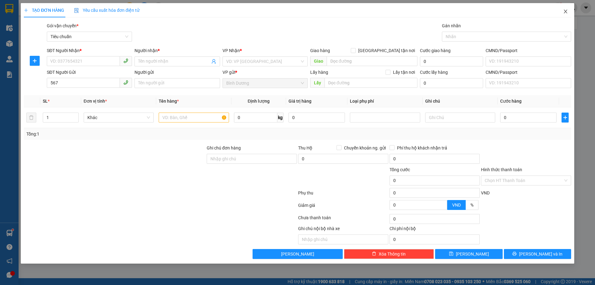
click at [564, 14] on icon "close" at bounding box center [565, 11] width 5 height 5
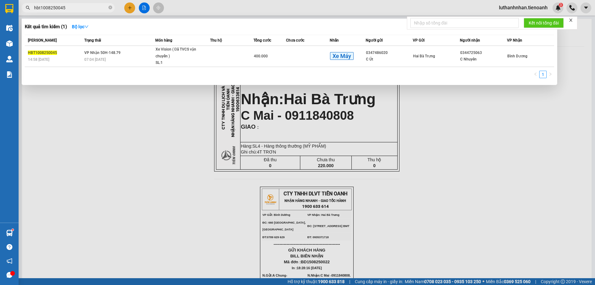
click at [86, 7] on input "hbt1008250045" at bounding box center [70, 7] width 73 height 7
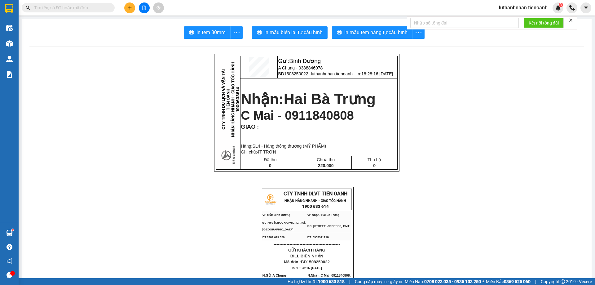
click at [86, 7] on input "text" at bounding box center [70, 7] width 73 height 7
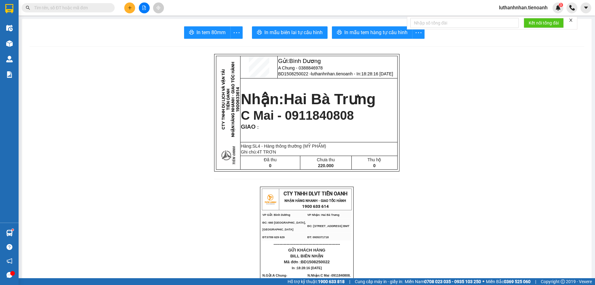
click at [86, 7] on input "text" at bounding box center [70, 7] width 73 height 7
click at [73, 10] on input "text" at bounding box center [70, 7] width 73 height 7
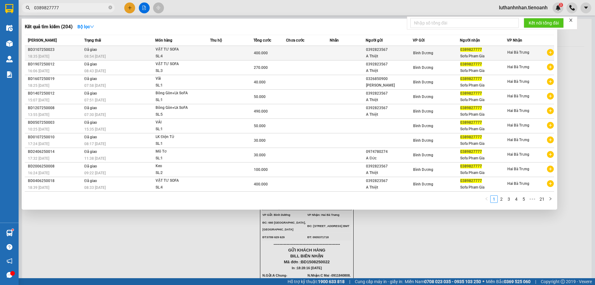
click at [386, 49] on div "0392823567" at bounding box center [389, 49] width 46 height 7
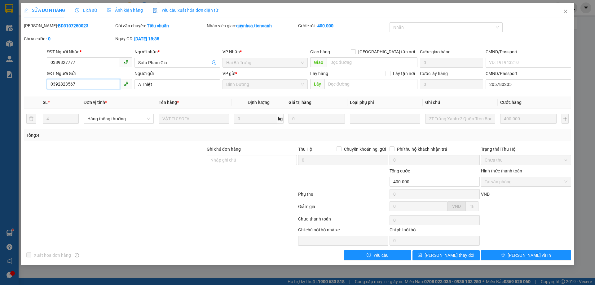
click at [75, 82] on input "0392823567" at bounding box center [83, 84] width 73 height 10
click at [564, 12] on icon "close" at bounding box center [565, 11] width 5 height 5
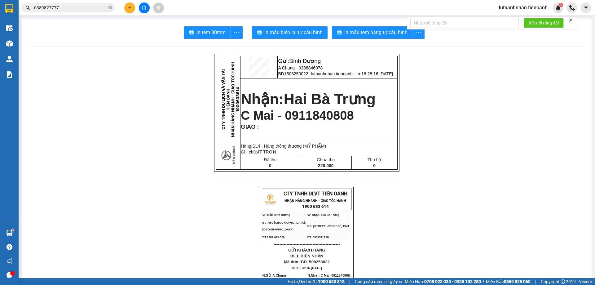
click at [84, 7] on input "0389827777" at bounding box center [70, 7] width 73 height 7
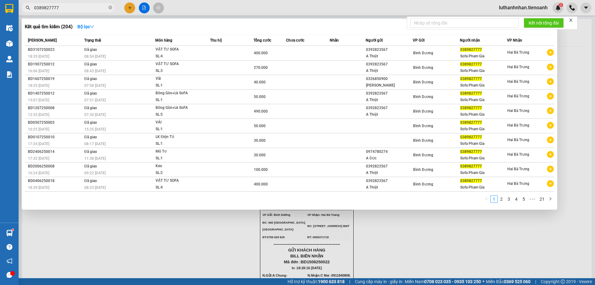
click at [84, 7] on input "0389827777" at bounding box center [70, 7] width 73 height 7
paste input "9282356"
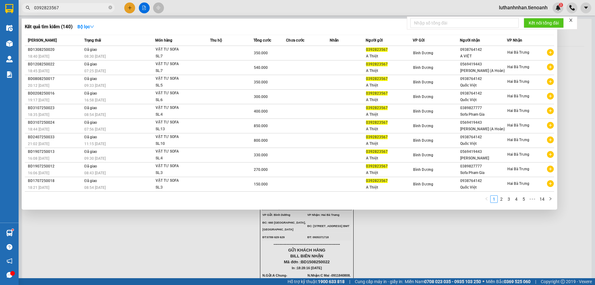
click at [131, 9] on div at bounding box center [297, 142] width 595 height 285
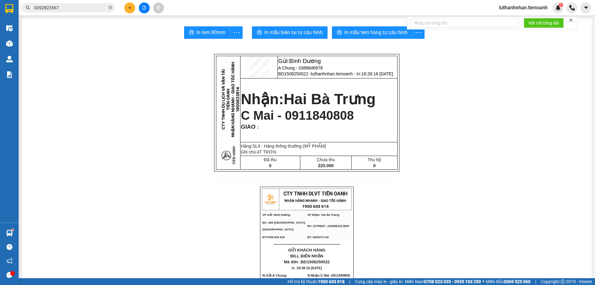
click at [131, 9] on icon "plus" at bounding box center [130, 8] width 4 height 4
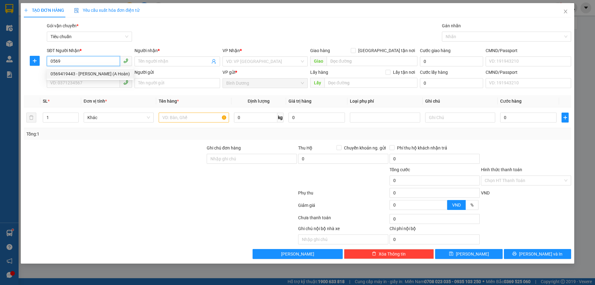
click at [66, 73] on div "0569419443 - [PERSON_NAME] (A Hoàn)" at bounding box center [90, 73] width 79 height 7
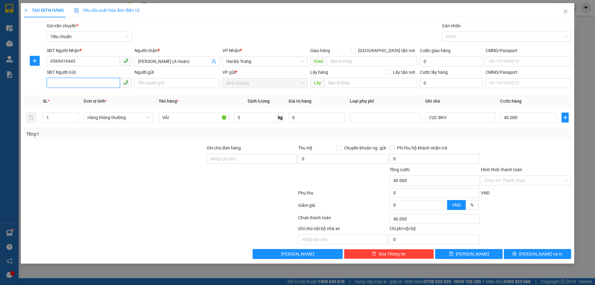
click at [74, 86] on input "SĐT Người Gửi" at bounding box center [83, 83] width 73 height 10
click at [93, 105] on div "0392823567 - A Thiệt" at bounding box center [90, 105] width 78 height 7
click at [250, 118] on input "0" at bounding box center [255, 117] width 43 height 10
click at [469, 132] on div "Tổng: 7" at bounding box center [297, 133] width 542 height 7
click at [451, 120] on input "2BAO XANH + CUỘN TRẮNG BNL + 2 CỤC TRẮNG + CAN VÀNG + T CHỮ ĐEN DÂY VÀNG" at bounding box center [460, 117] width 70 height 10
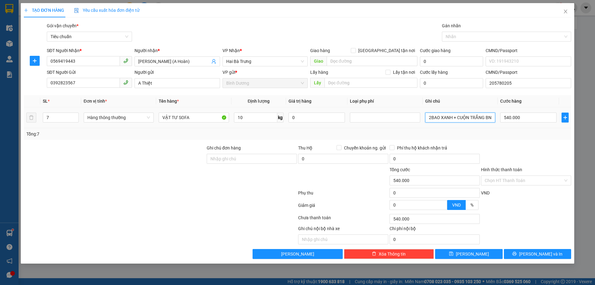
click at [451, 120] on input "2BAO XANH + CUỘN TRẮNG BNL + 2 CỤC TRẮNG + CAN VÀNG + T CHỮ ĐEN DÂY VÀNG" at bounding box center [460, 117] width 70 height 10
click at [451, 119] on input "2BAO XANH + CUỘN TRẮNG BNL + 2 CỤC TRẮNG + CAN VÀNG + T CHỮ ĐEN DÂY VÀNG" at bounding box center [460, 117] width 70 height 10
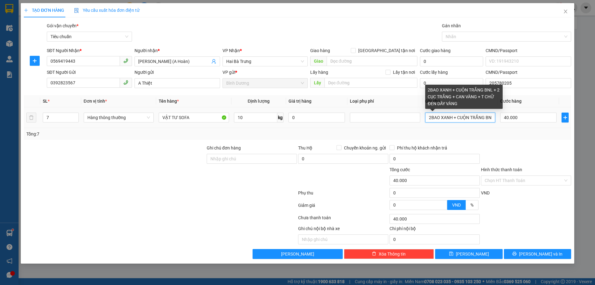
click at [451, 118] on input "2BAO XANH + CUỘN TRẮNG BNL + 2 CỤC TRẮNG + CAN VÀNG + T CHỮ ĐEN DÂY VÀNG" at bounding box center [460, 117] width 70 height 10
click at [457, 118] on input "T CHỮ ĐEN BML DÂY VÀNG" at bounding box center [460, 117] width 70 height 10
click at [447, 120] on input "T CHỮ ĐEN BML DÂY VÀNG" at bounding box center [460, 117] width 70 height 10
click at [457, 119] on input "T CHỮ ĐEN BML DÂY VÀNG" at bounding box center [460, 117] width 70 height 10
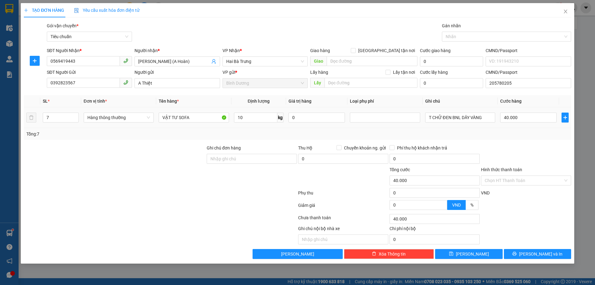
click at [470, 129] on div "Tổng: 7" at bounding box center [297, 134] width 547 height 12
click at [543, 255] on span "[PERSON_NAME] và In" at bounding box center [540, 253] width 43 height 7
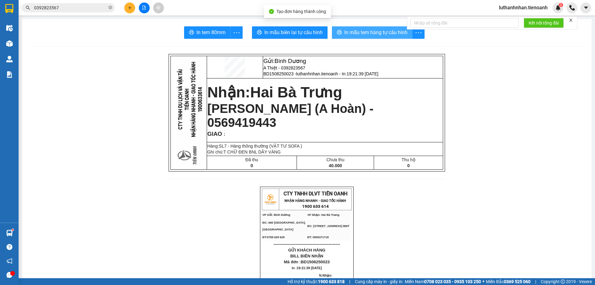
click at [346, 32] on span "In mẫu tem hàng tự cấu hình" at bounding box center [375, 33] width 63 height 8
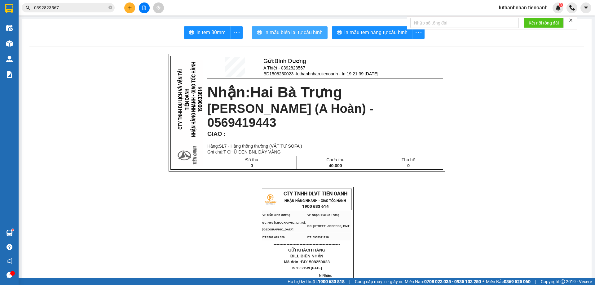
click at [299, 35] on span "In mẫu biên lai tự cấu hình" at bounding box center [293, 33] width 58 height 8
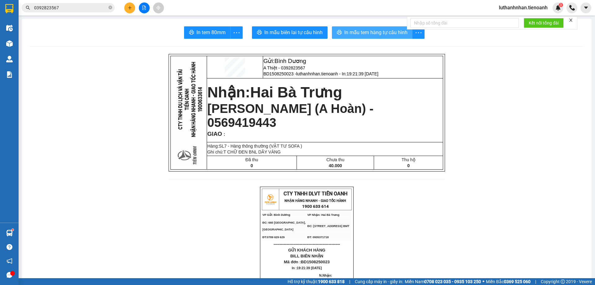
click at [377, 37] on button "In mẫu tem hàng tự cấu hình" at bounding box center [372, 32] width 81 height 12
click at [109, 8] on icon "close-circle" at bounding box center [110, 8] width 4 height 4
click at [94, 8] on input "text" at bounding box center [70, 7] width 73 height 7
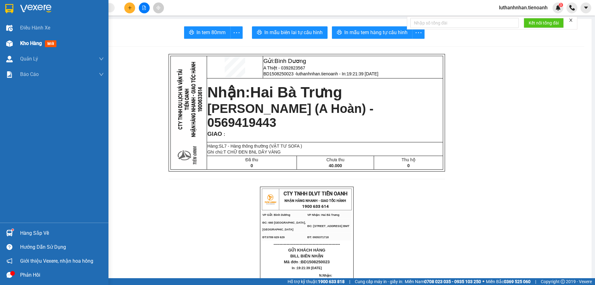
click at [30, 45] on span "Kho hàng" at bounding box center [31, 43] width 22 height 6
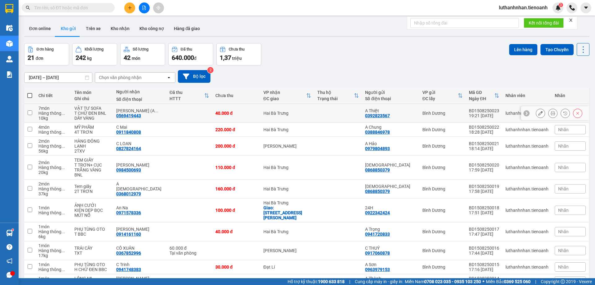
click at [538, 110] on button at bounding box center [540, 113] width 9 height 11
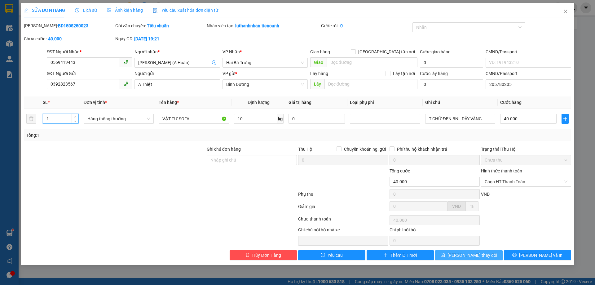
click at [483, 258] on span "[PERSON_NAME] thay đổi" at bounding box center [472, 255] width 50 height 7
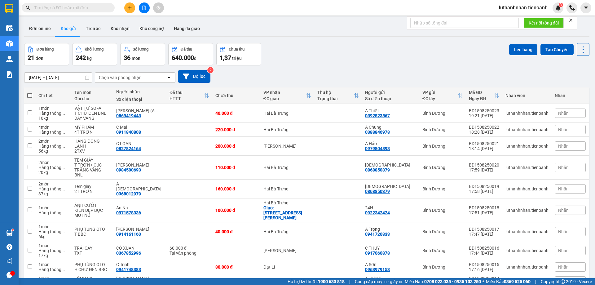
click at [69, 4] on span at bounding box center [68, 7] width 93 height 9
click at [69, 3] on span at bounding box center [68, 7] width 93 height 9
click at [70, 8] on input "text" at bounding box center [70, 7] width 73 height 7
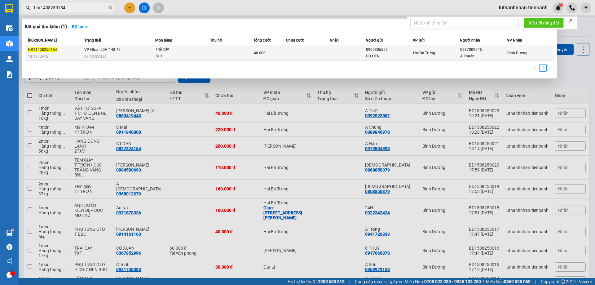
click at [160, 52] on div "Trái Cây" at bounding box center [179, 49] width 46 height 7
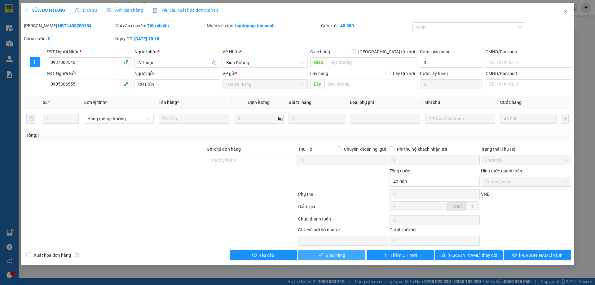
click at [346, 256] on button "Giao hàng" at bounding box center [331, 255] width 67 height 10
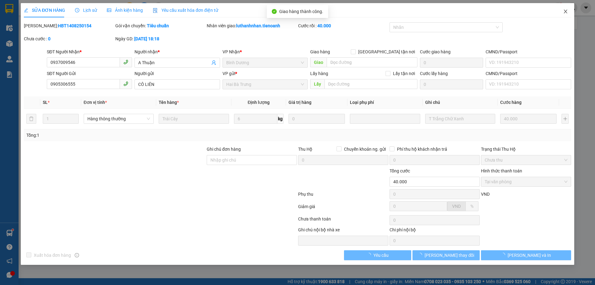
click at [565, 12] on icon "close" at bounding box center [565, 11] width 5 height 5
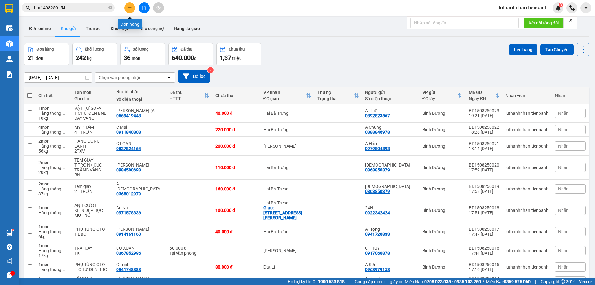
click at [133, 5] on button at bounding box center [129, 7] width 11 height 11
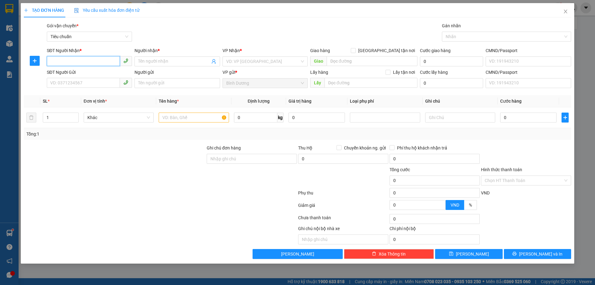
click at [101, 61] on input "SĐT Người Nhận *" at bounding box center [83, 61] width 73 height 10
click at [81, 75] on div "0942189094 - A Tí" at bounding box center [90, 73] width 78 height 7
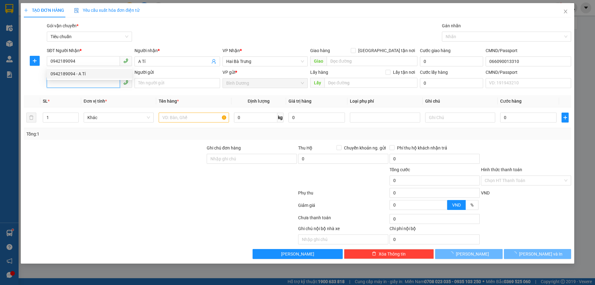
click at [81, 83] on input "SĐT Người Gửi" at bounding box center [83, 83] width 73 height 10
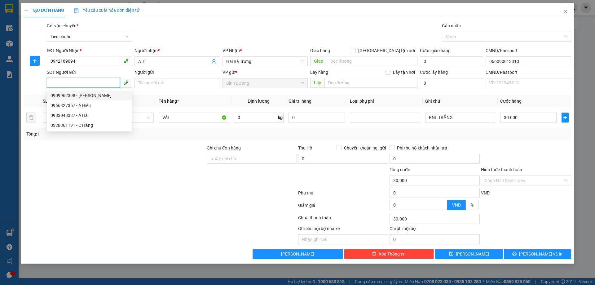
click at [91, 94] on div "0909962398 - [PERSON_NAME]" at bounding box center [90, 95] width 78 height 7
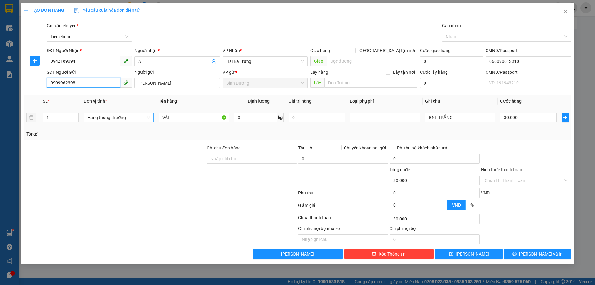
click at [122, 118] on span "Hàng thông thường" at bounding box center [118, 117] width 63 height 9
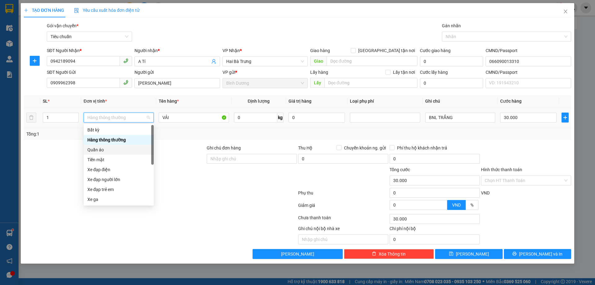
click at [108, 150] on div "Quần áo" at bounding box center [118, 149] width 63 height 7
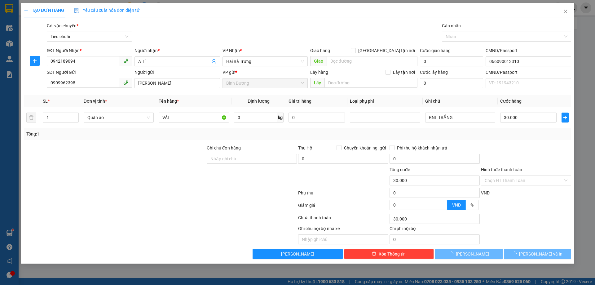
click at [531, 146] on div at bounding box center [525, 155] width 91 height 22
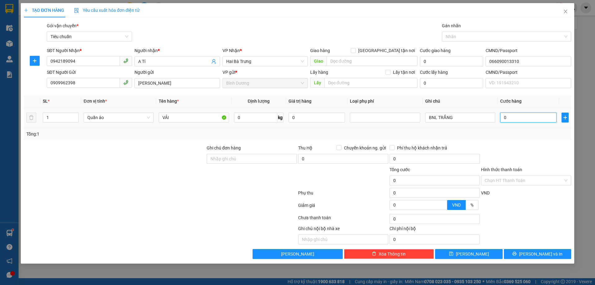
click at [512, 118] on input "0" at bounding box center [528, 117] width 56 height 10
click at [533, 142] on div "Transit Pickup Surcharge Ids Transit Deliver Surcharge Ids Transit Deliver Surc…" at bounding box center [297, 140] width 547 height 236
click at [546, 254] on span "[PERSON_NAME] và In" at bounding box center [540, 253] width 43 height 7
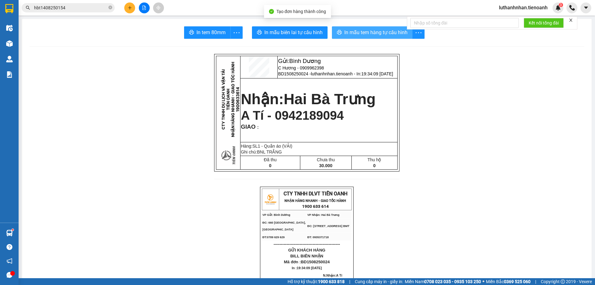
click at [350, 34] on span "In mẫu tem hàng tự cấu hình" at bounding box center [375, 33] width 63 height 8
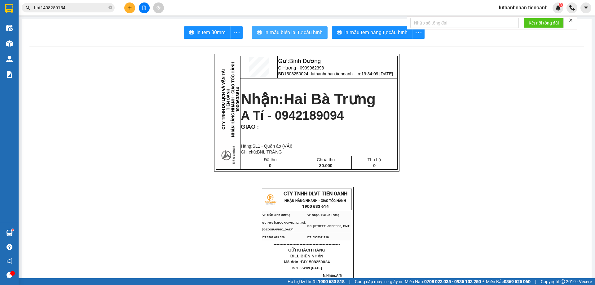
click at [305, 38] on button "In mẫu biên lai tự cấu hình" at bounding box center [290, 32] width 76 height 12
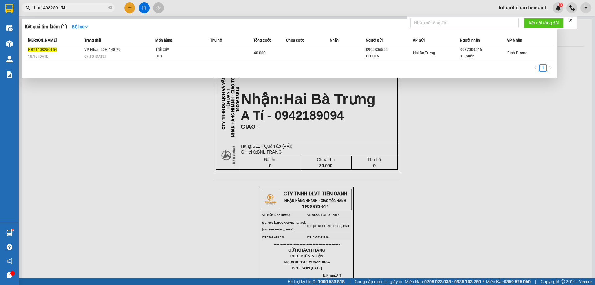
click at [81, 9] on input "hbt1408250154" at bounding box center [70, 7] width 73 height 7
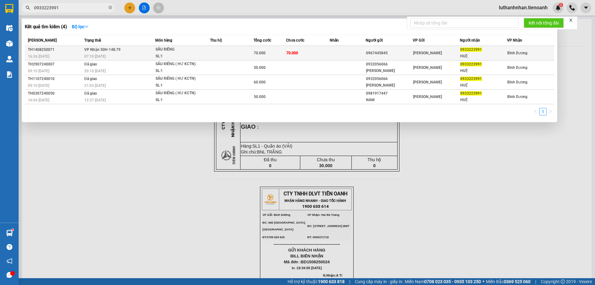
click at [169, 53] on div "SL: 1" at bounding box center [179, 56] width 46 height 7
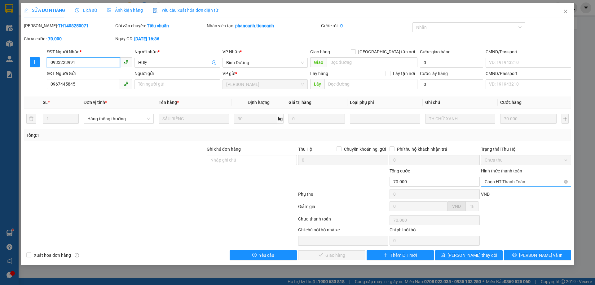
click at [514, 185] on span "Chọn HT Thanh Toán" at bounding box center [526, 181] width 83 height 9
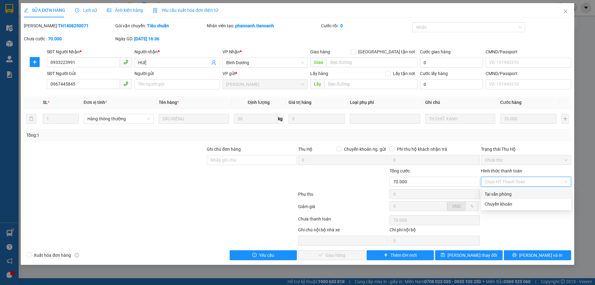
click at [514, 195] on div "Tại văn phòng" at bounding box center [526, 194] width 83 height 7
